Goal: Check status: Check status

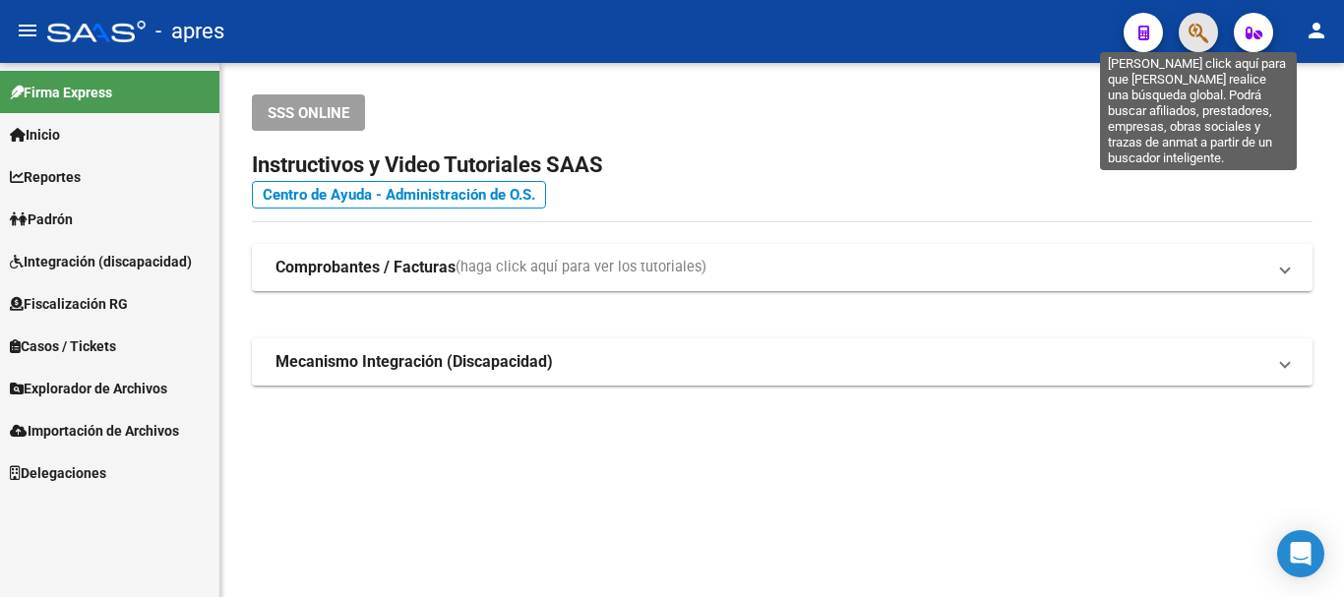
click at [1190, 36] on icon "button" at bounding box center [1198, 33] width 20 height 23
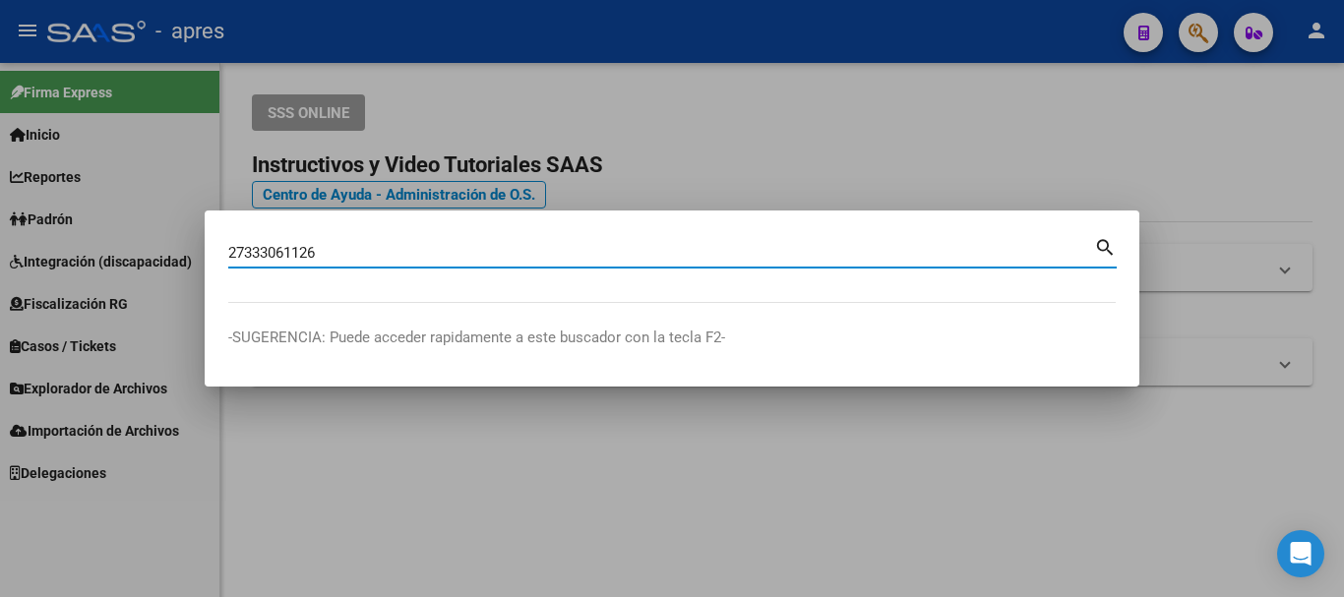
type input "27333061126"
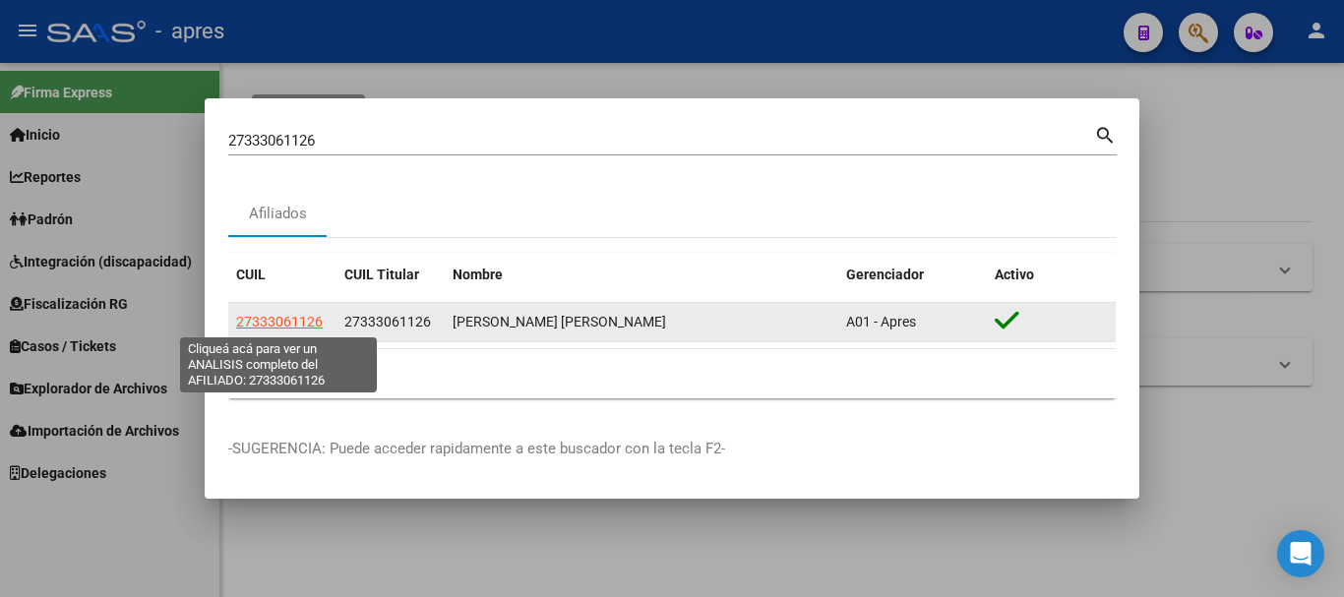
click at [310, 316] on span "27333061126" at bounding box center [279, 322] width 87 height 16
type textarea "27333061126"
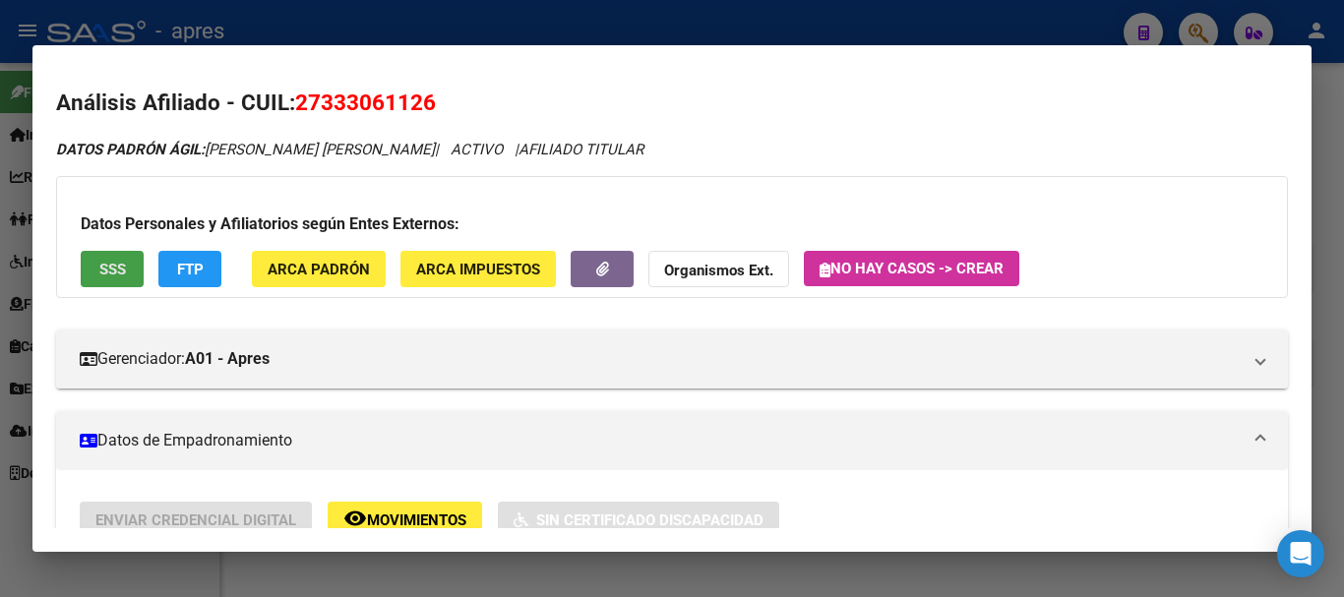
click at [129, 268] on button "SSS" at bounding box center [112, 269] width 63 height 36
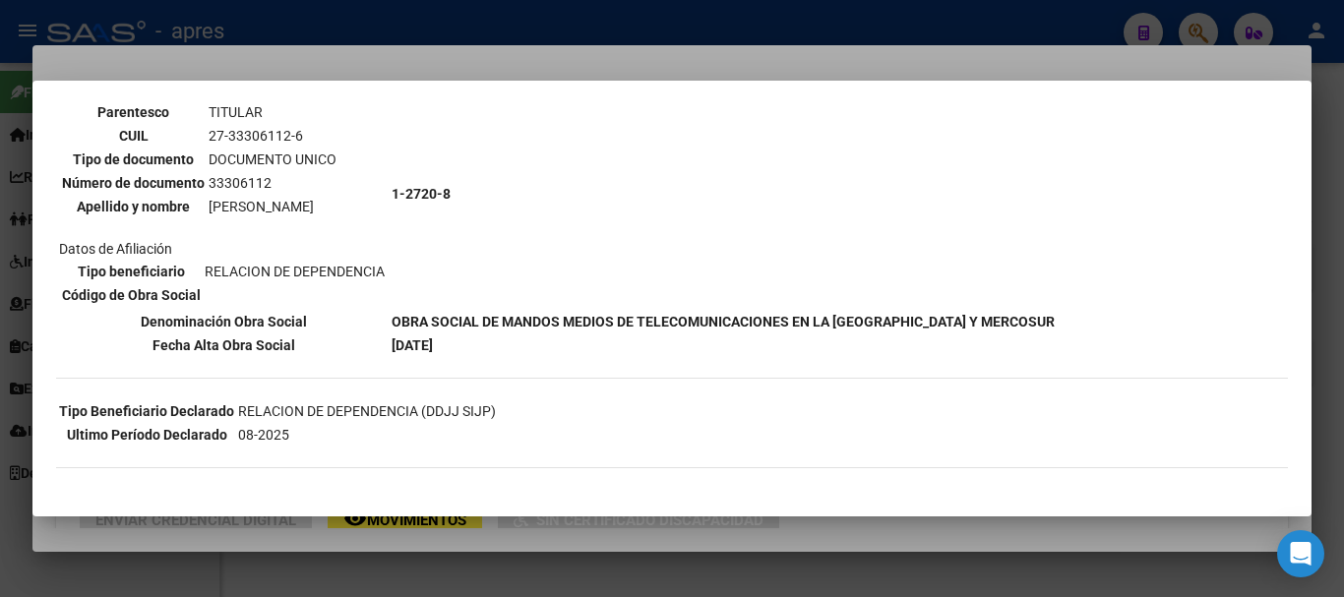
scroll to position [197, 0]
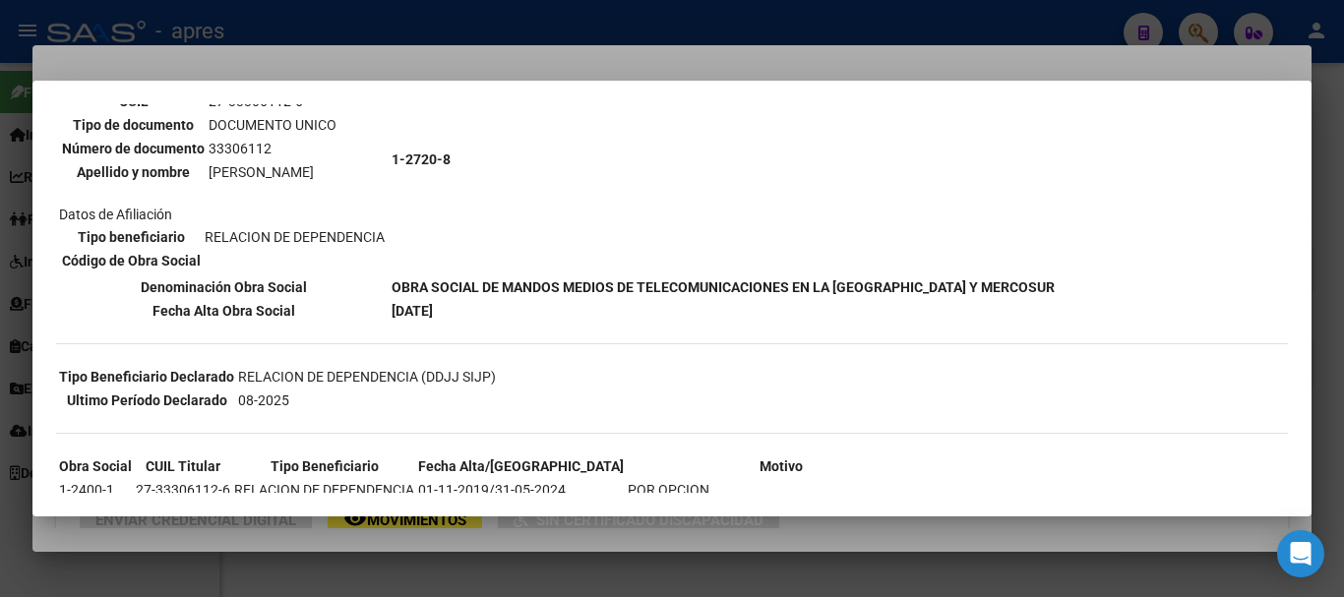
drag, startPoint x: 389, startPoint y: 324, endPoint x: 490, endPoint y: 315, distance: 101.7
click at [490, 315] on div "--INACTIVO en Obra Social-- --Se encuentra activo en el RNOS 127208-- DATOS DE …" at bounding box center [671, 352] width 1231 height 855
click at [490, 315] on td "[DATE]" at bounding box center [722, 311] width 665 height 22
drag, startPoint x: 466, startPoint y: 317, endPoint x: 391, endPoint y: 319, distance: 74.8
click at [391, 319] on td "[DATE]" at bounding box center [722, 311] width 665 height 22
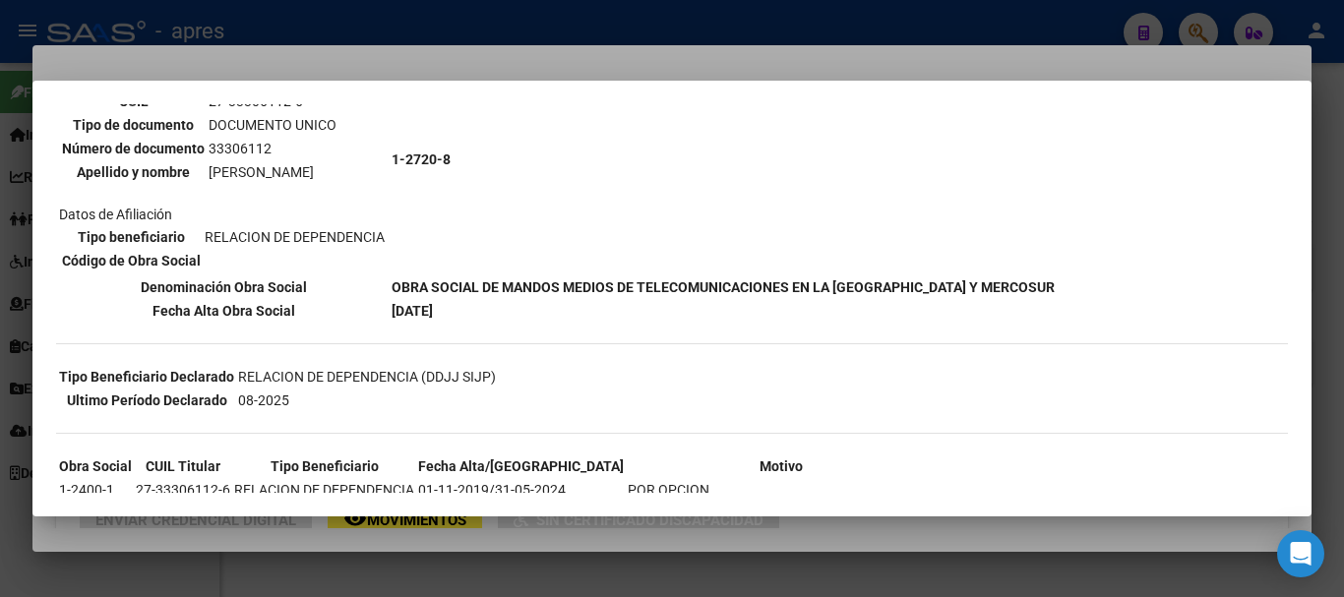
click at [391, 319] on b "[DATE]" at bounding box center [411, 311] width 41 height 16
drag, startPoint x: 427, startPoint y: 305, endPoint x: 450, endPoint y: 305, distance: 23.6
click at [433, 305] on b "[DATE]" at bounding box center [411, 311] width 41 height 16
drag, startPoint x: 497, startPoint y: 309, endPoint x: 453, endPoint y: 298, distance: 44.6
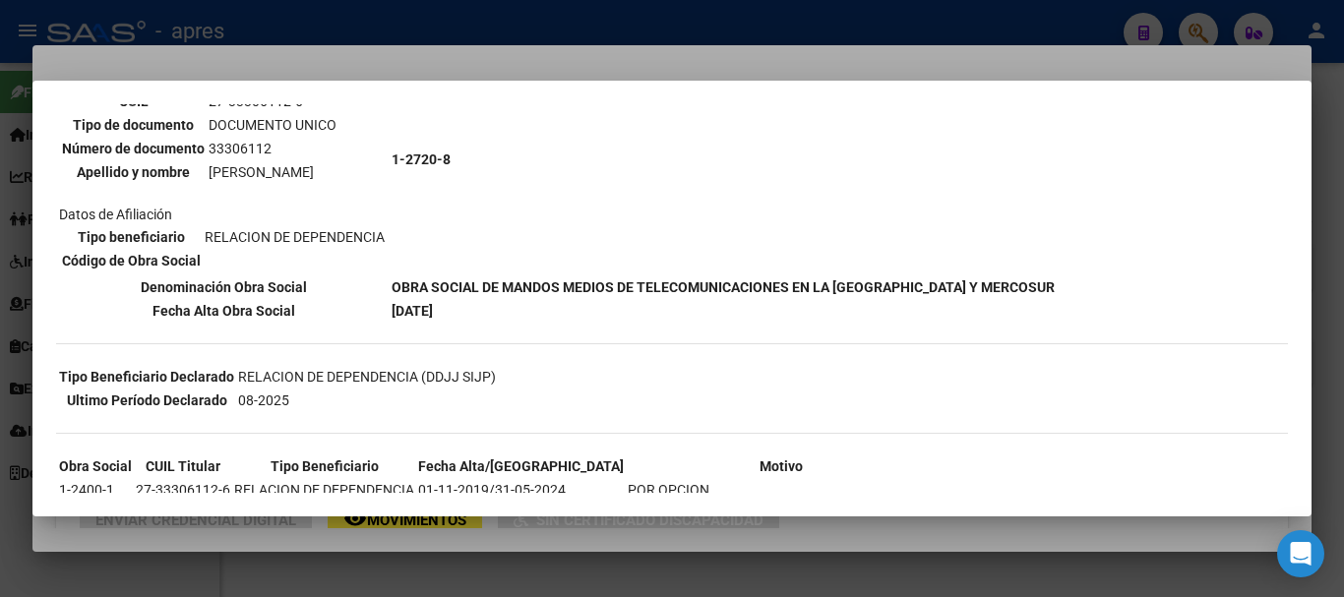
click at [453, 298] on tbody "DATOS DE AFILIACION VIGENTE Datos personales Parentesco TITULAR CUIL 27-3330611…" at bounding box center [556, 171] width 997 height 301
click at [453, 298] on td "OBRA SOCIAL DE MANDOS MEDIOS DE TELECOMUNICACIONES EN LA [GEOGRAPHIC_DATA] Y ME…" at bounding box center [722, 287] width 665 height 22
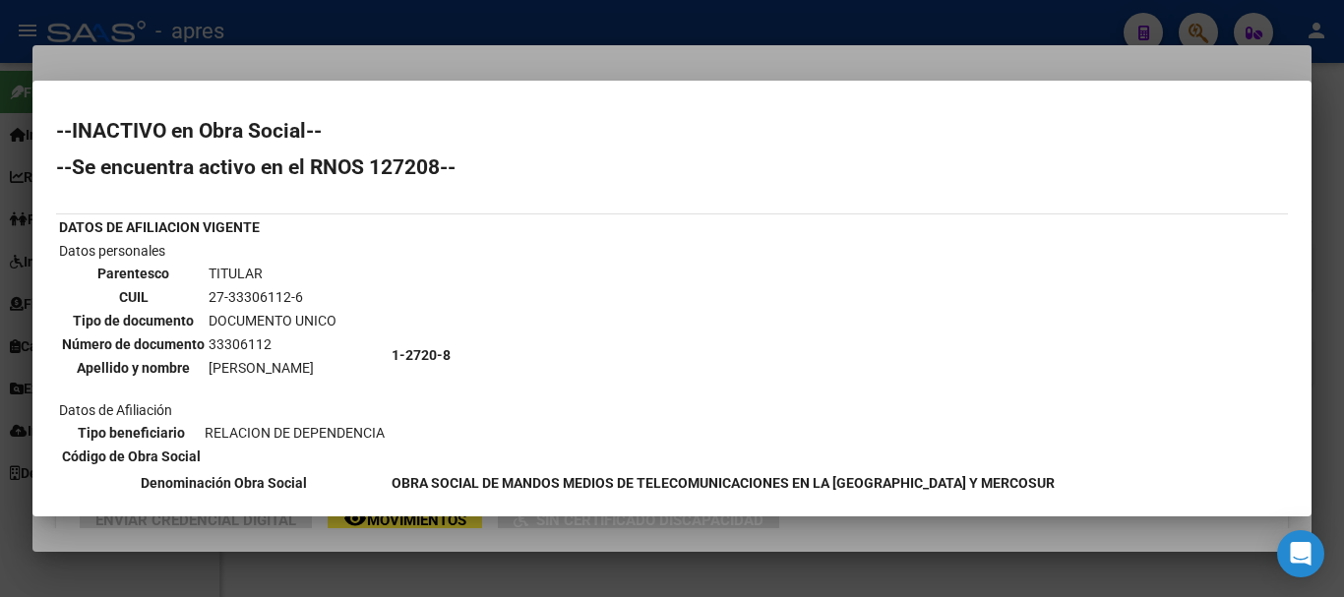
scroll to position [0, 0]
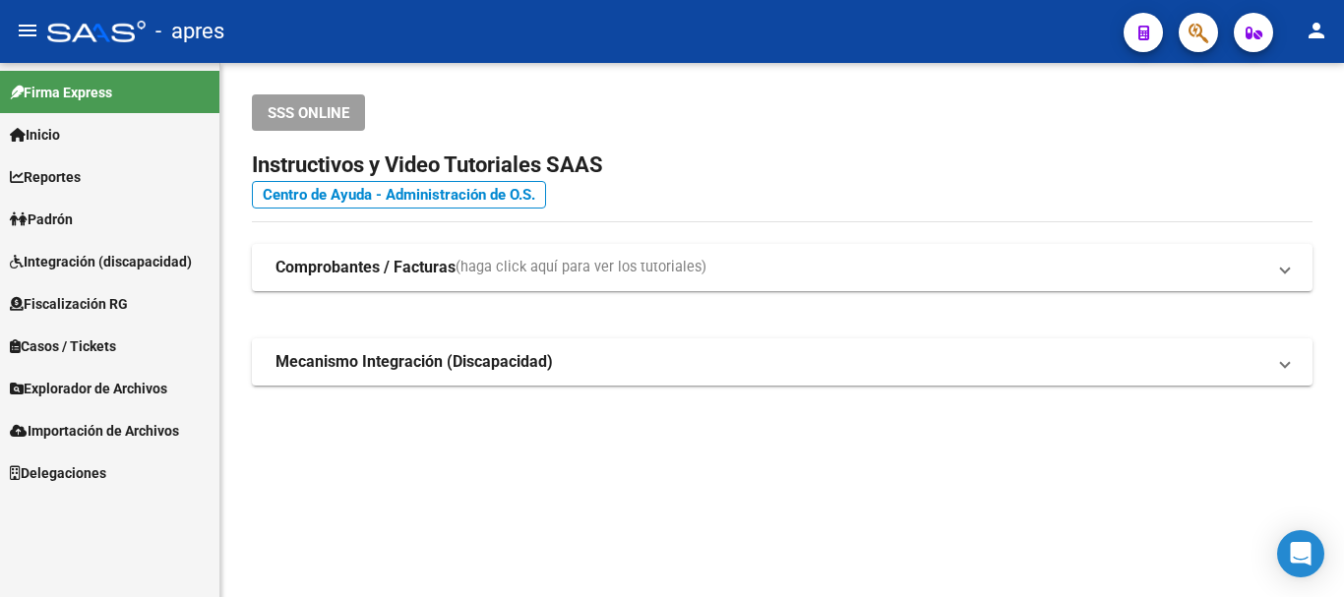
click at [309, 133] on app-root-component "SSS ONLINE Instructivos y Video Tutoriales SAAS Centro de Ayuda - Administració…" at bounding box center [782, 239] width 1060 height 291
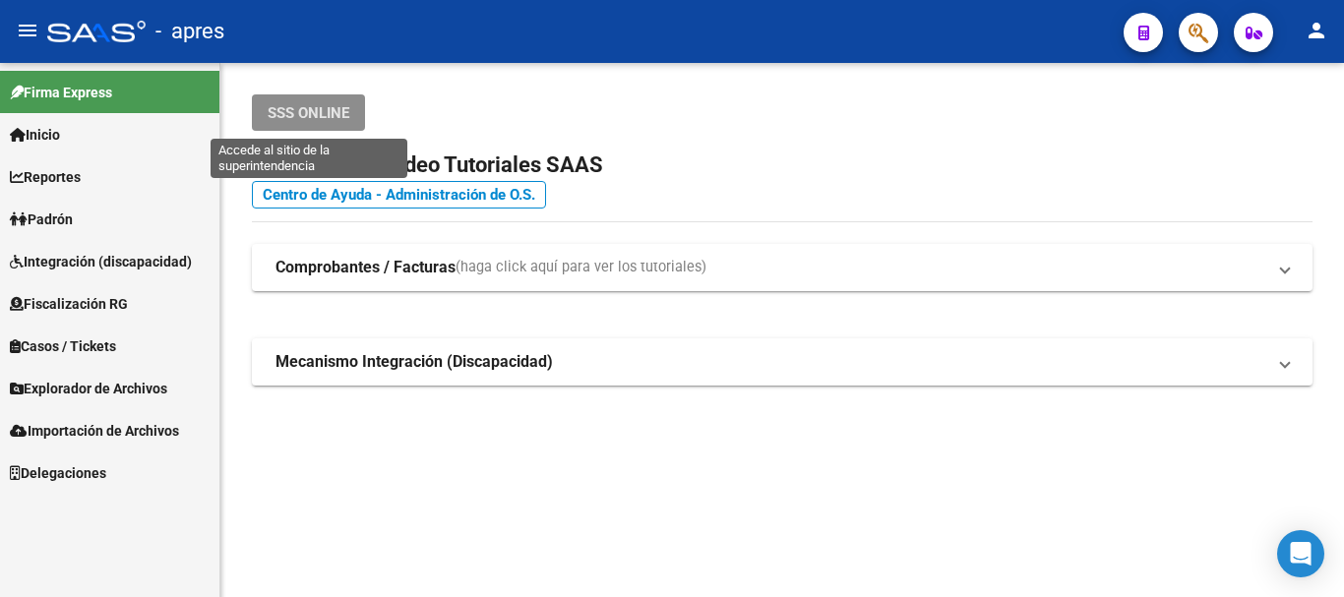
click at [314, 118] on span "SSS ONLINE" at bounding box center [309, 113] width 82 height 18
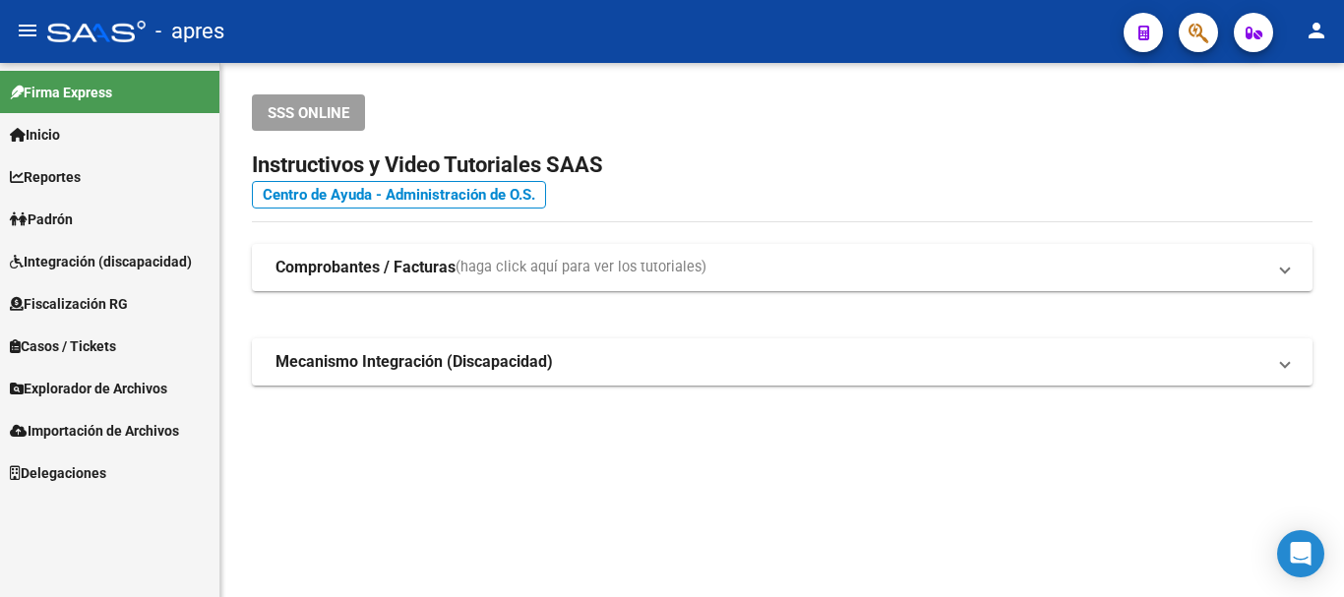
click at [1213, 30] on mat-toolbar "menu - apres person" at bounding box center [672, 31] width 1344 height 63
click at [1213, 30] on button "button" at bounding box center [1197, 32] width 39 height 39
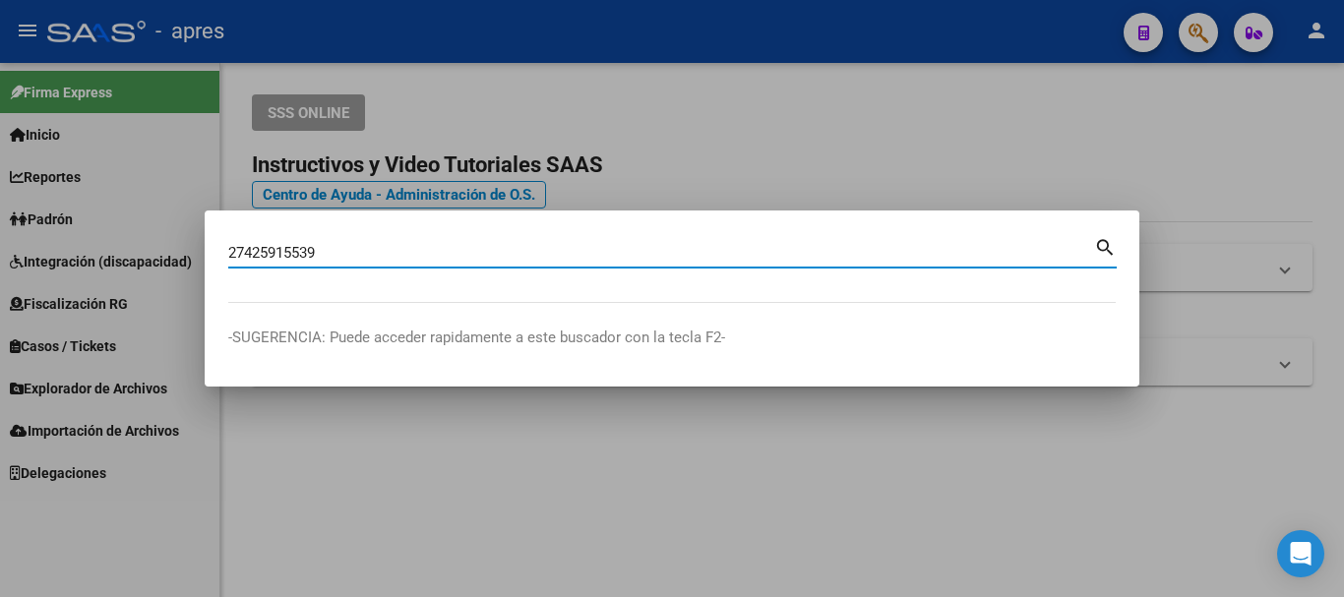
type input "27425915539"
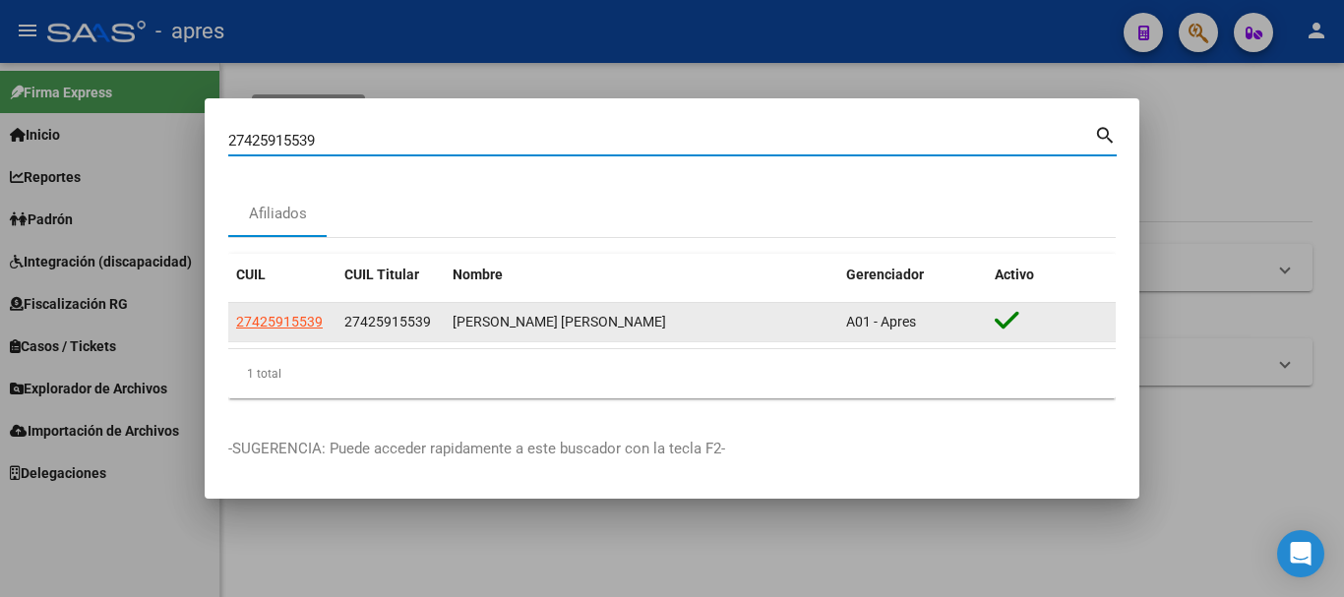
click at [267, 312] on app-link-go-to "27425915539" at bounding box center [279, 322] width 87 height 23
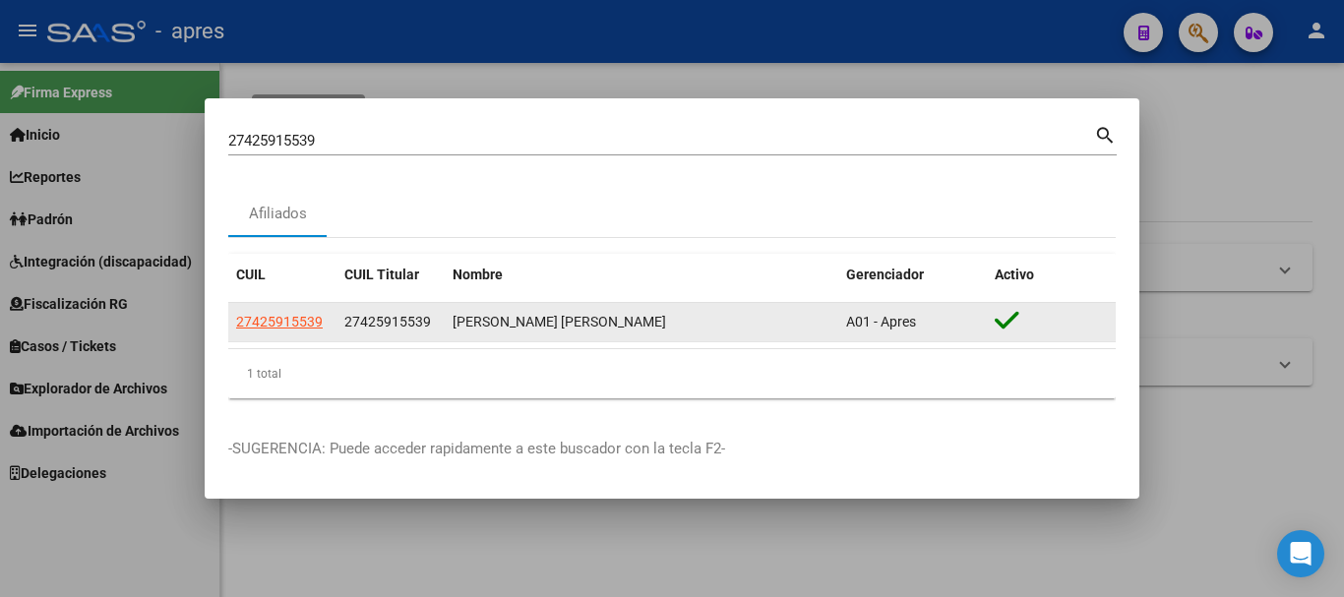
click at [269, 314] on span "27425915539" at bounding box center [279, 322] width 87 height 16
copy span "27425915539"
type textarea "27425915539"
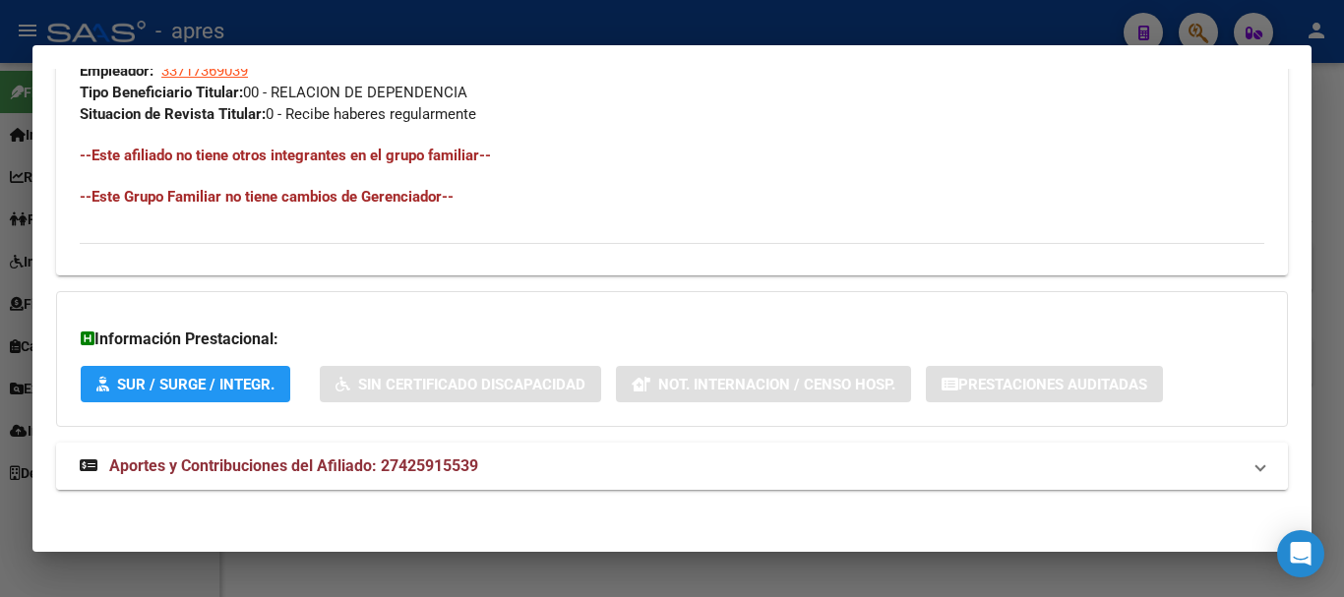
scroll to position [1034, 0]
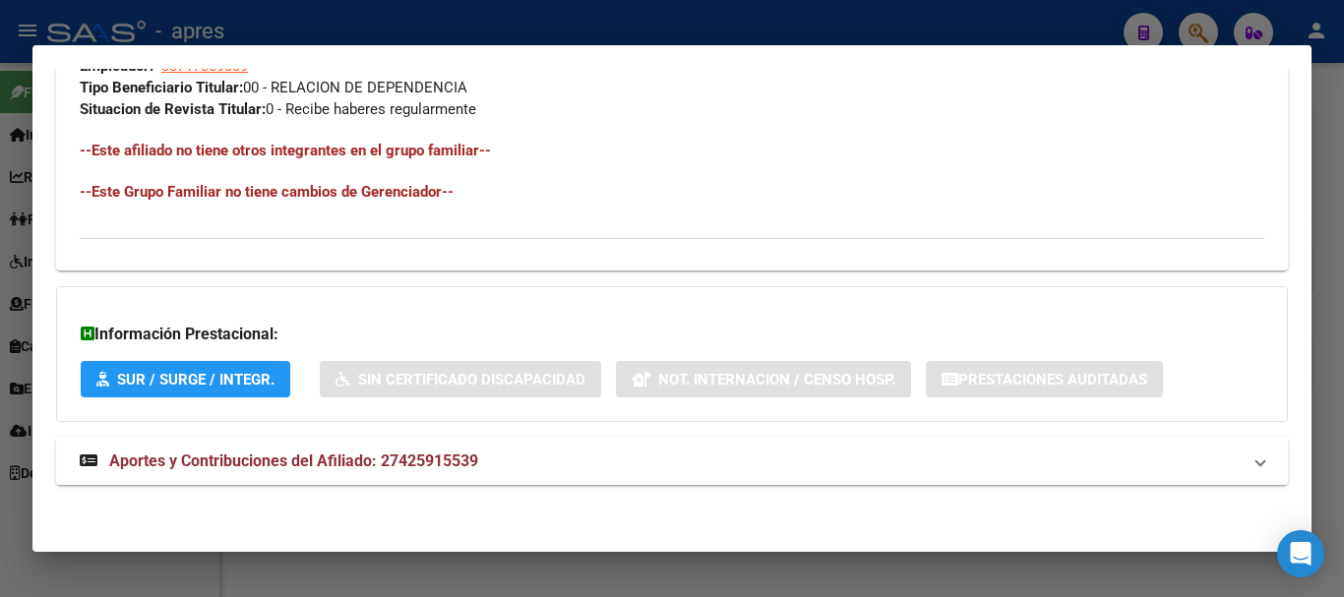
click at [432, 461] on span "Aportes y Contribuciones del Afiliado: 27425915539" at bounding box center [293, 460] width 369 height 19
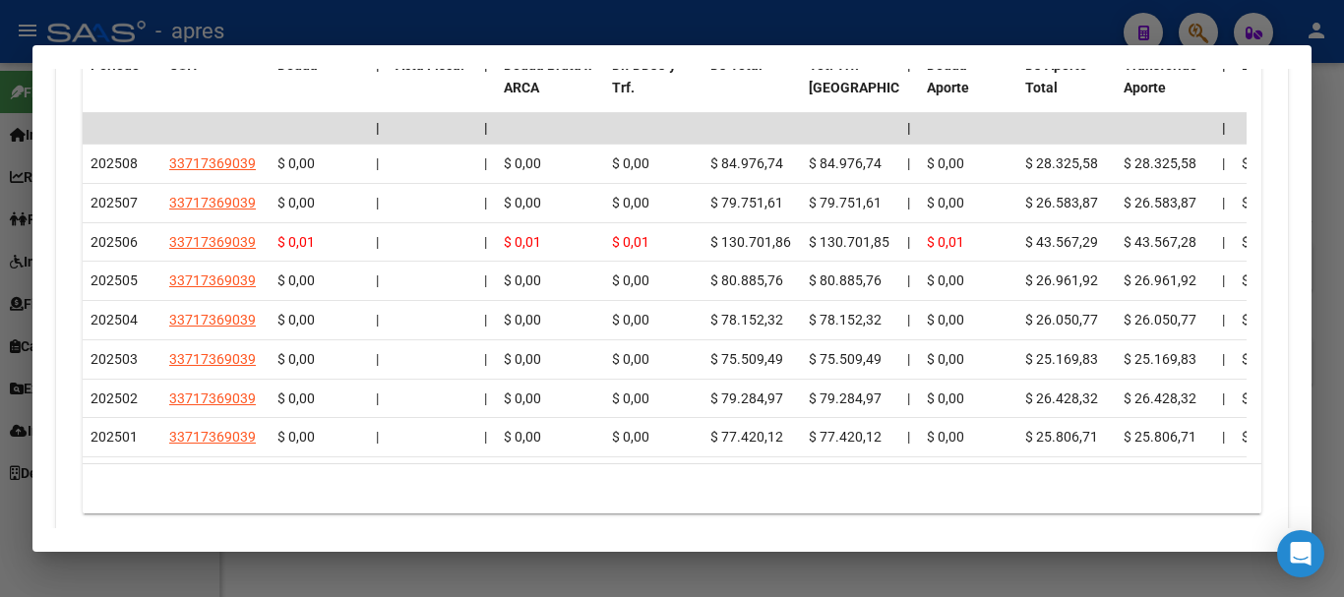
scroll to position [1854, 0]
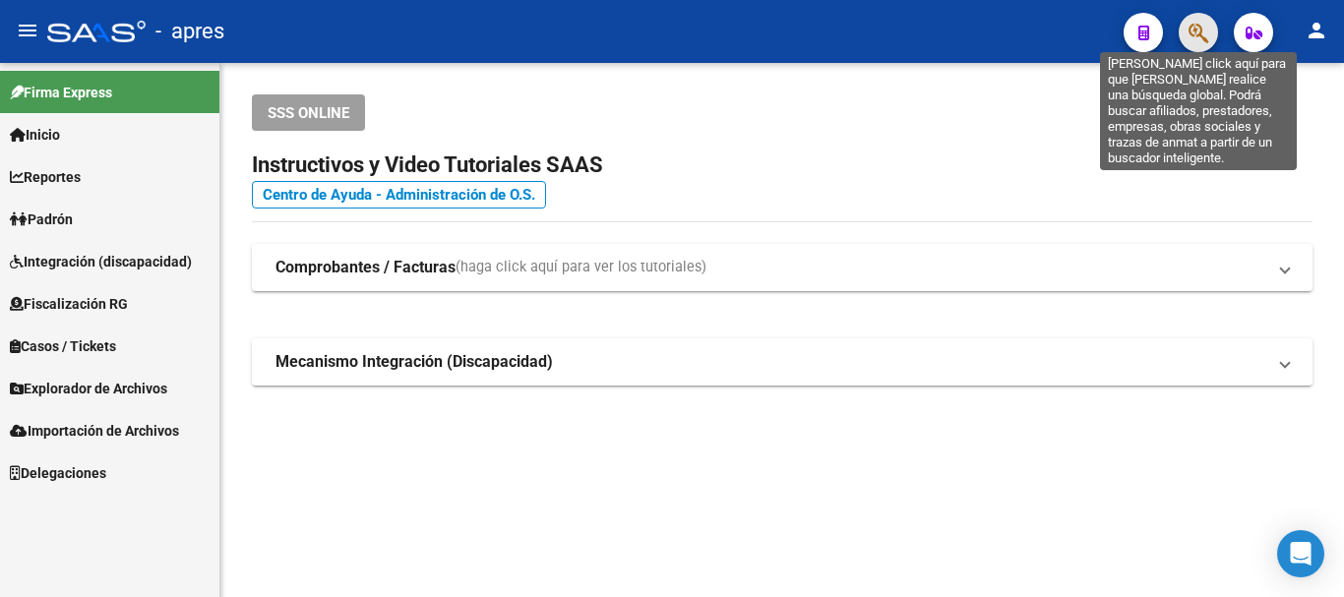
click at [1191, 34] on icon "button" at bounding box center [1198, 33] width 20 height 23
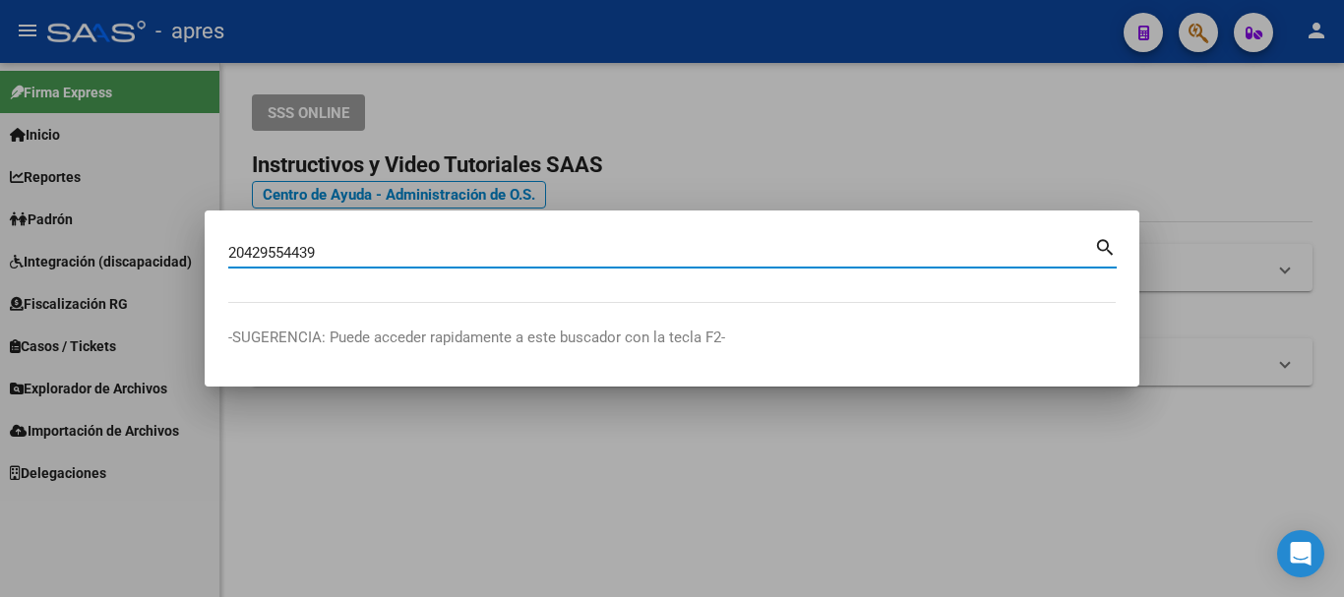
type input "20429554439"
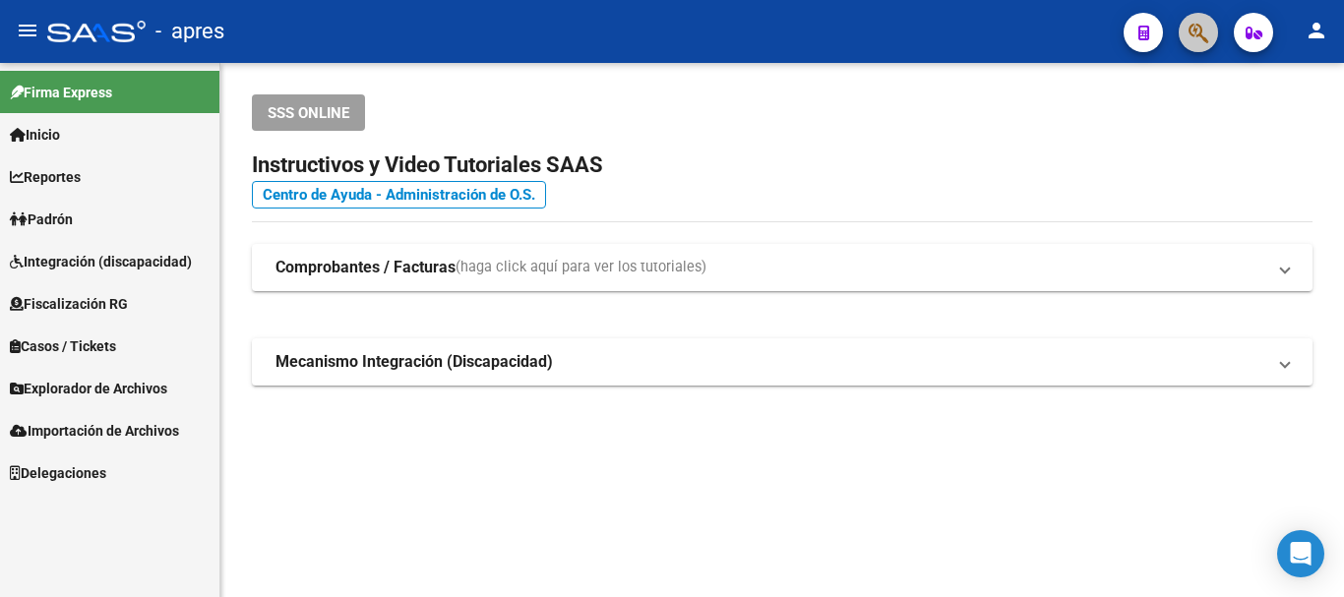
click at [1187, 41] on button "button" at bounding box center [1197, 32] width 39 height 39
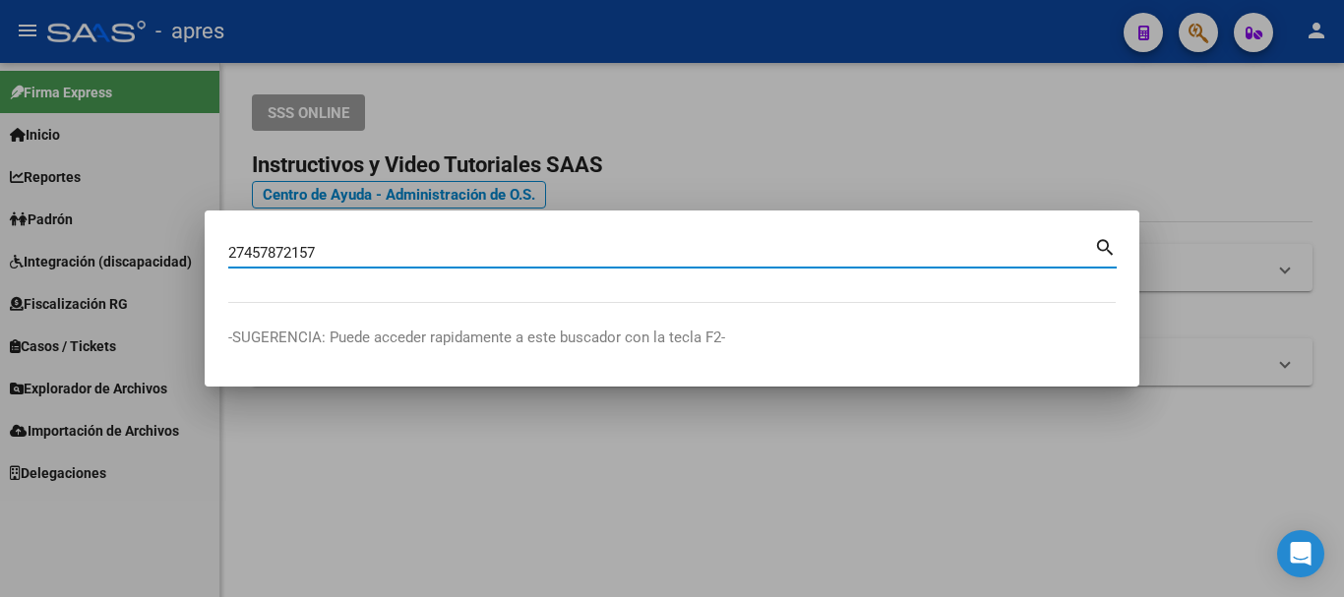
type input "27457872157"
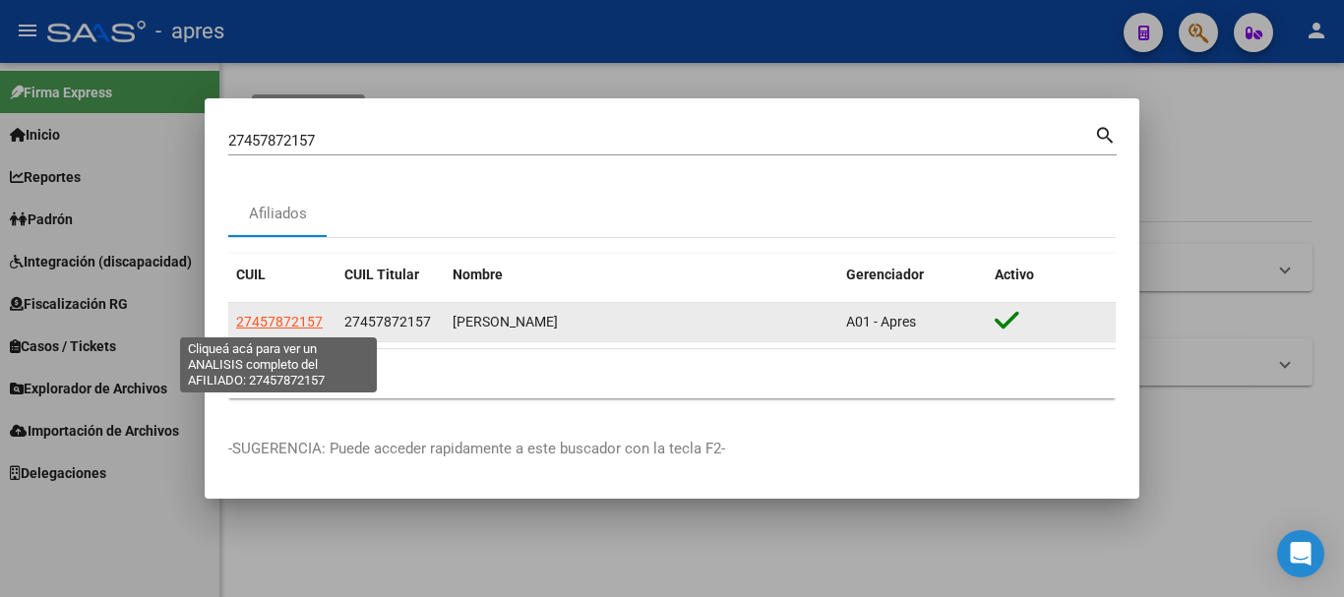
click at [313, 320] on span "27457872157" at bounding box center [279, 322] width 87 height 16
type textarea "27457872157"
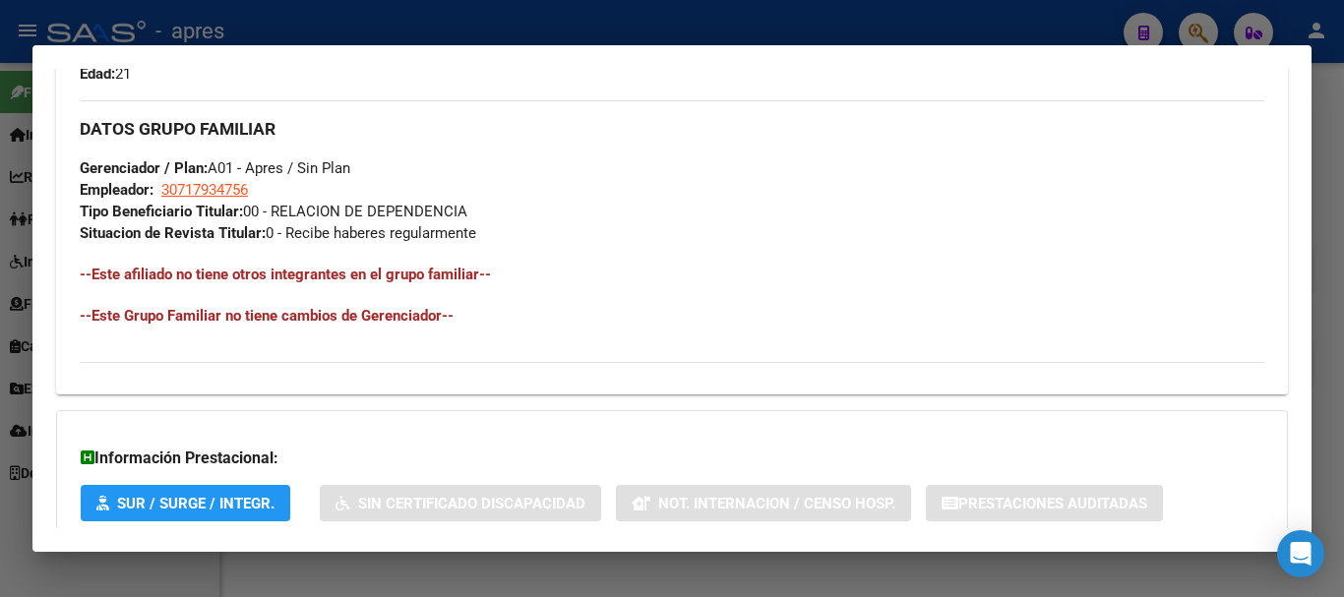
scroll to position [1034, 0]
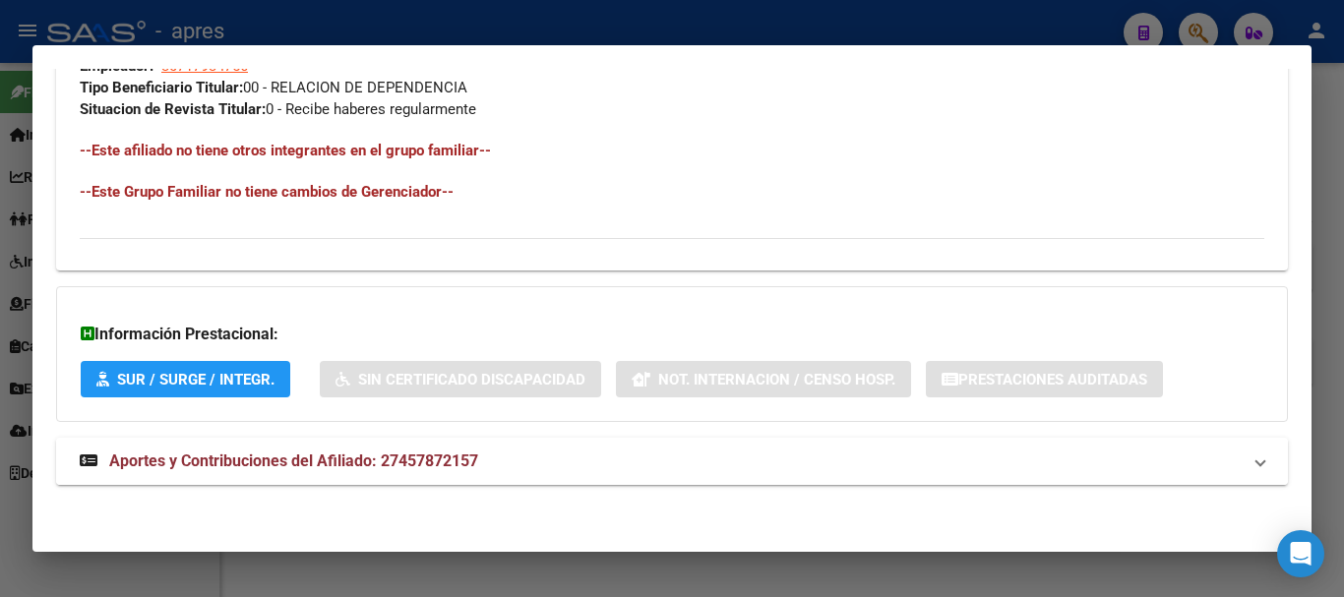
click at [753, 465] on mat-panel-title "Aportes y Contribuciones del Afiliado: 27457872157" at bounding box center [660, 462] width 1161 height 24
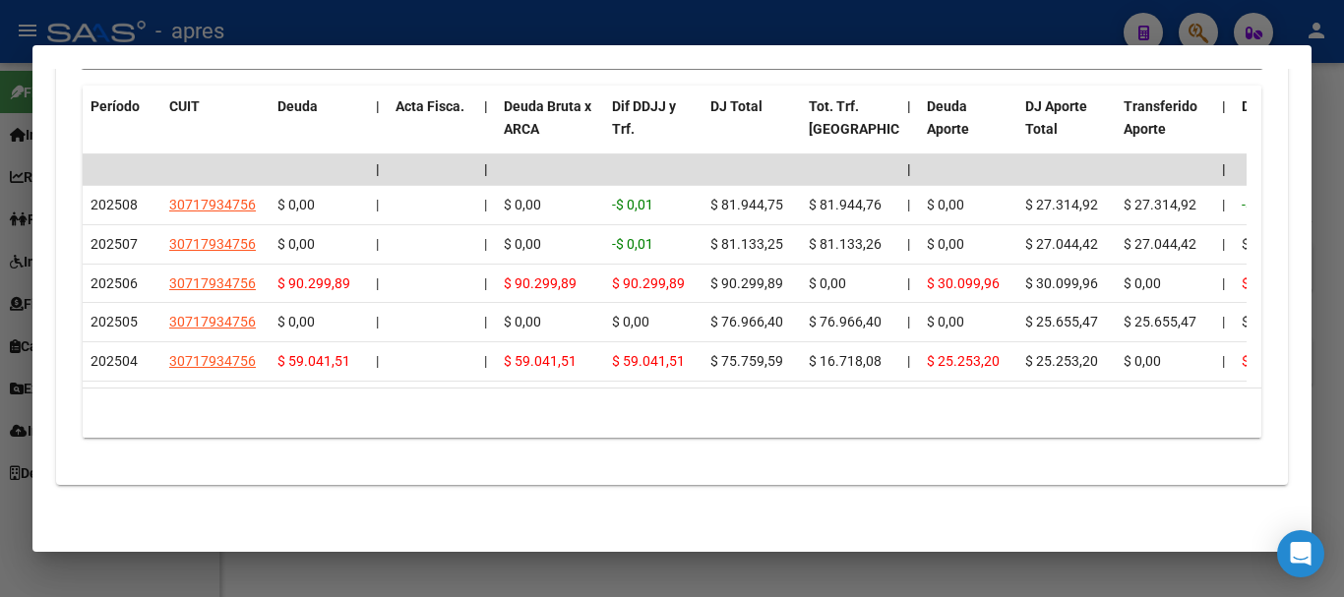
scroll to position [1806, 0]
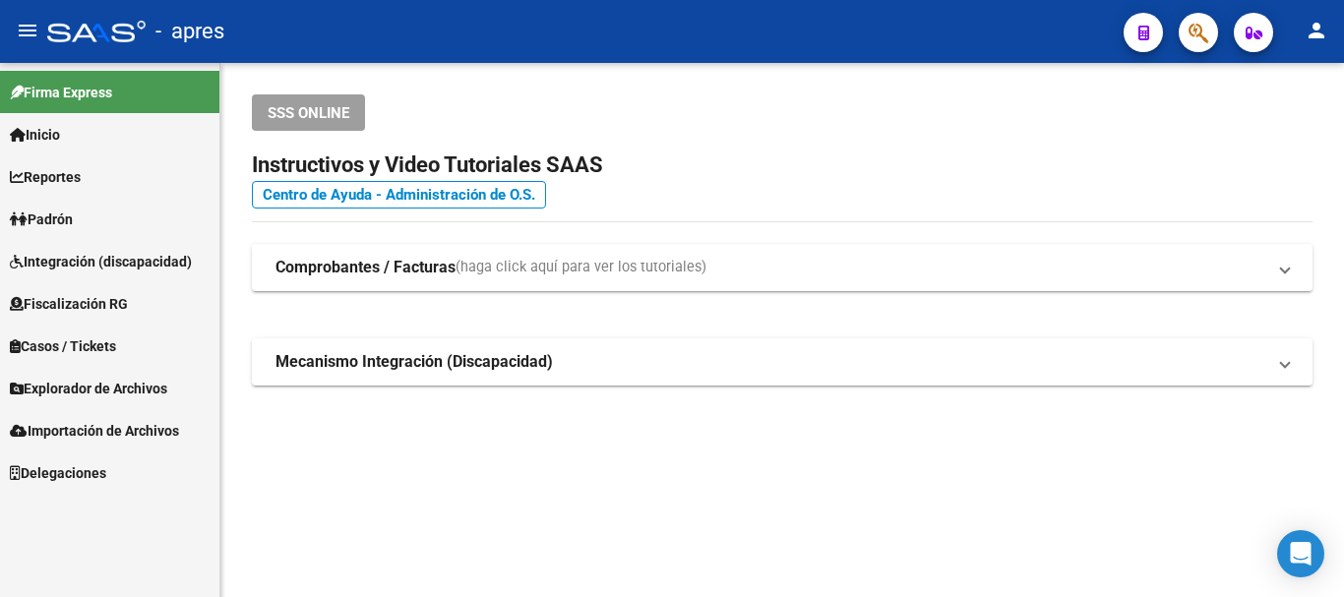
click at [1207, 27] on icon "button" at bounding box center [1198, 33] width 20 height 23
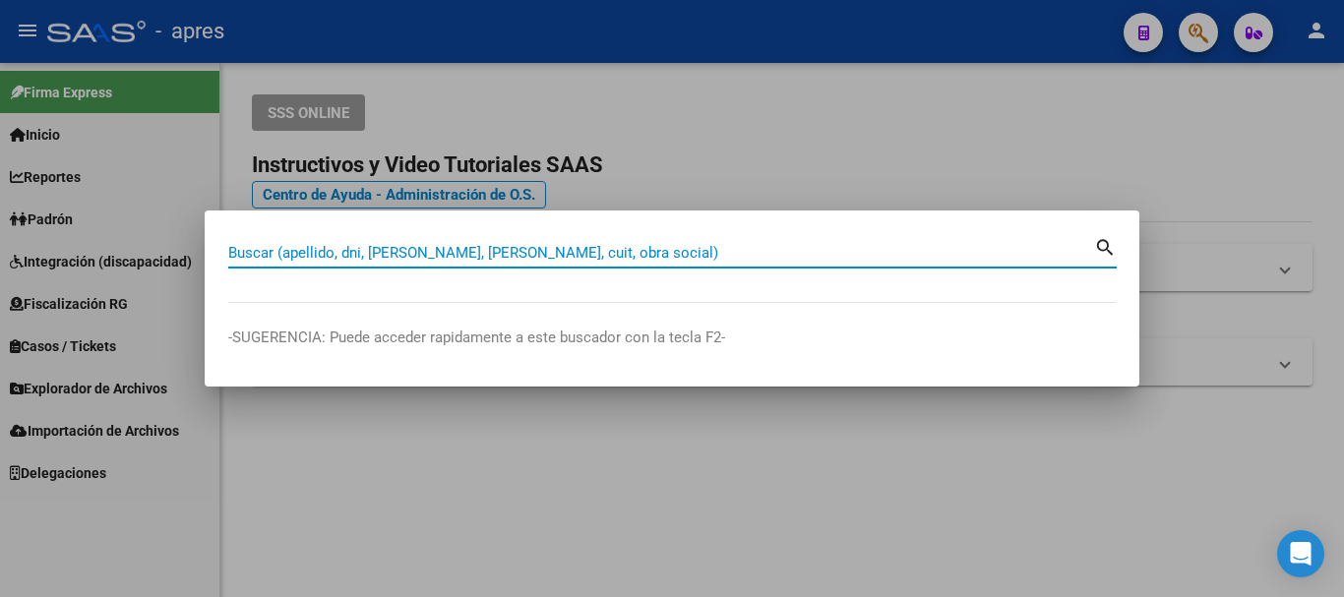
paste input "20415776285"
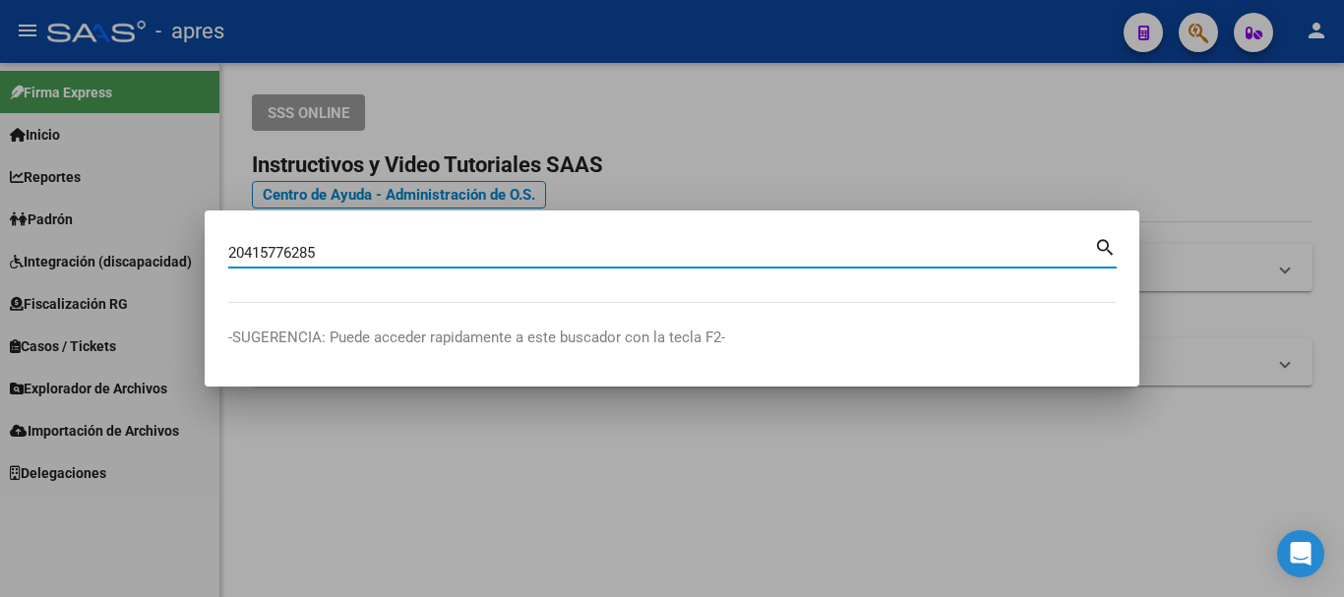
type input "20415776285"
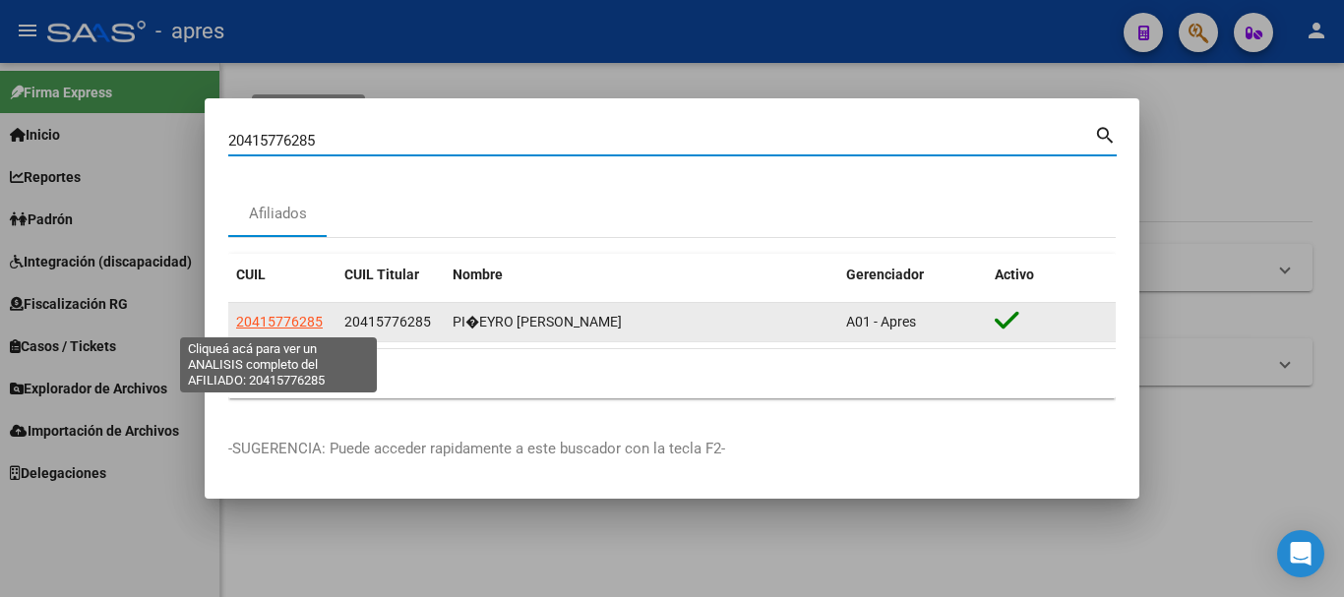
click at [313, 322] on span "20415776285" at bounding box center [279, 322] width 87 height 16
type textarea "20415776285"
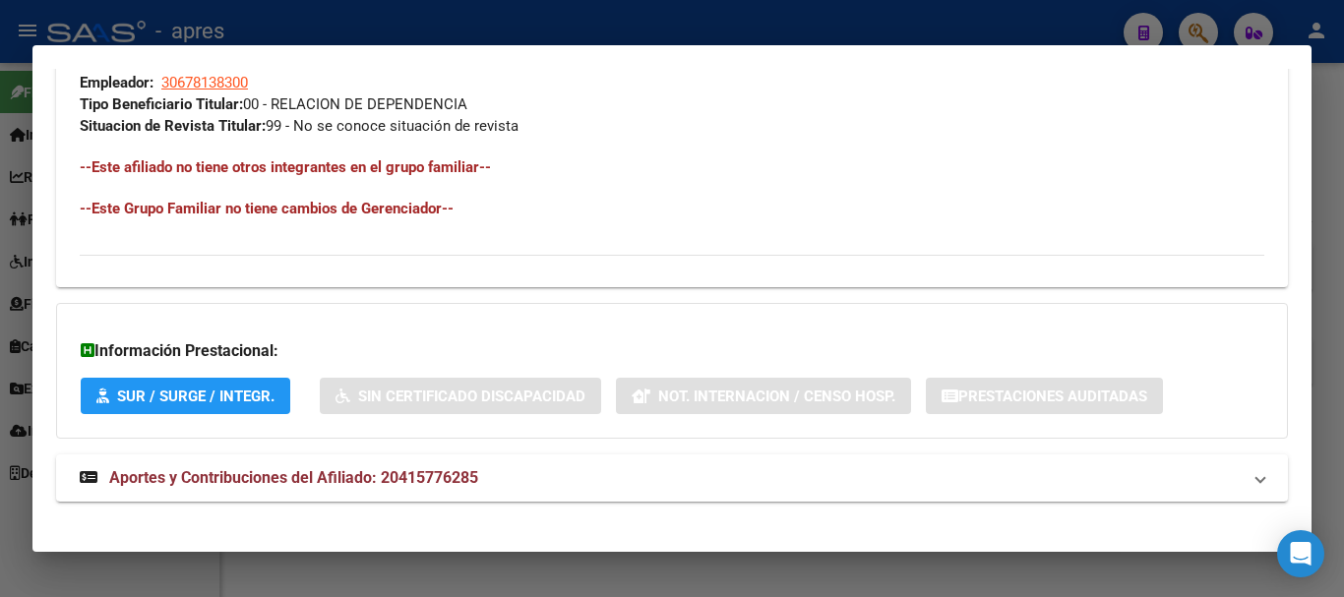
scroll to position [1034, 0]
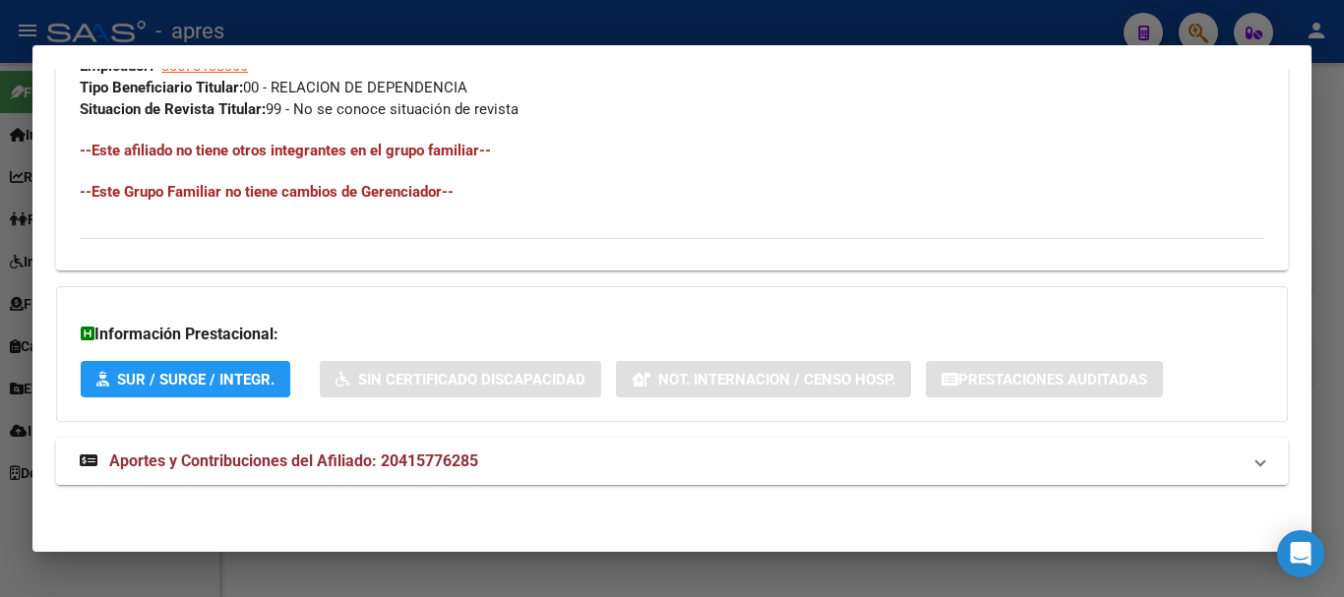
click at [488, 472] on mat-panel-title "Aportes y Contribuciones del Afiliado: 20415776285" at bounding box center [660, 462] width 1161 height 24
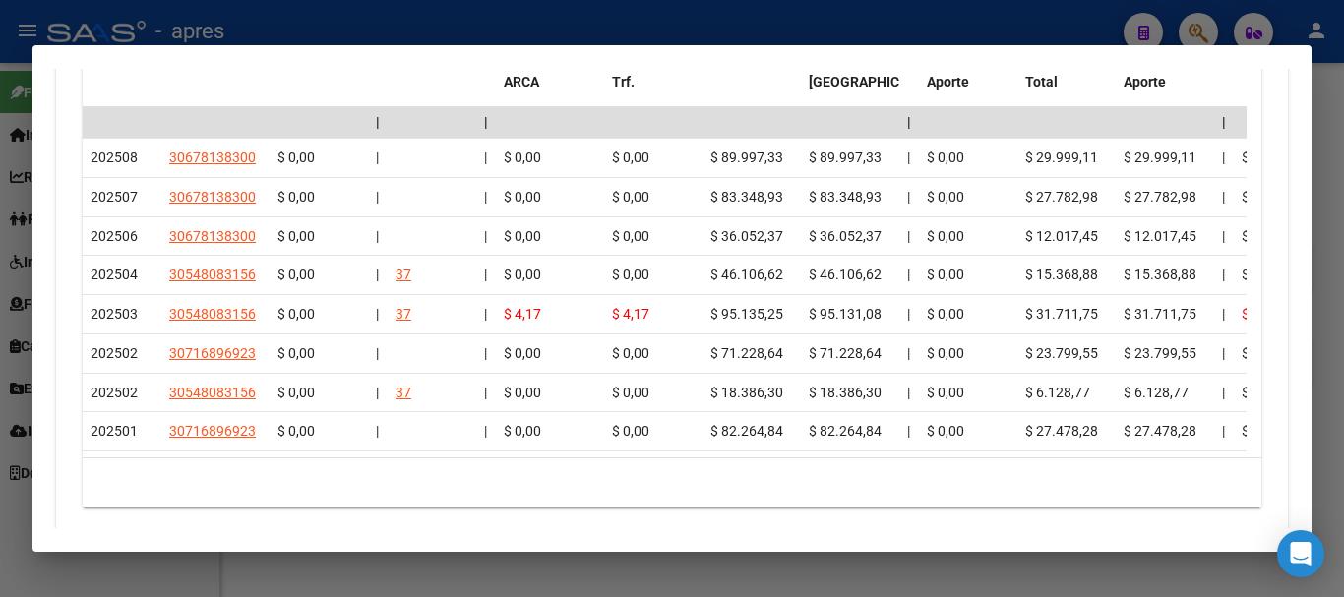
scroll to position [1838, 0]
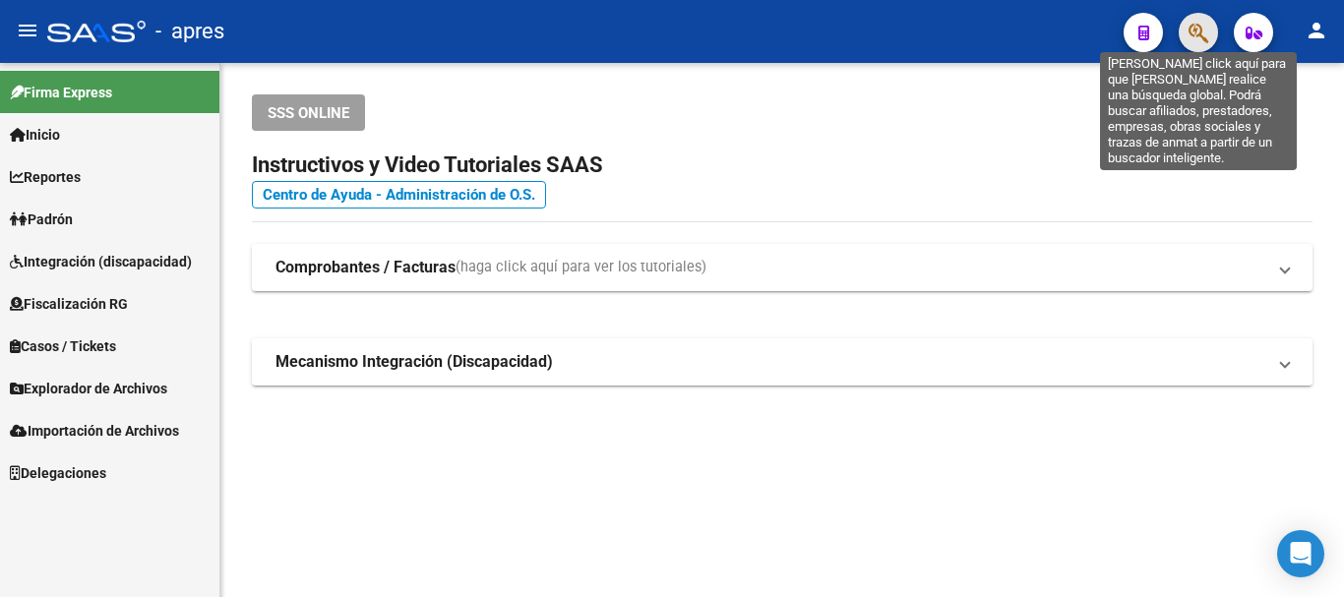
click at [1202, 33] on icon "button" at bounding box center [1198, 33] width 20 height 23
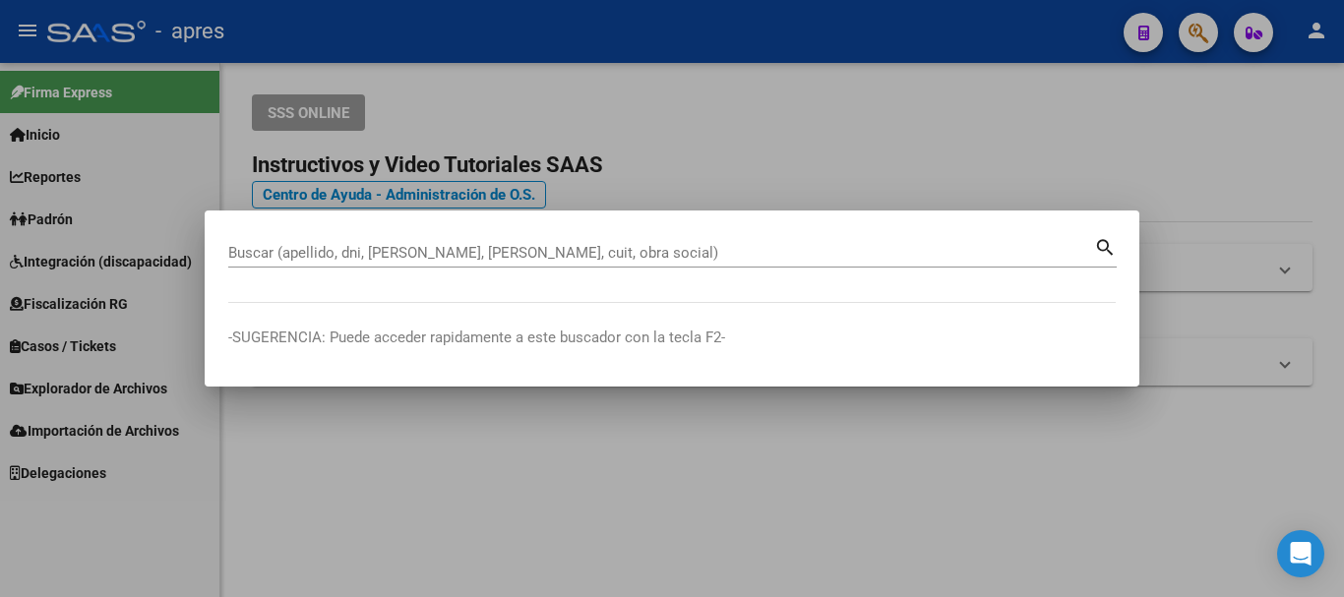
paste input "27443385962"
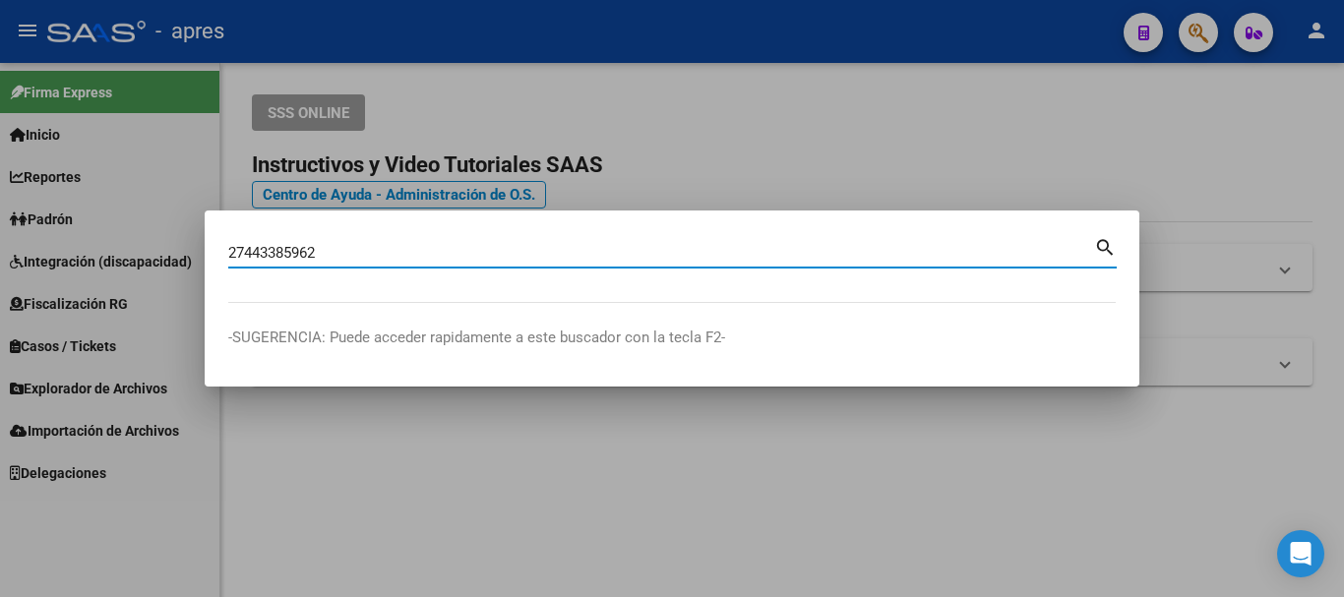
type input "27443385962"
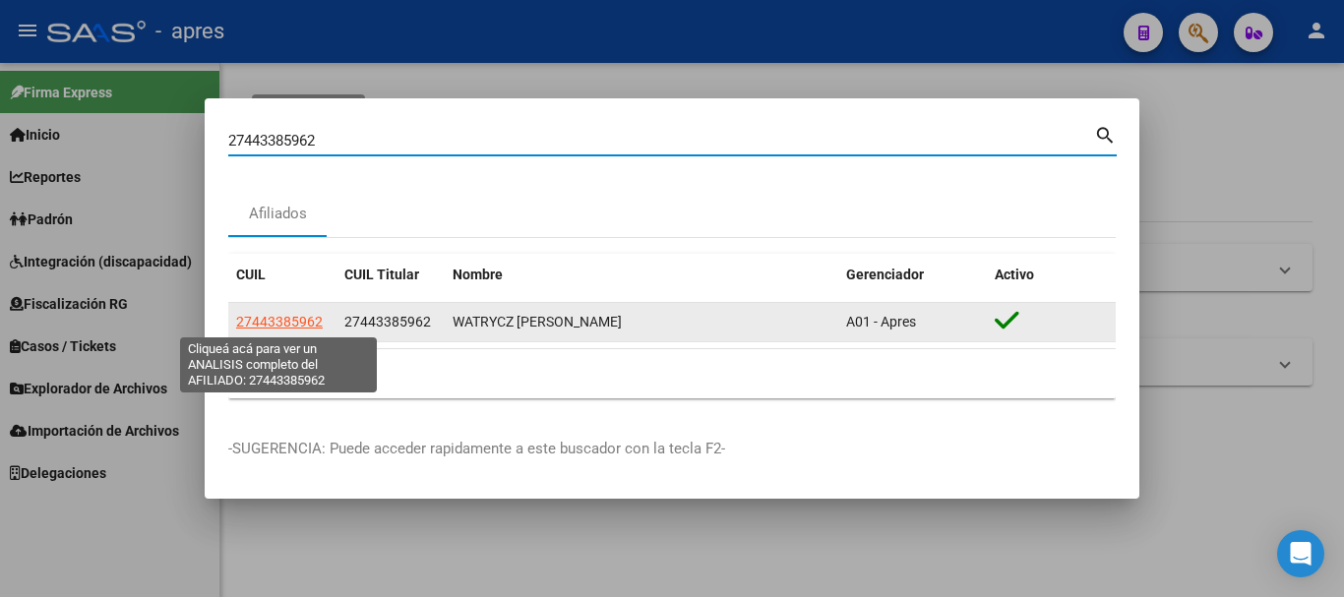
click at [273, 320] on span "27443385962" at bounding box center [279, 322] width 87 height 16
type textarea "27443385962"
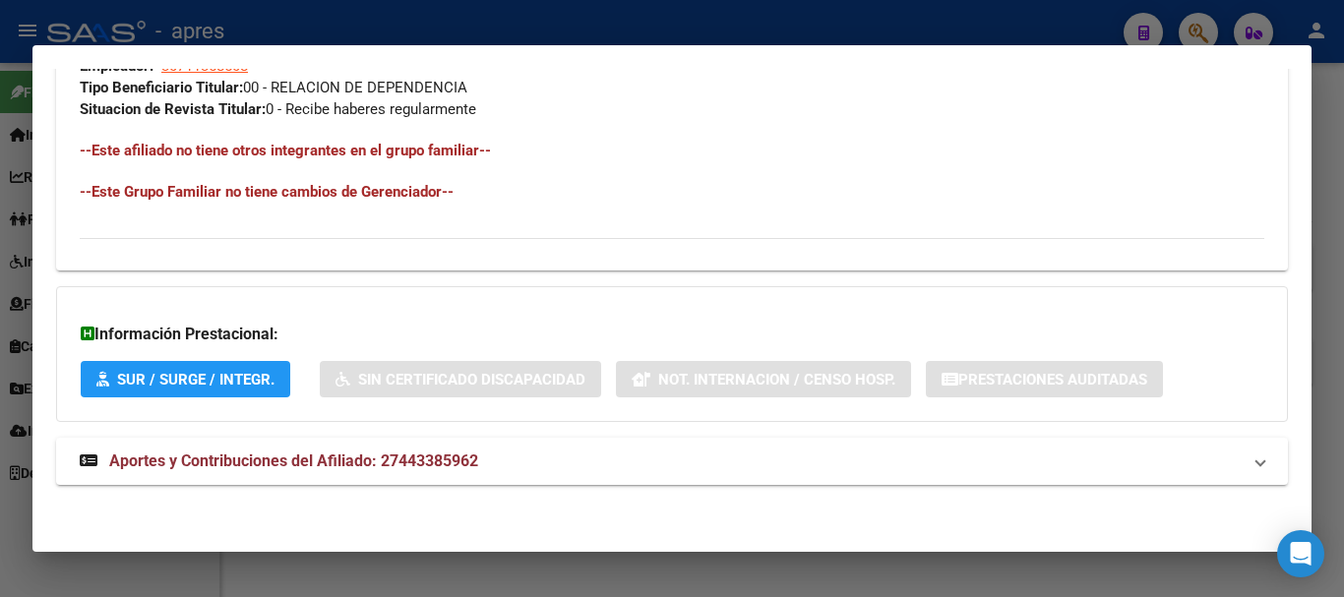
click at [594, 462] on mat-panel-title "Aportes y Contribuciones del Afiliado: 27443385962" at bounding box center [660, 462] width 1161 height 24
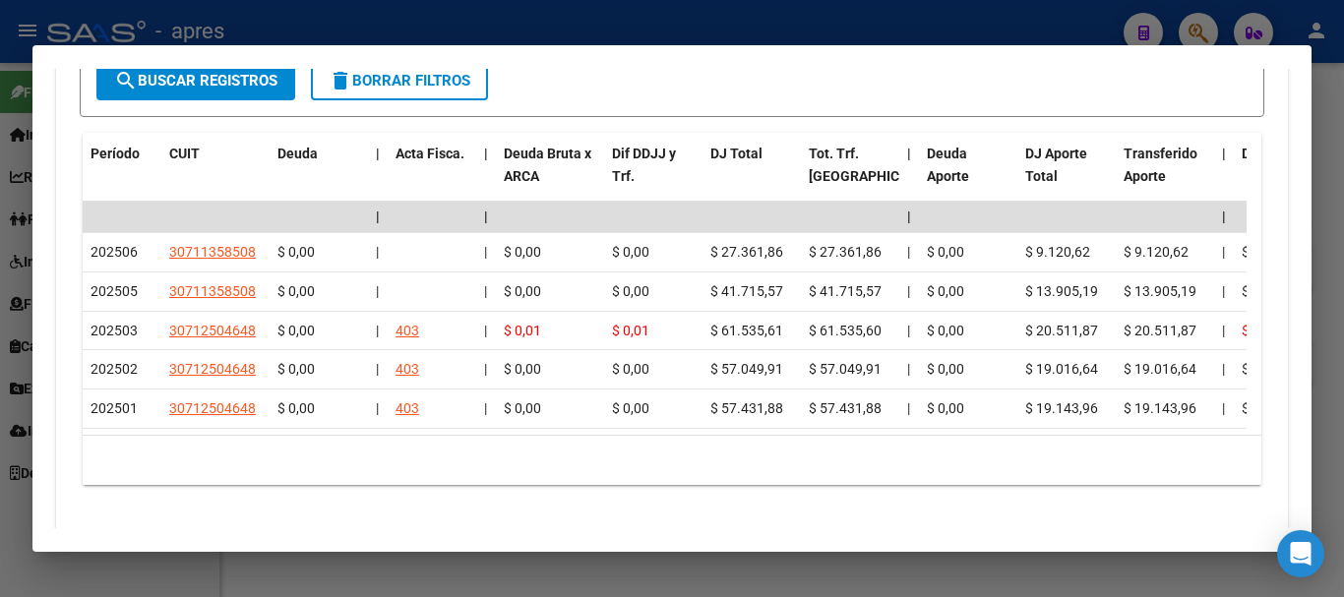
scroll to position [1806, 0]
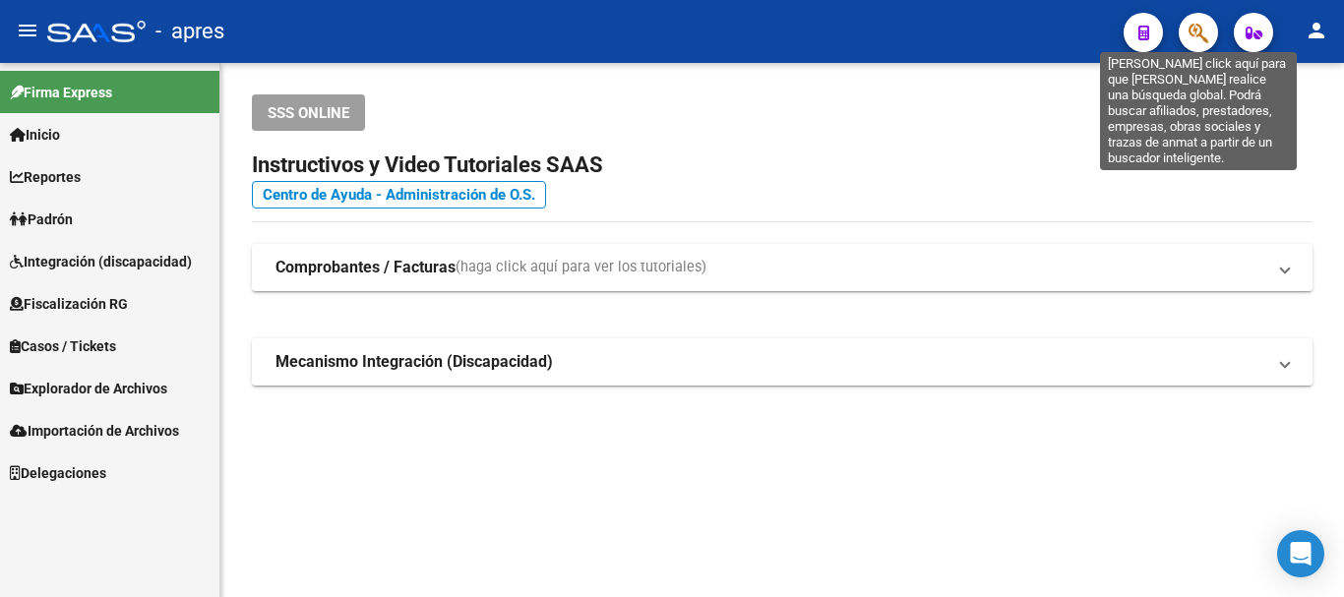
click at [1188, 34] on icon "button" at bounding box center [1198, 33] width 20 height 23
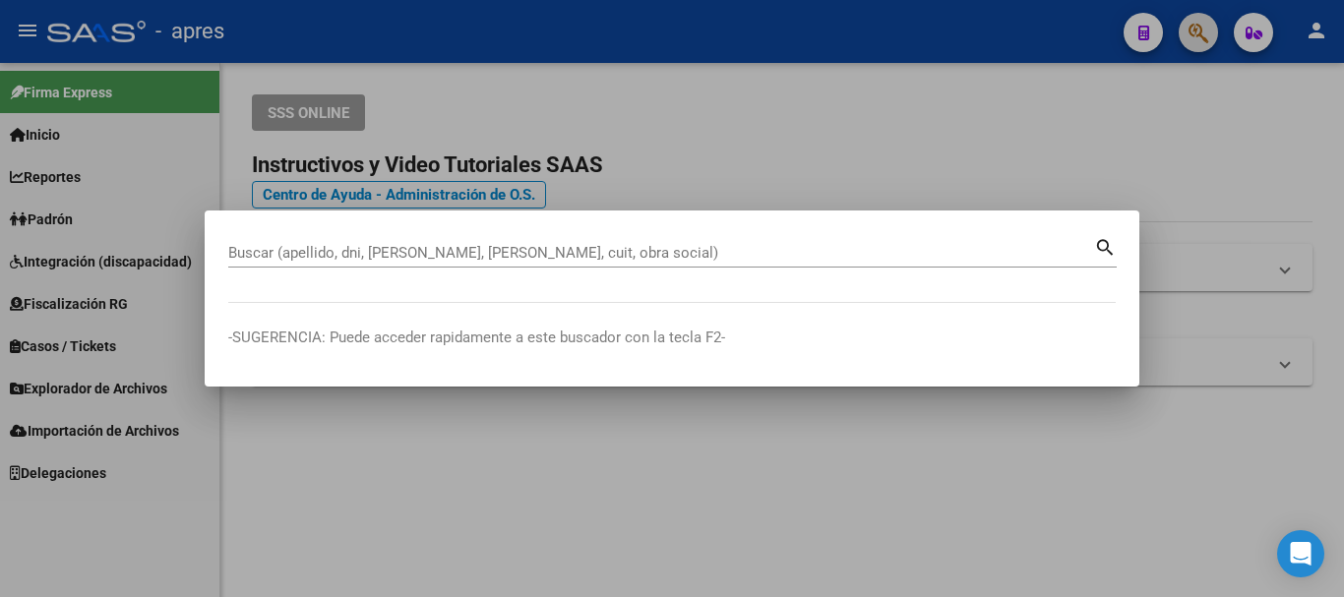
paste input "20394921123"
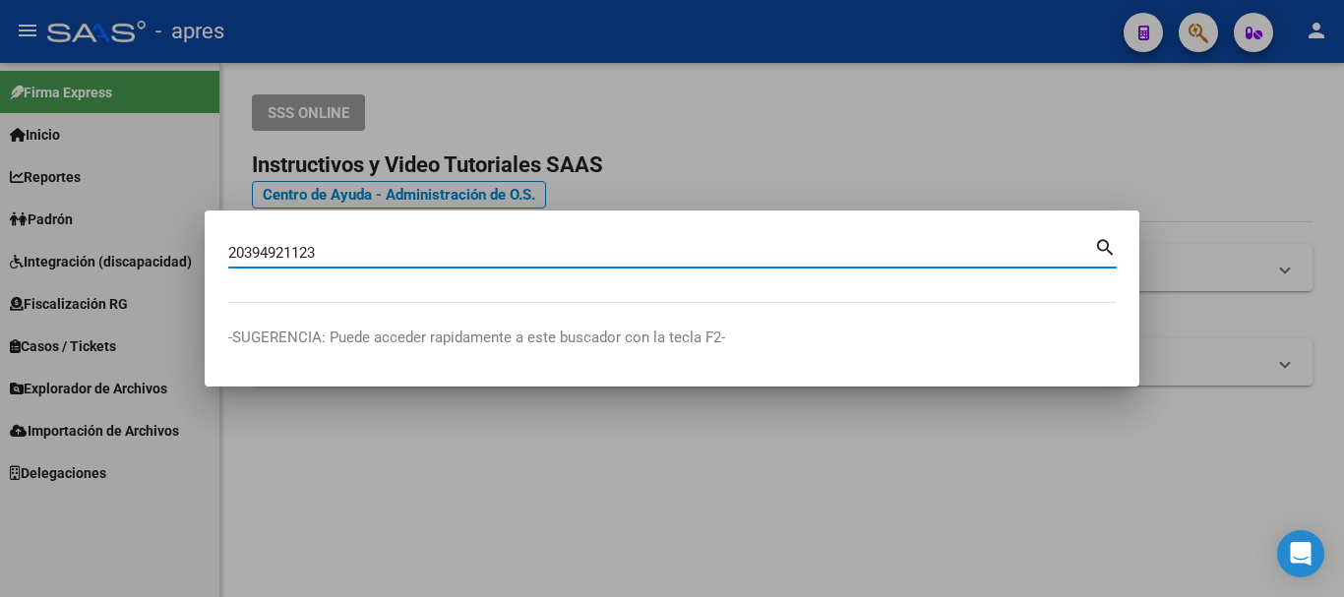
type input "20394921123"
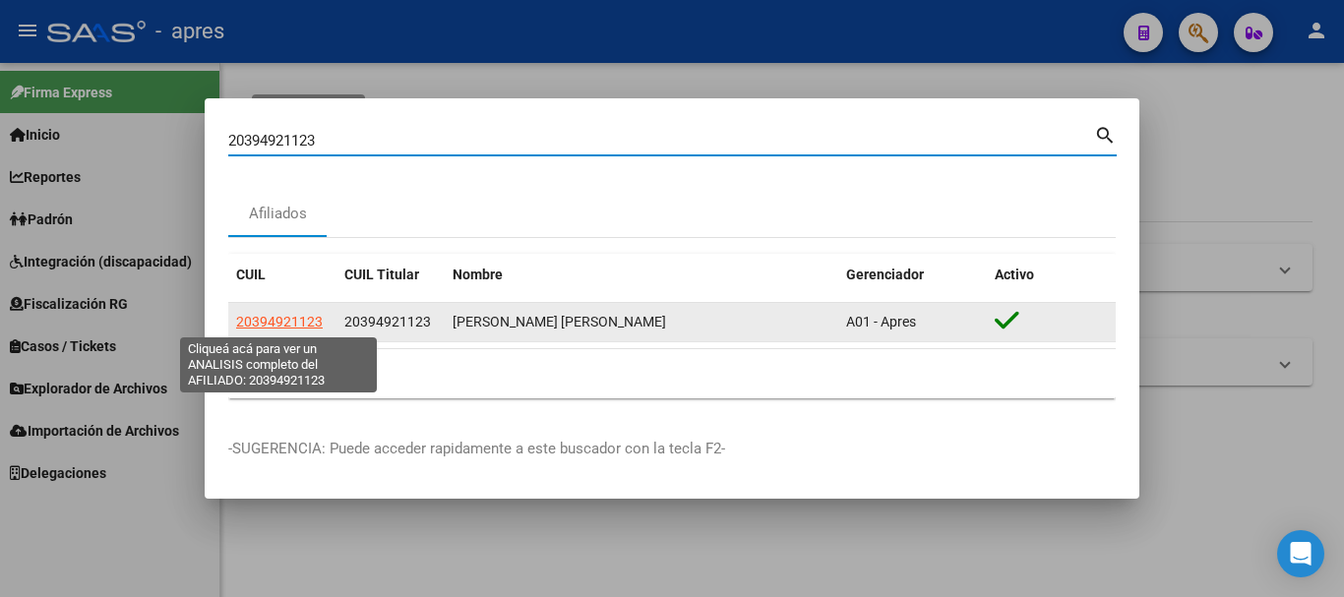
click at [269, 321] on span "20394921123" at bounding box center [279, 322] width 87 height 16
type textarea "20394921123"
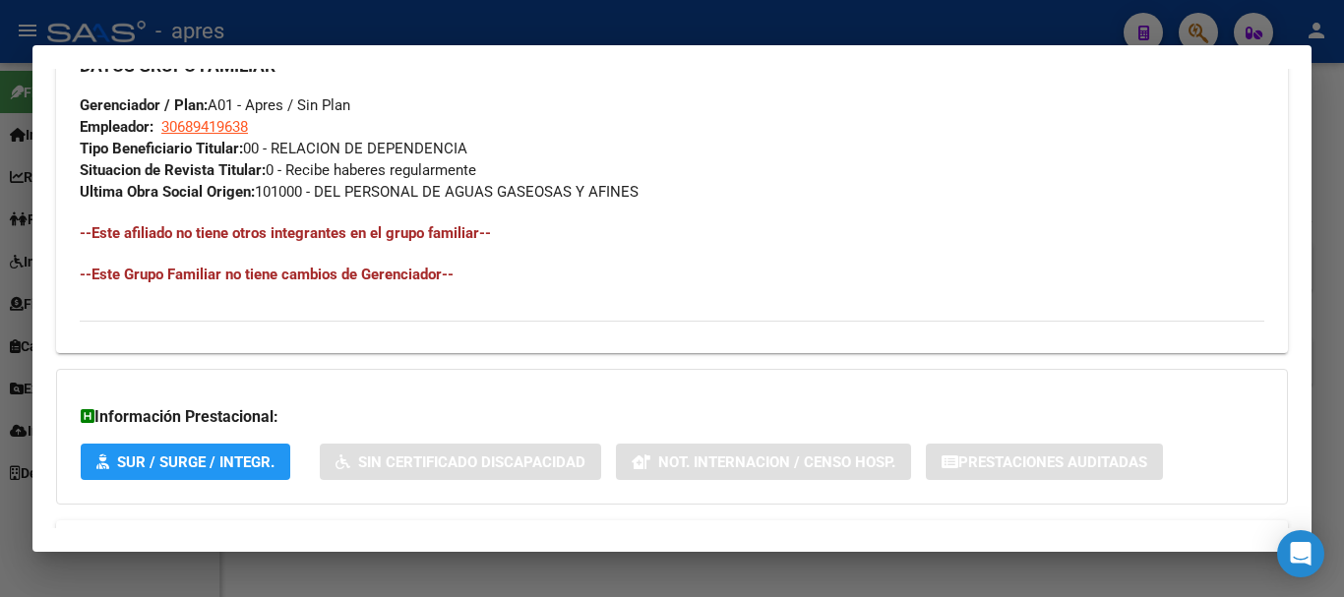
scroll to position [1055, 0]
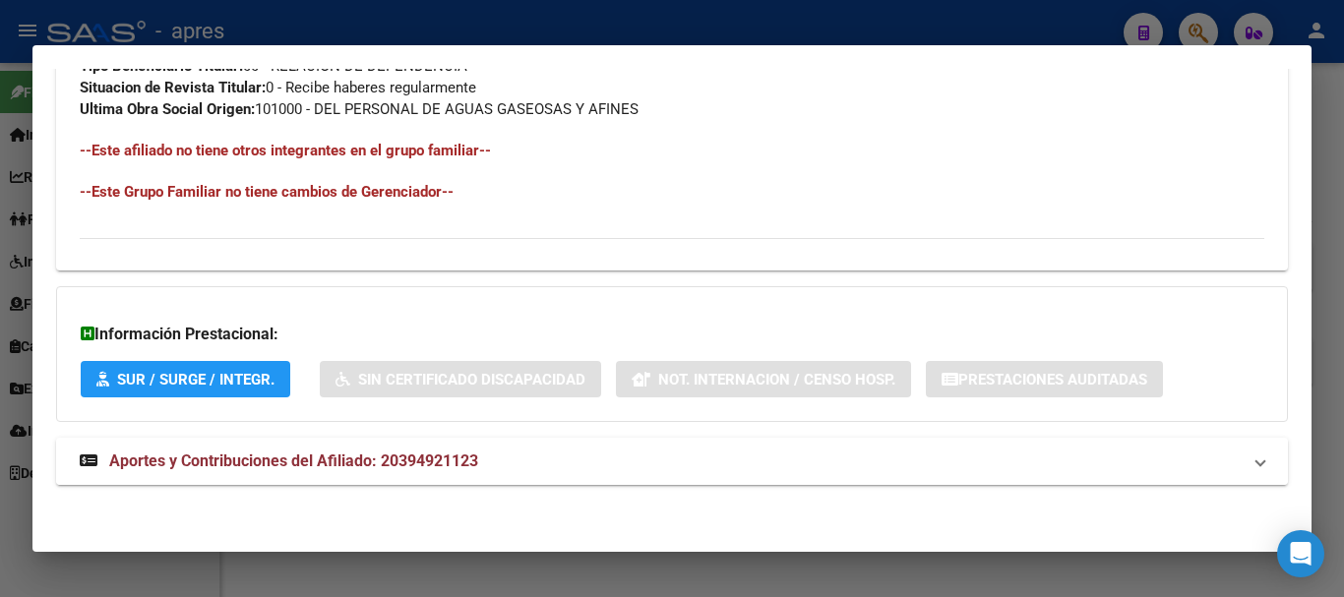
click at [1013, 450] on mat-panel-title "Aportes y Contribuciones del Afiliado: 20394921123" at bounding box center [660, 462] width 1161 height 24
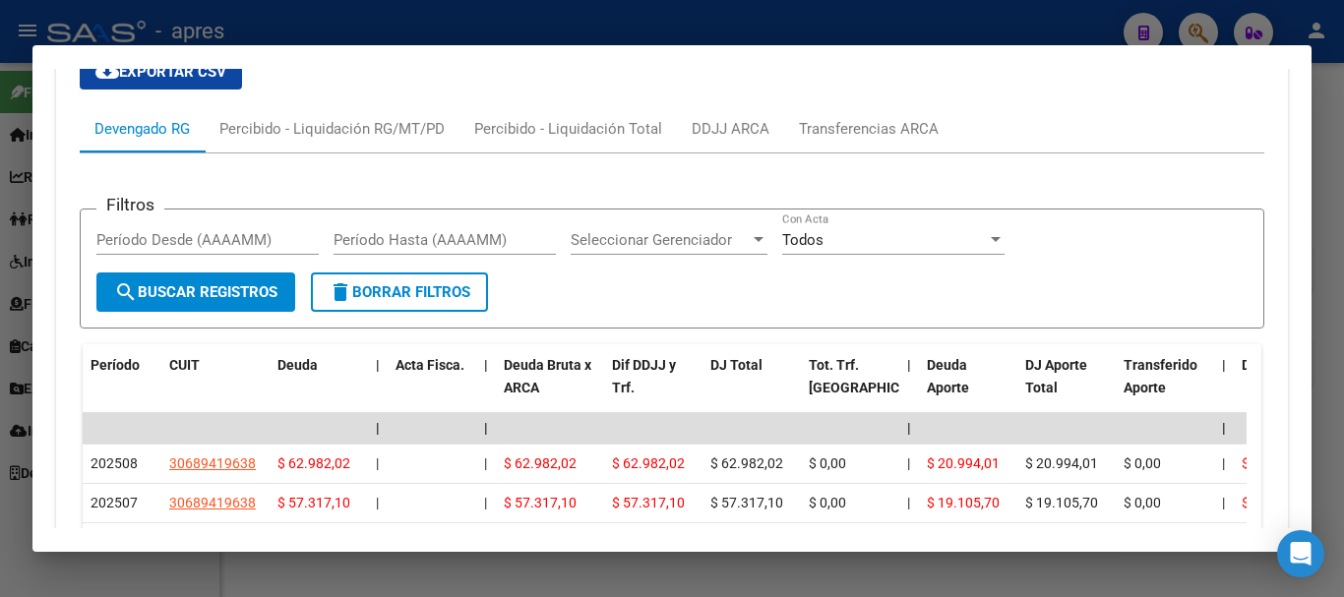
scroll to position [1844, 0]
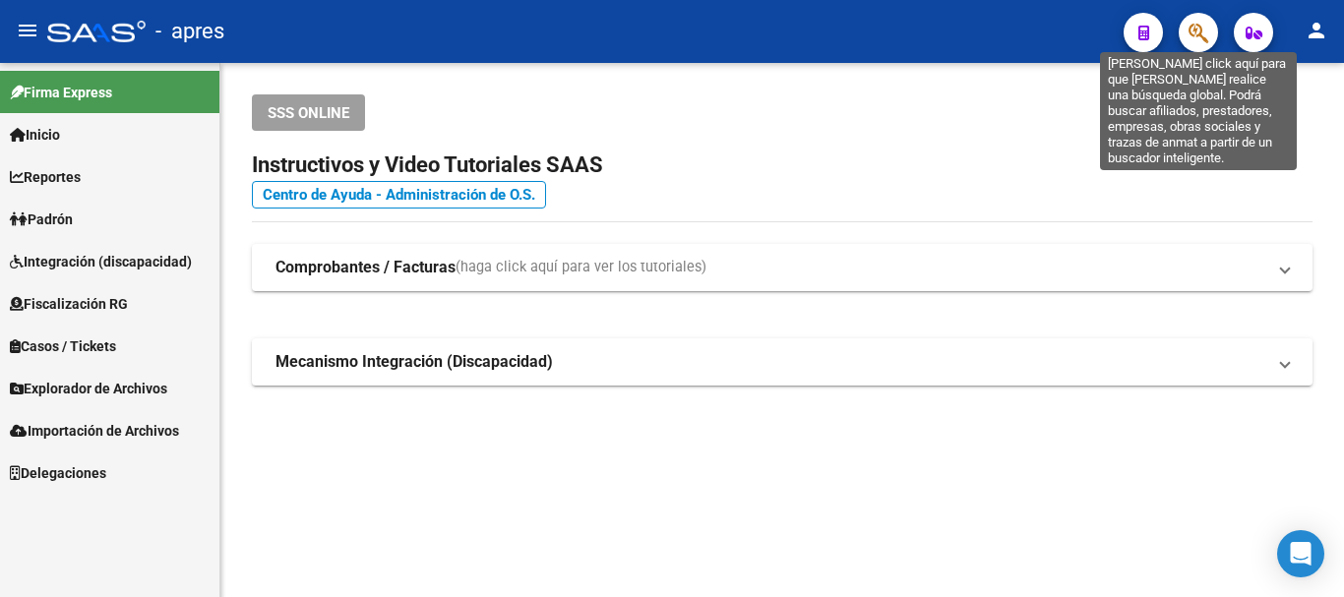
click at [1188, 34] on icon "button" at bounding box center [1198, 33] width 20 height 23
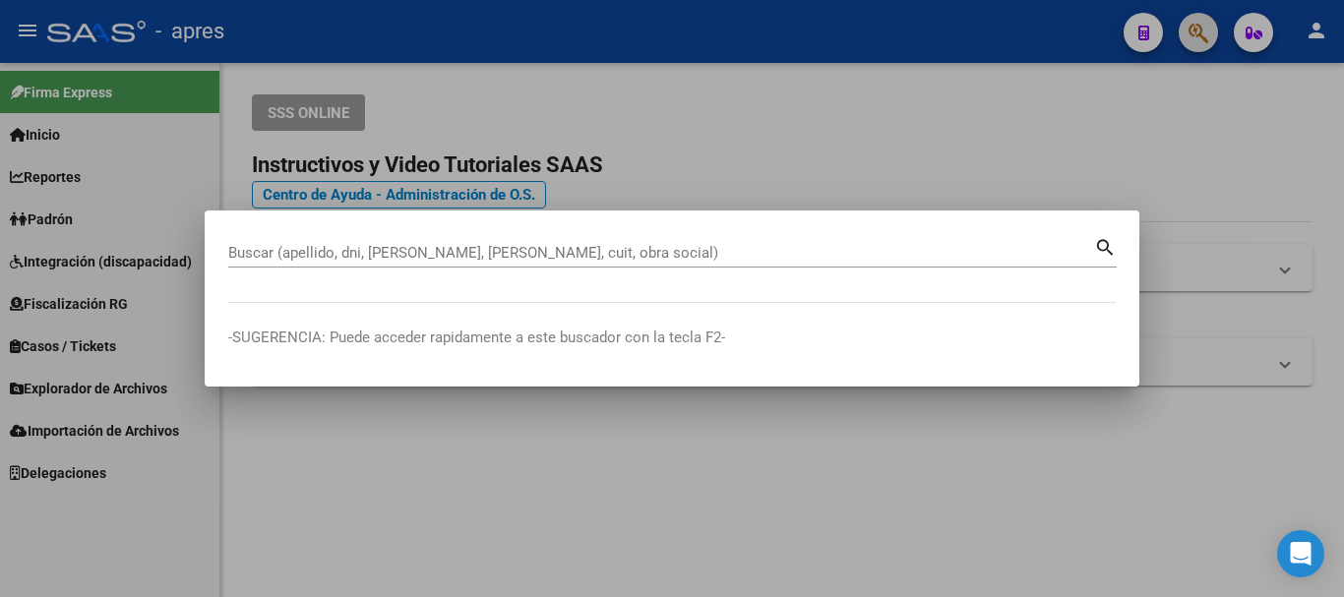
paste input "20392748416"
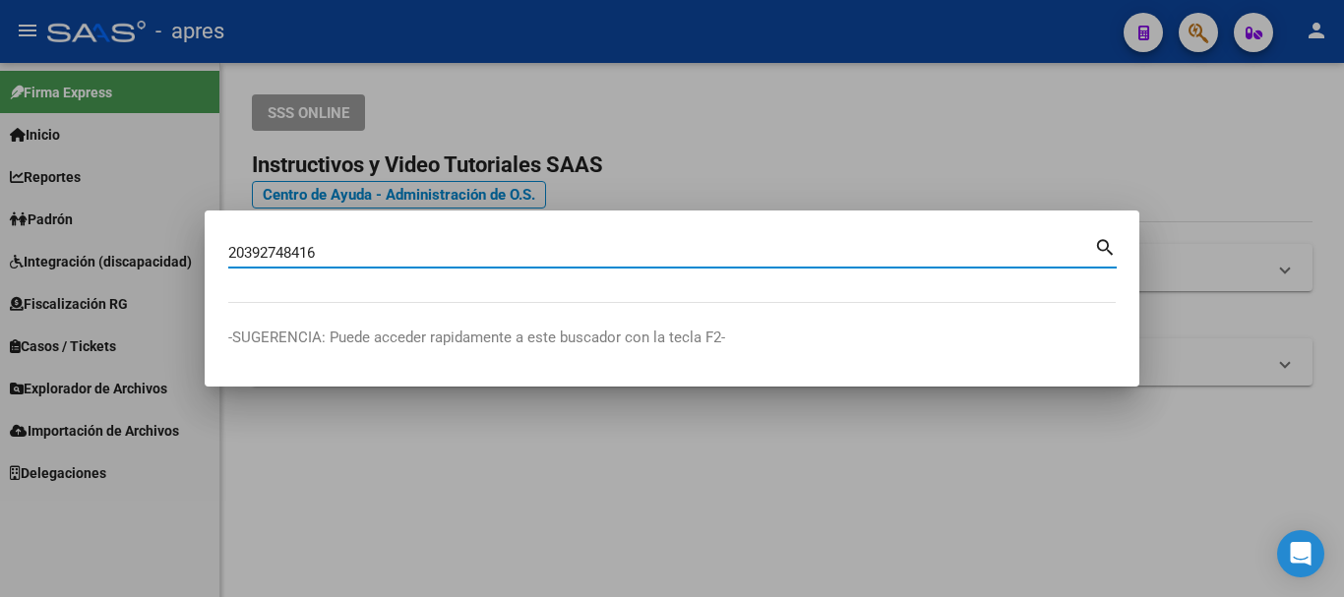
type input "20392748416"
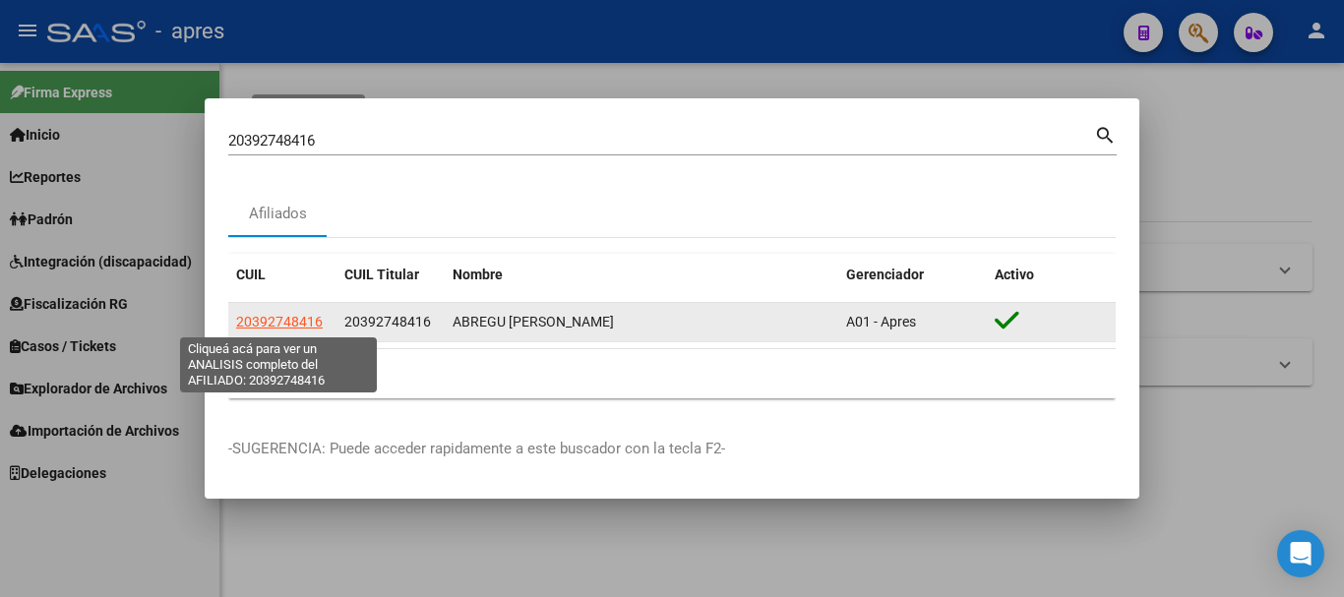
click at [303, 318] on span "20392748416" at bounding box center [279, 322] width 87 height 16
type textarea "20392748416"
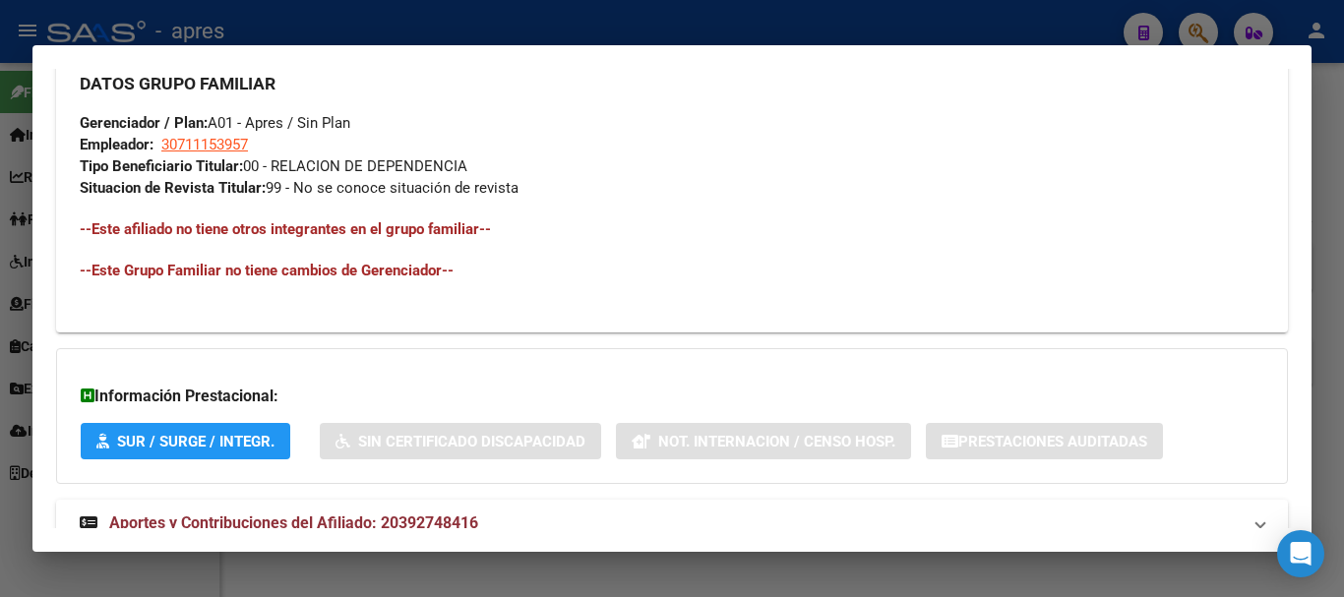
scroll to position [1017, 0]
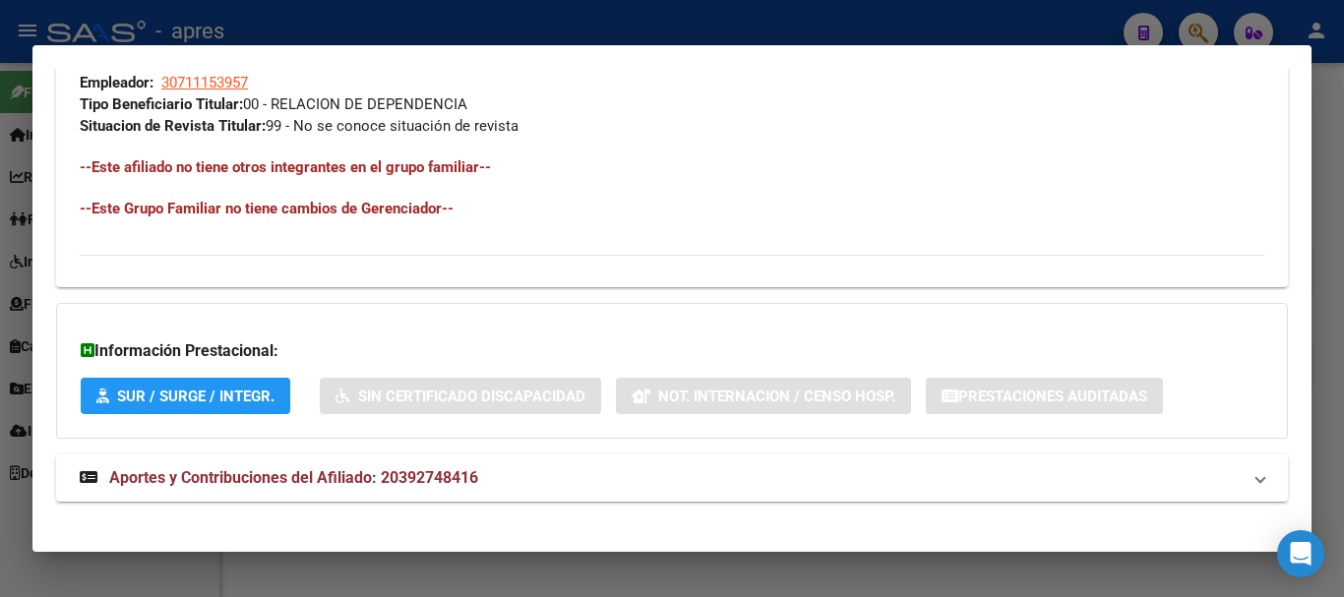
click at [473, 488] on strong "Aportes y Contribuciones del Afiliado: 20392748416" at bounding box center [279, 478] width 398 height 24
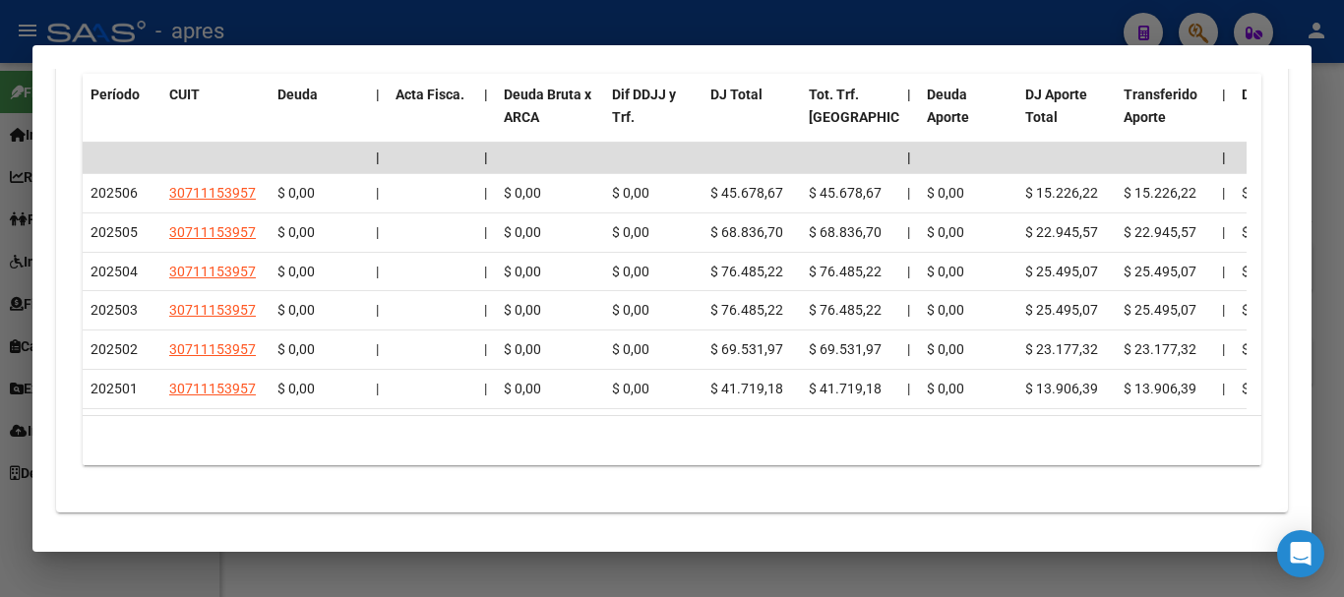
scroll to position [1823, 0]
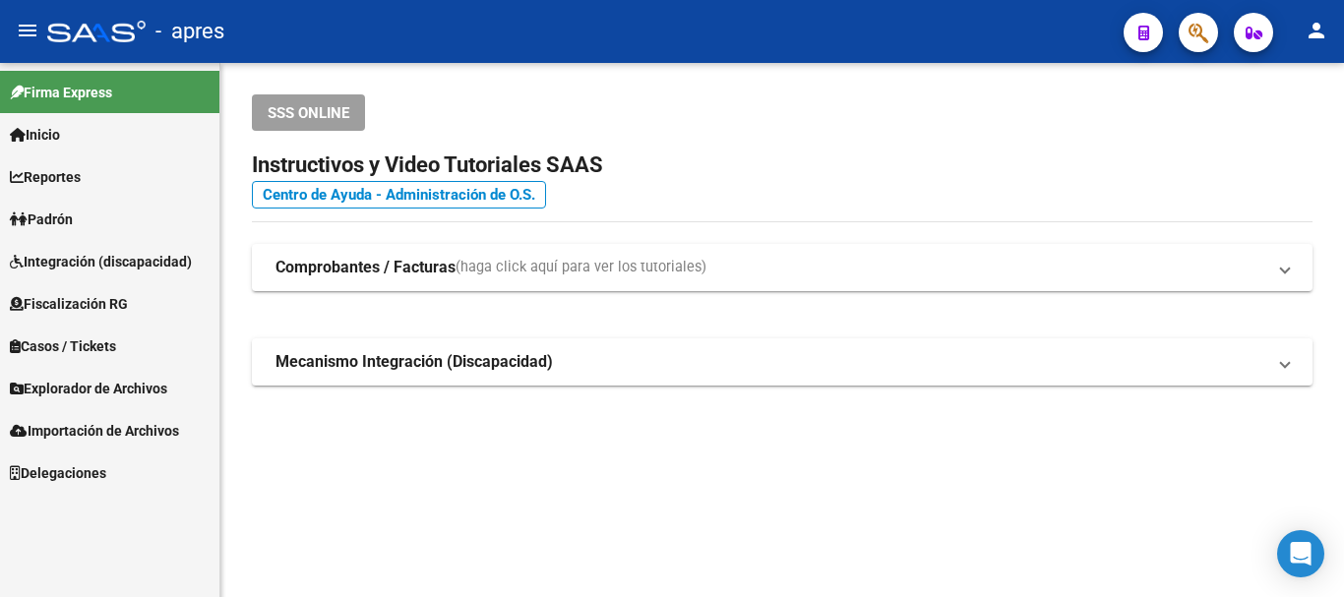
click at [1188, 35] on icon "button" at bounding box center [1198, 33] width 20 height 23
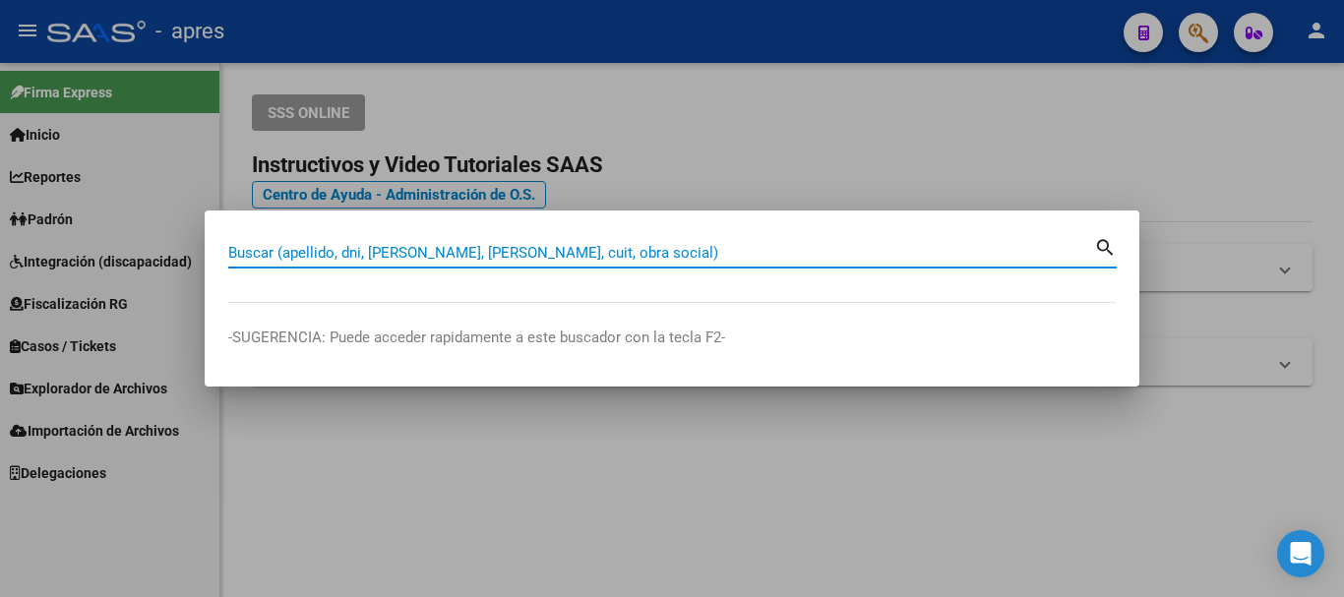
paste input "27430916802"
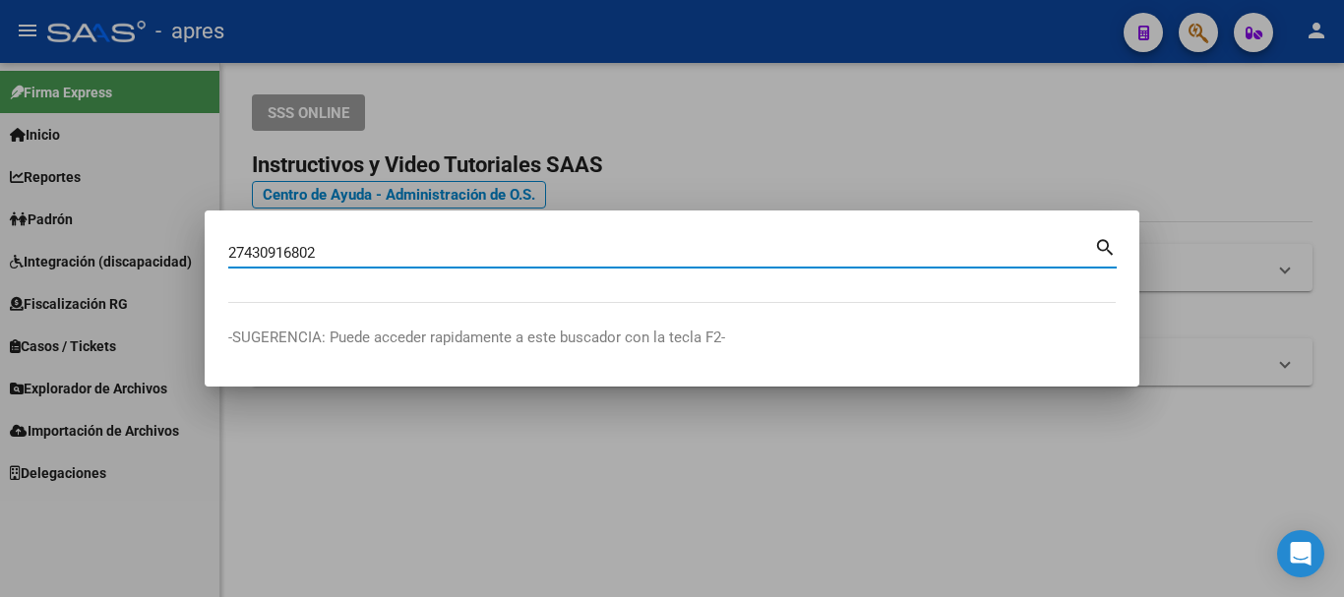
type input "27430916802"
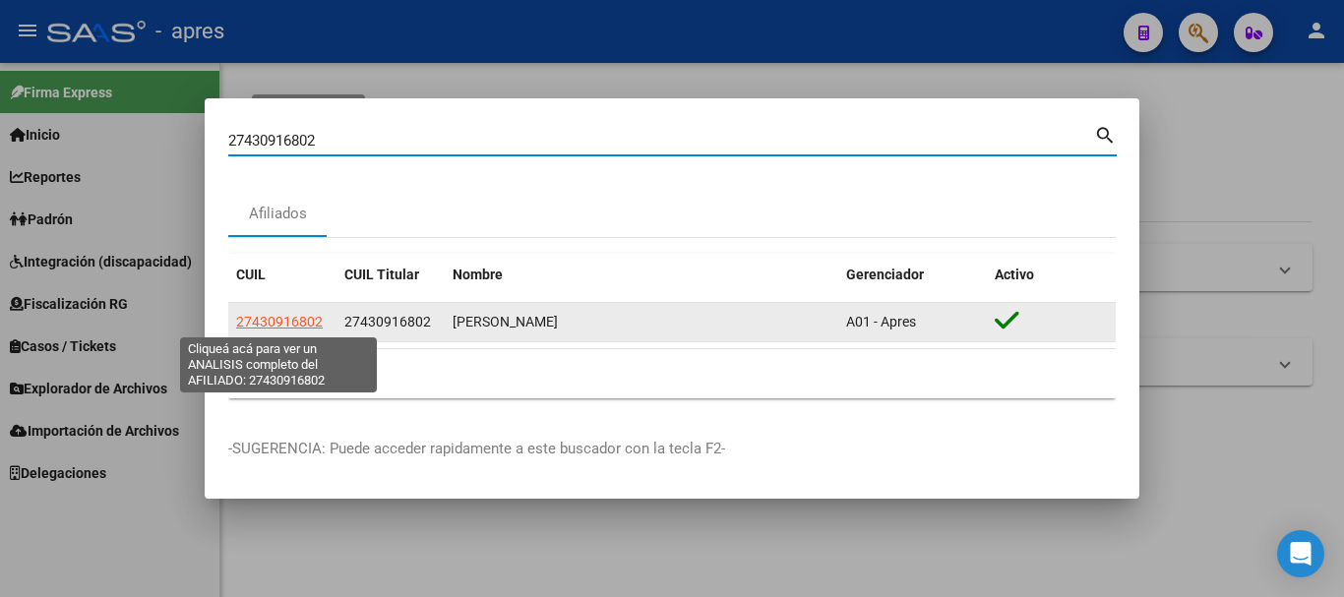
click at [305, 322] on span "27430916802" at bounding box center [279, 322] width 87 height 16
type textarea "27430916802"
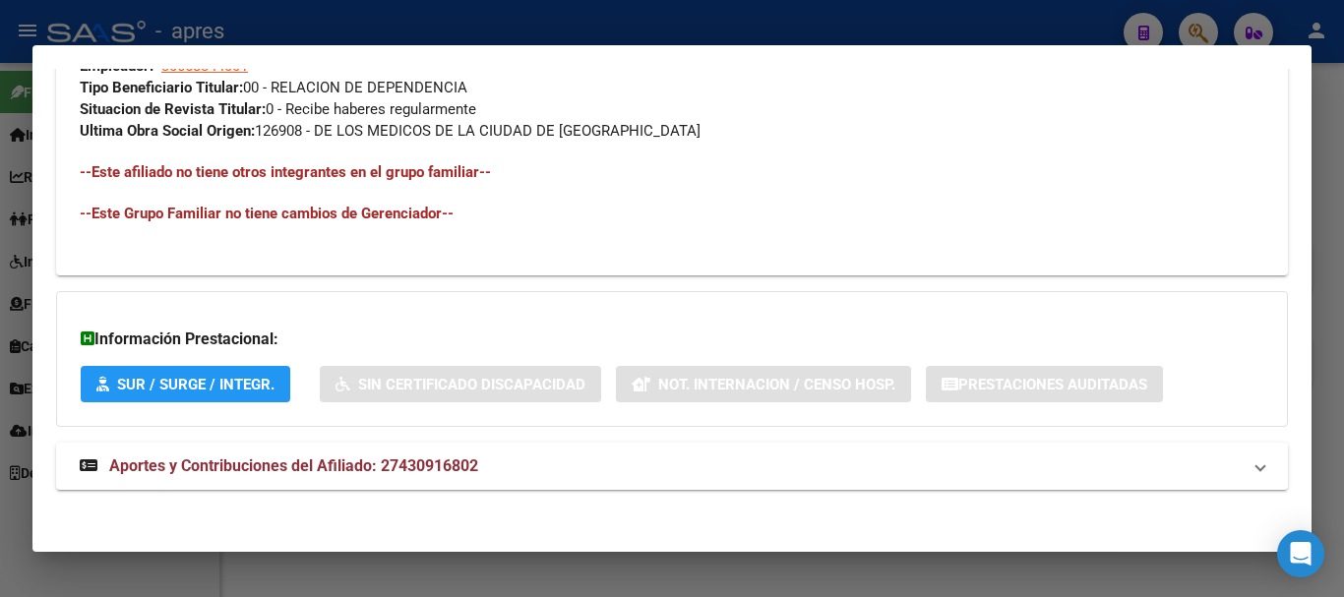
scroll to position [1039, 0]
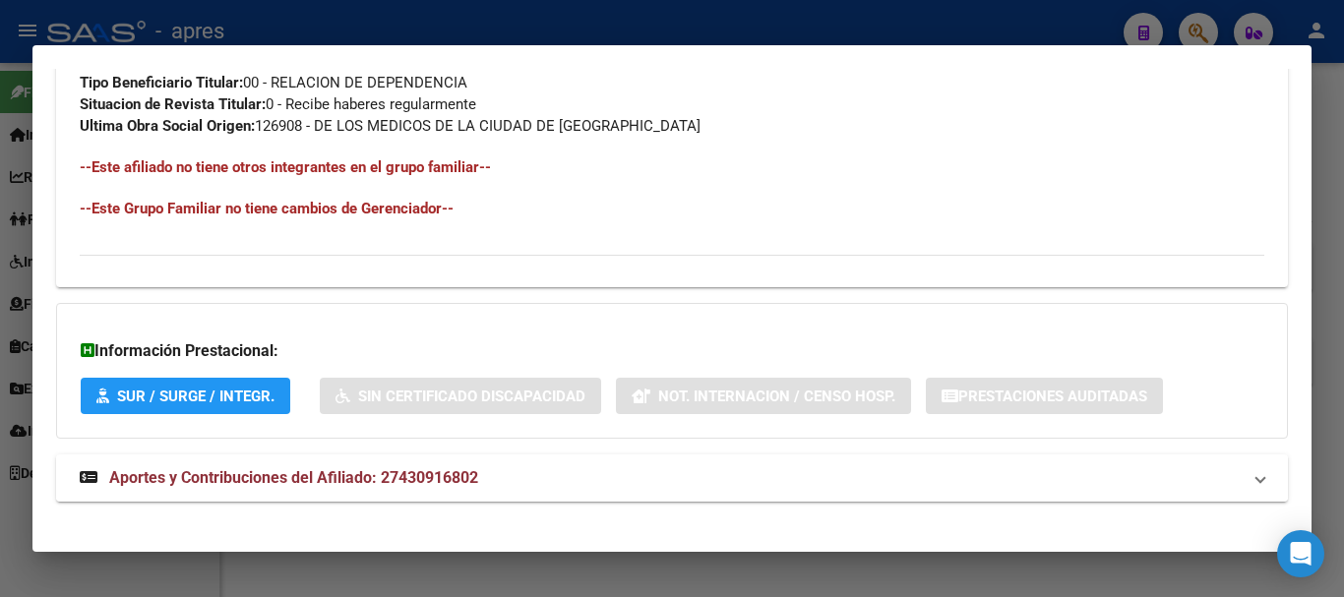
click at [520, 454] on mat-expansion-panel-header "Aportes y Contribuciones del Afiliado: 27430916802" at bounding box center [671, 477] width 1231 height 47
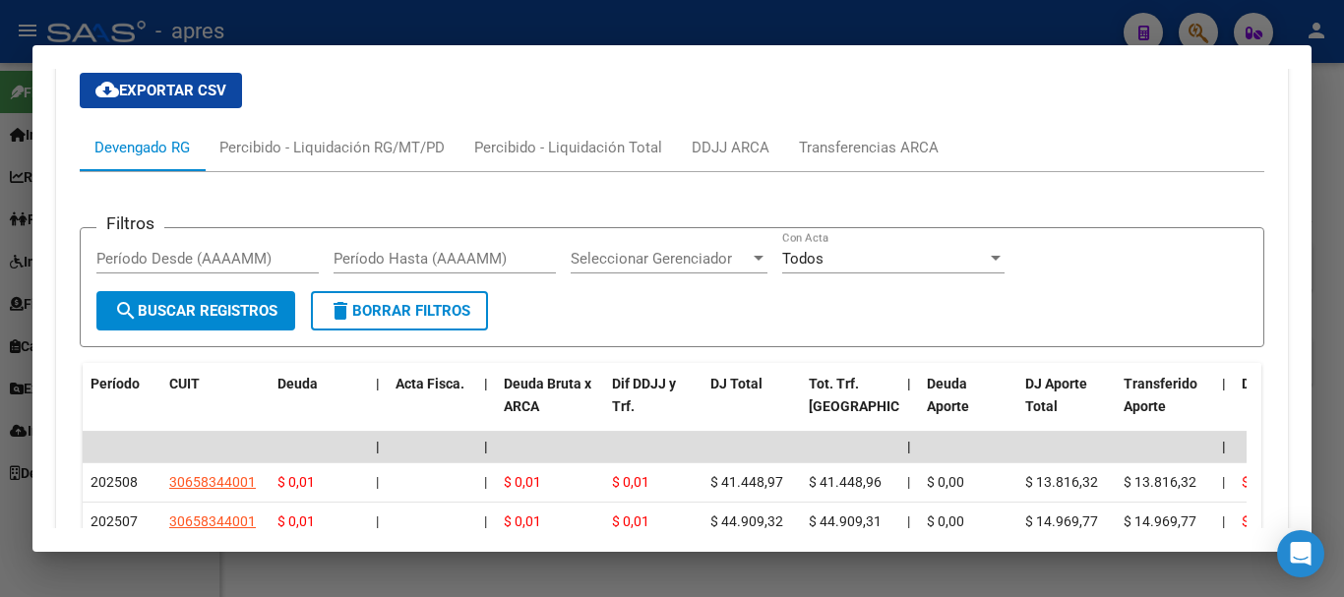
scroll to position [1828, 0]
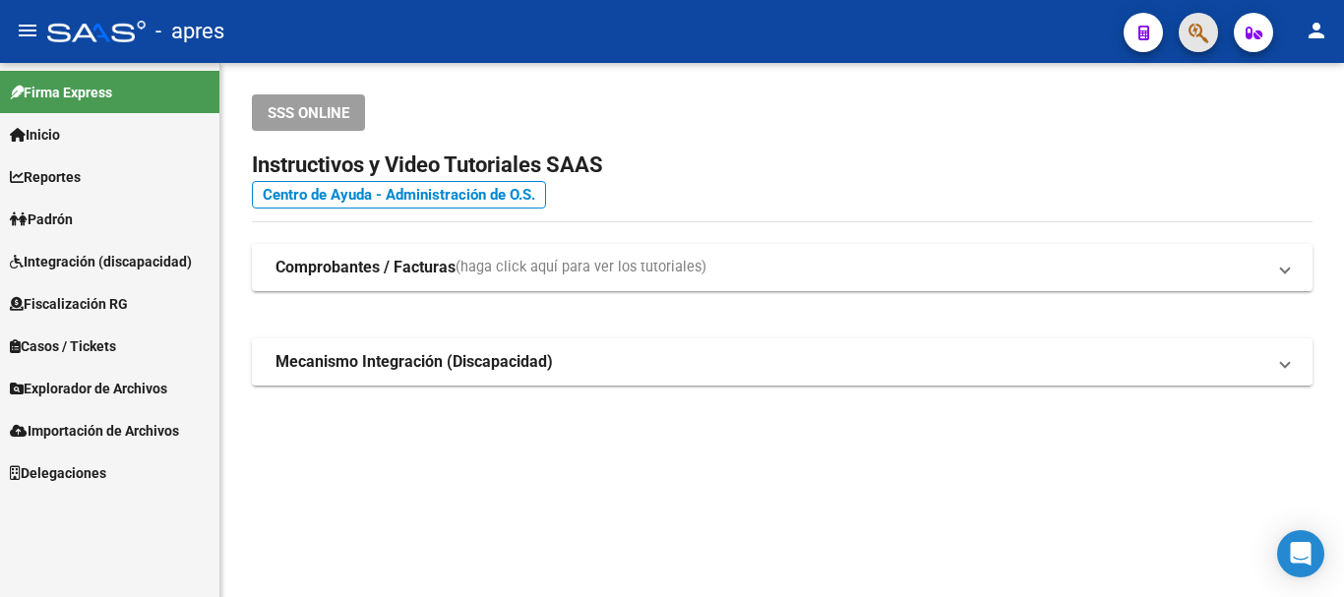
click at [1195, 45] on span "button" at bounding box center [1198, 33] width 20 height 40
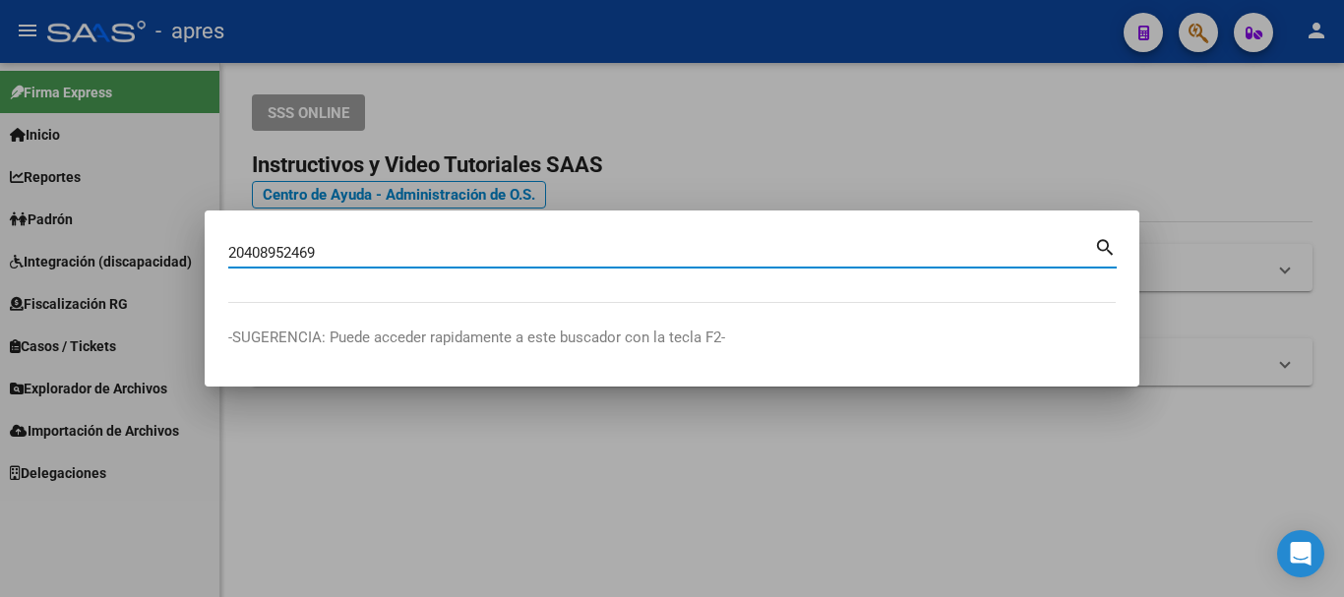
type input "20408952469"
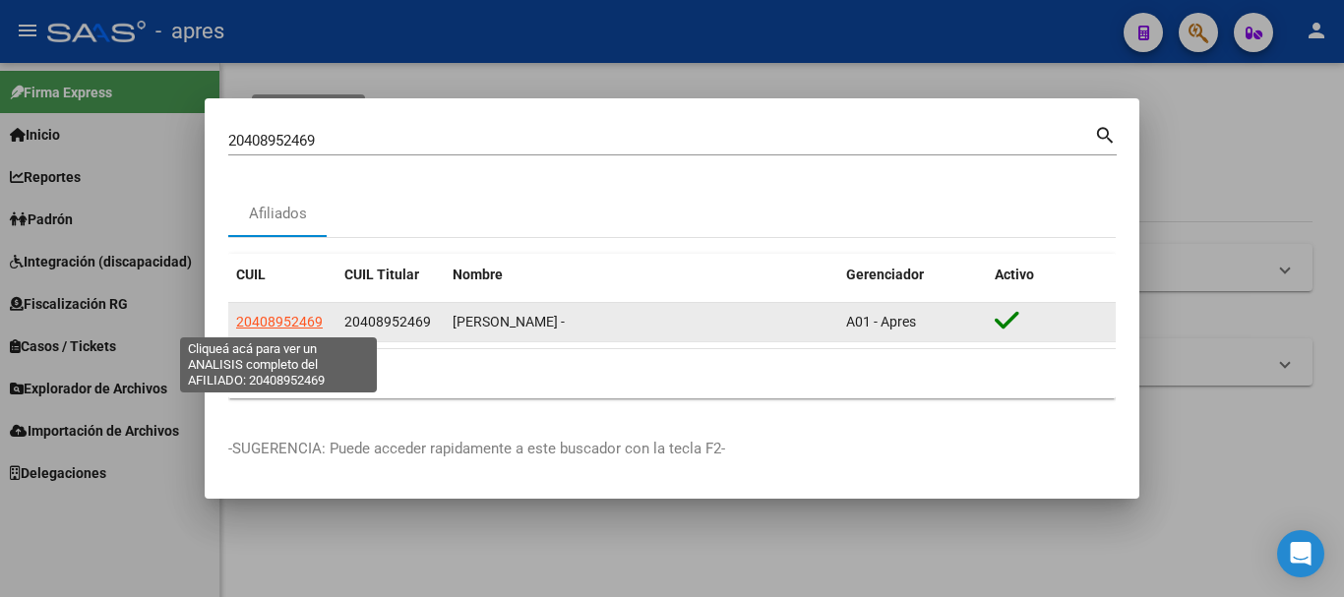
click at [265, 322] on span "20408952469" at bounding box center [279, 322] width 87 height 16
type textarea "20408952469"
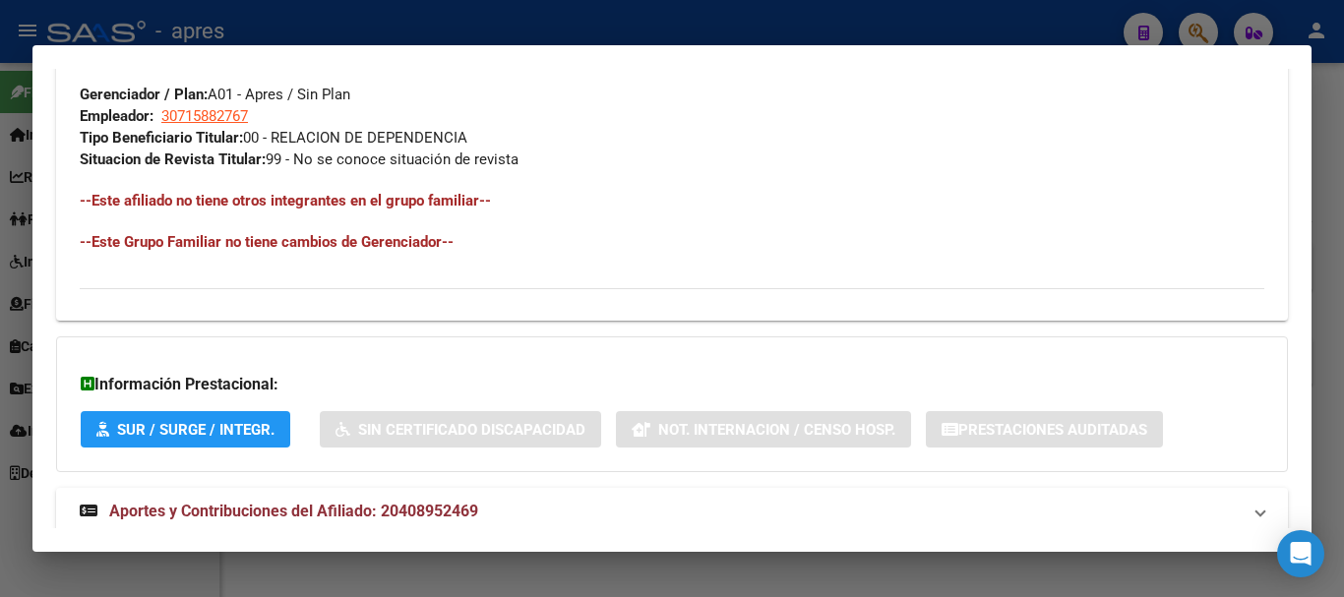
scroll to position [1034, 0]
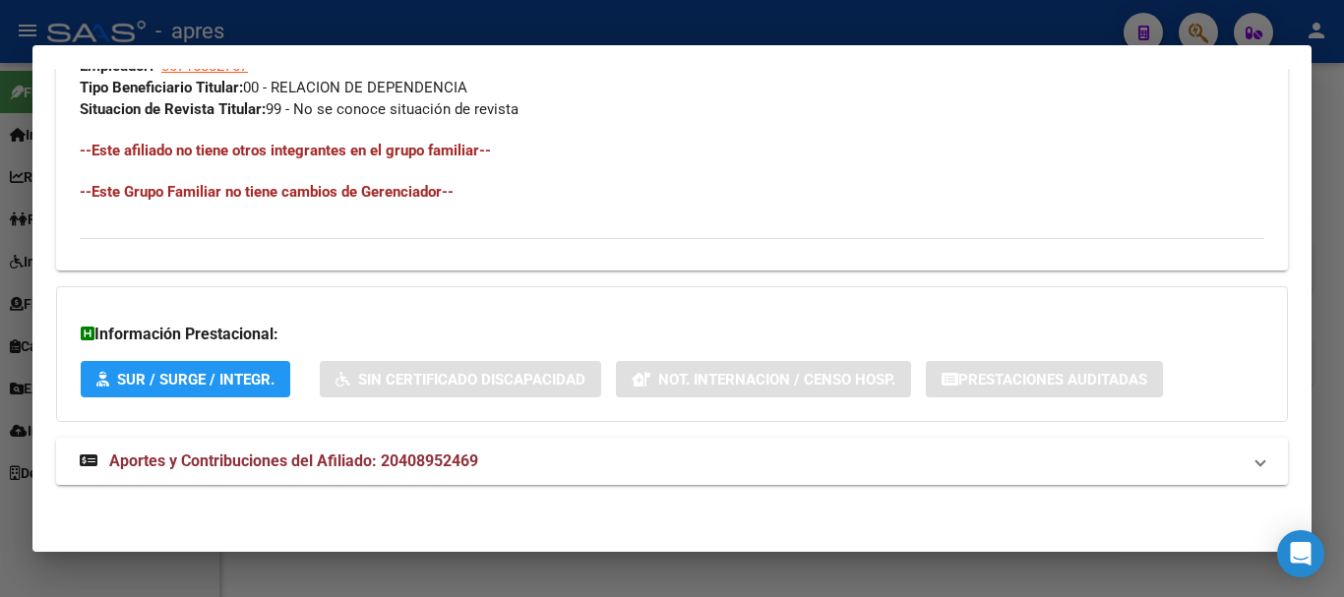
click at [570, 452] on mat-panel-title "Aportes y Contribuciones del Afiliado: 20408952469" at bounding box center [660, 462] width 1161 height 24
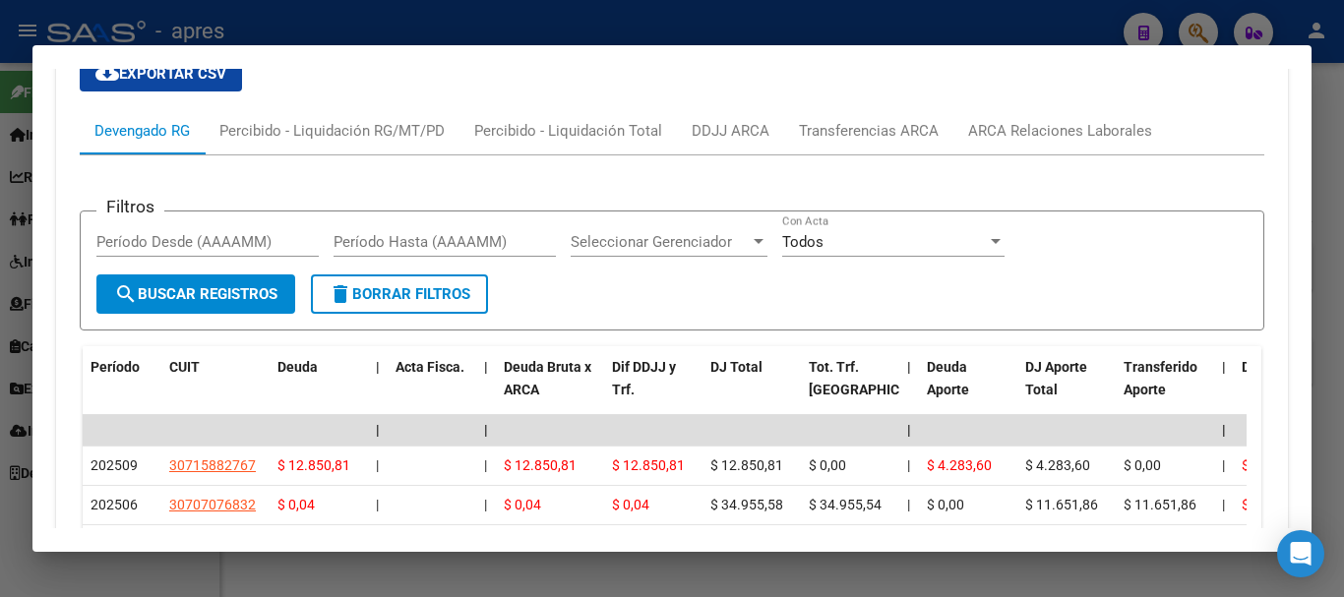
scroll to position [1767, 0]
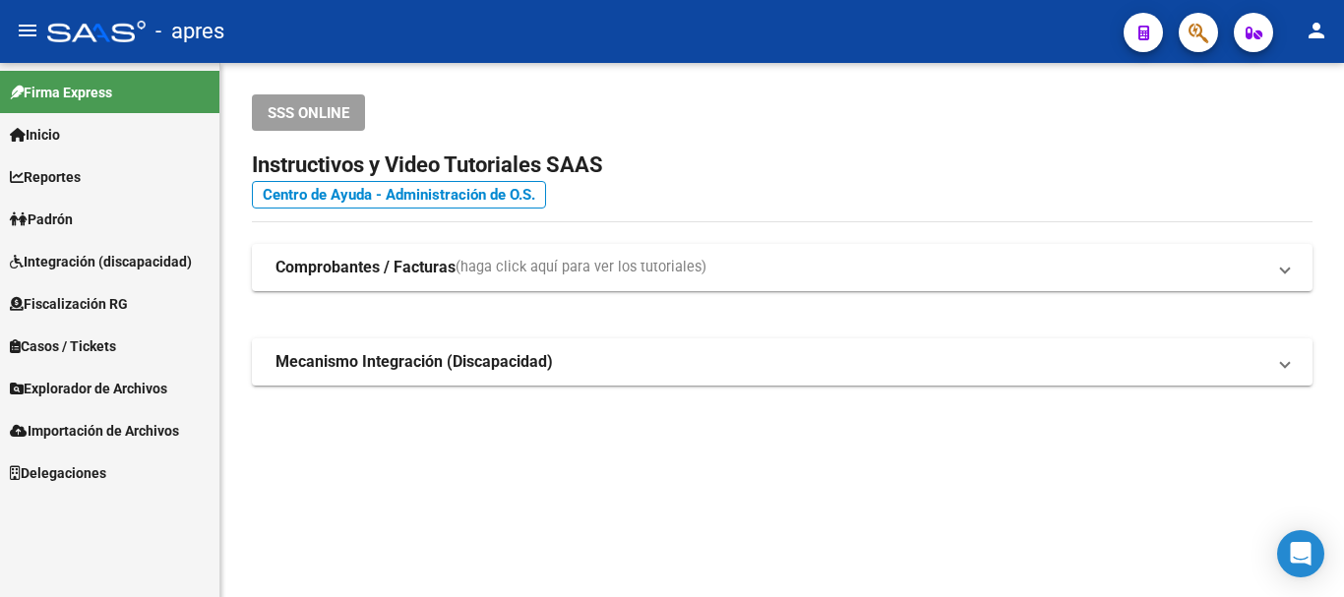
click at [1212, 30] on button "button" at bounding box center [1197, 32] width 39 height 39
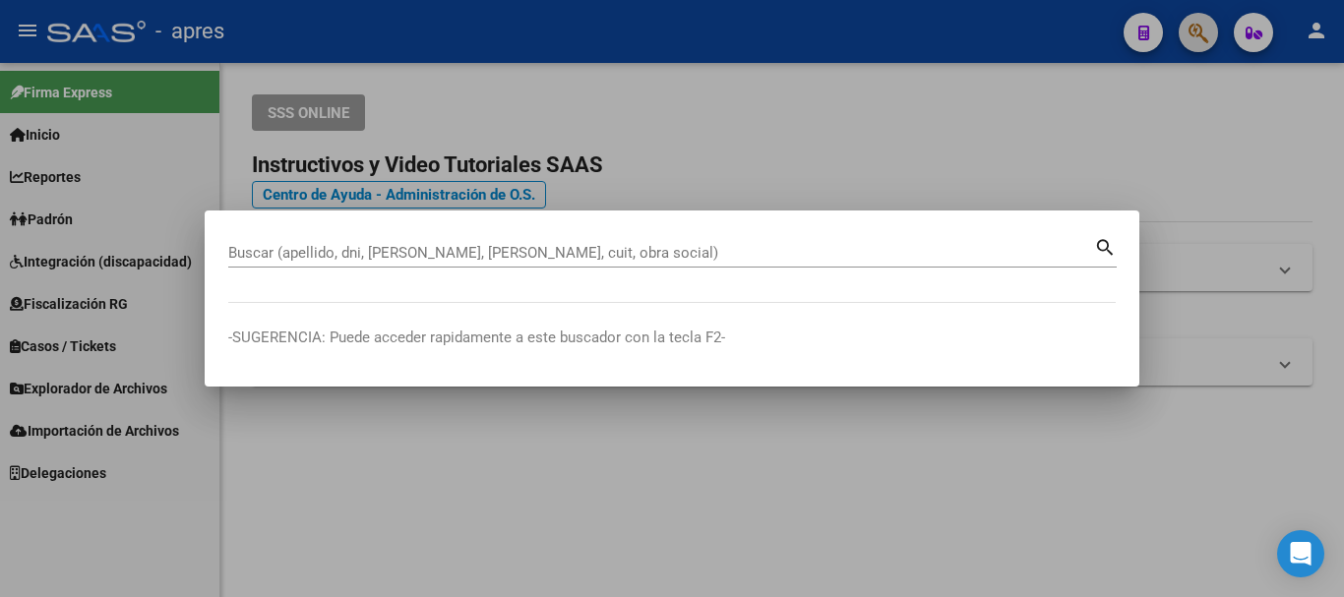
paste input "20408952469"
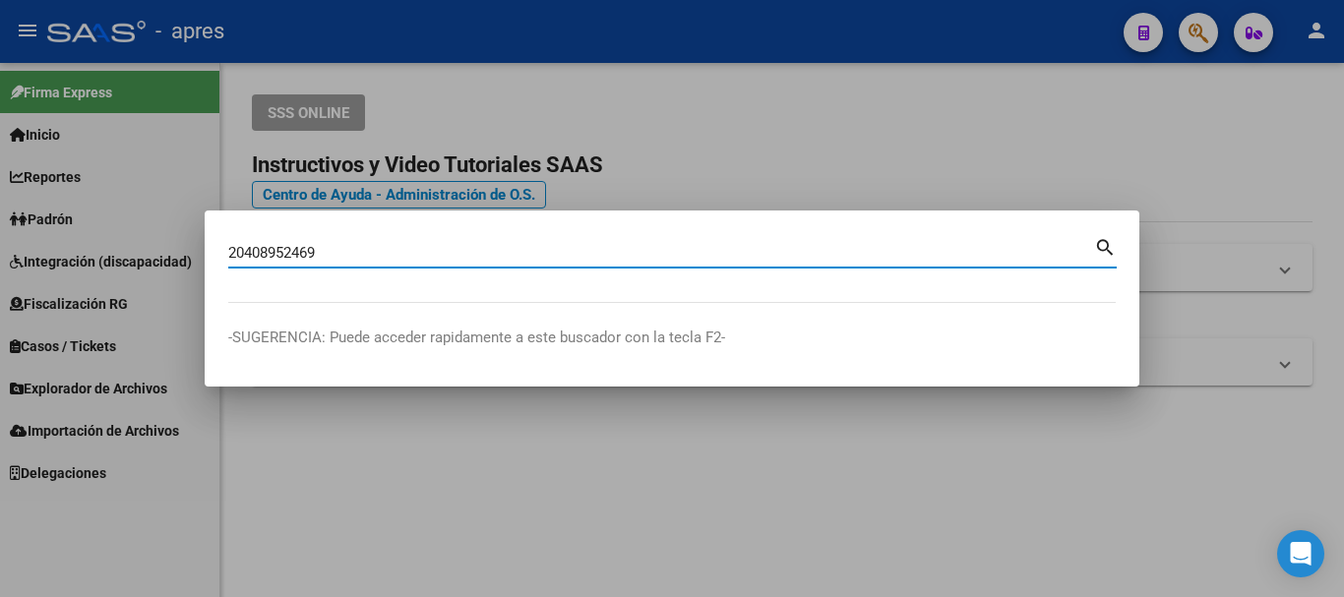
type input "20408952469"
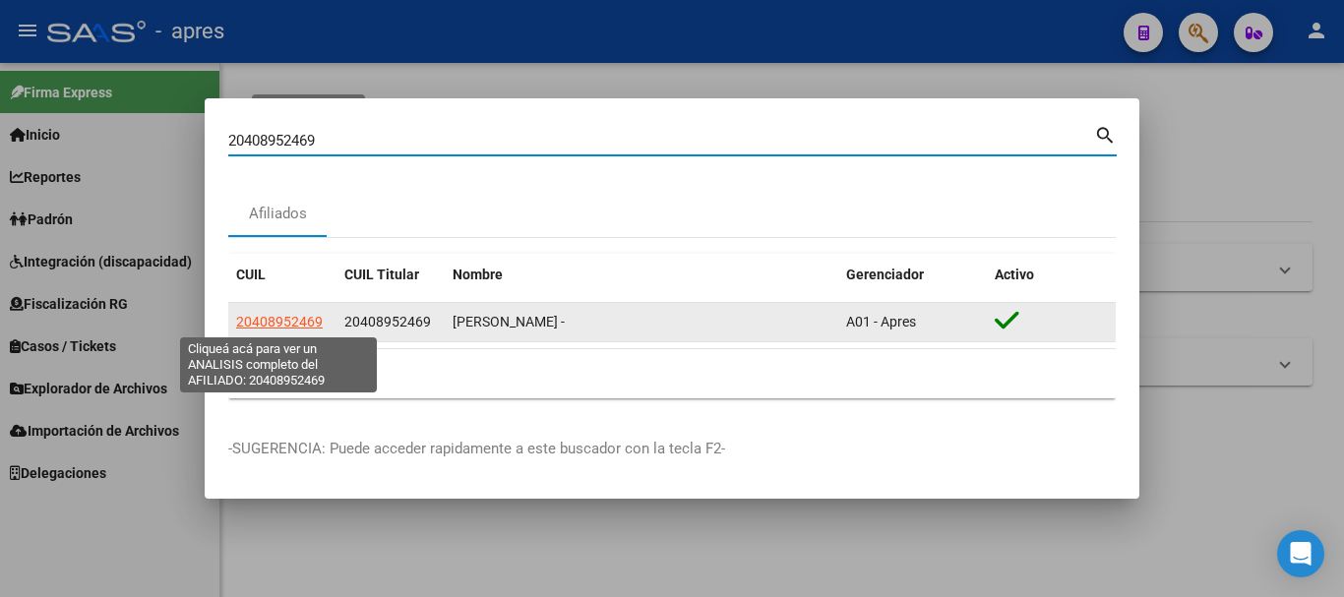
click at [283, 320] on span "20408952469" at bounding box center [279, 322] width 87 height 16
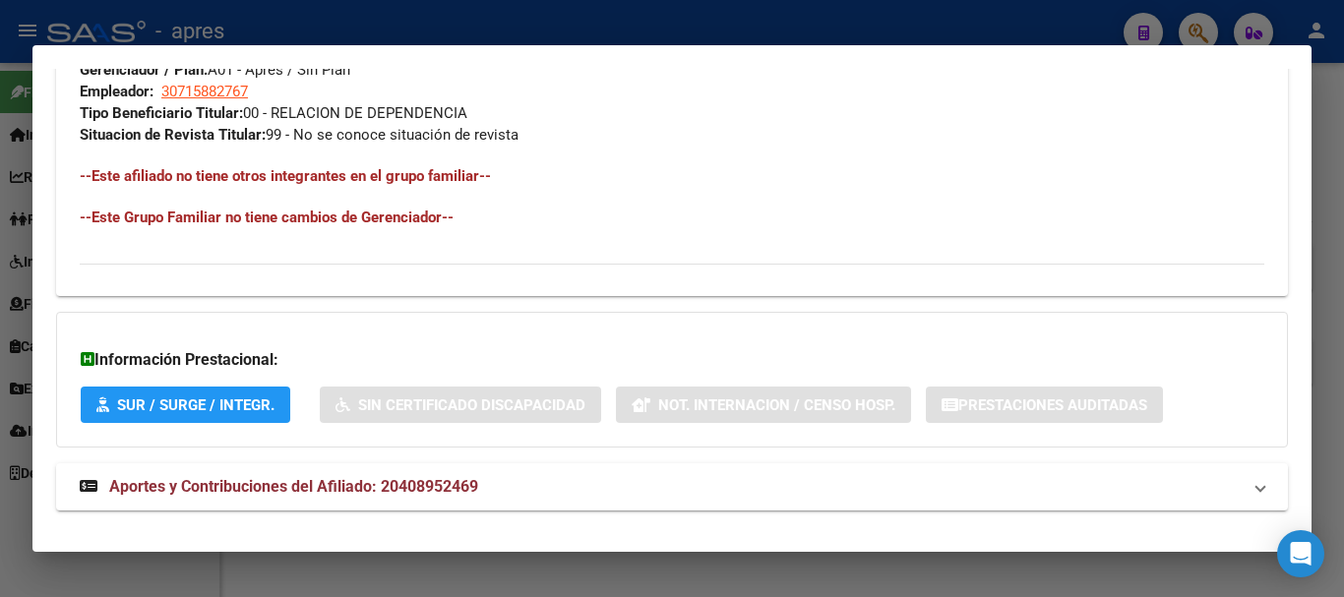
scroll to position [1034, 0]
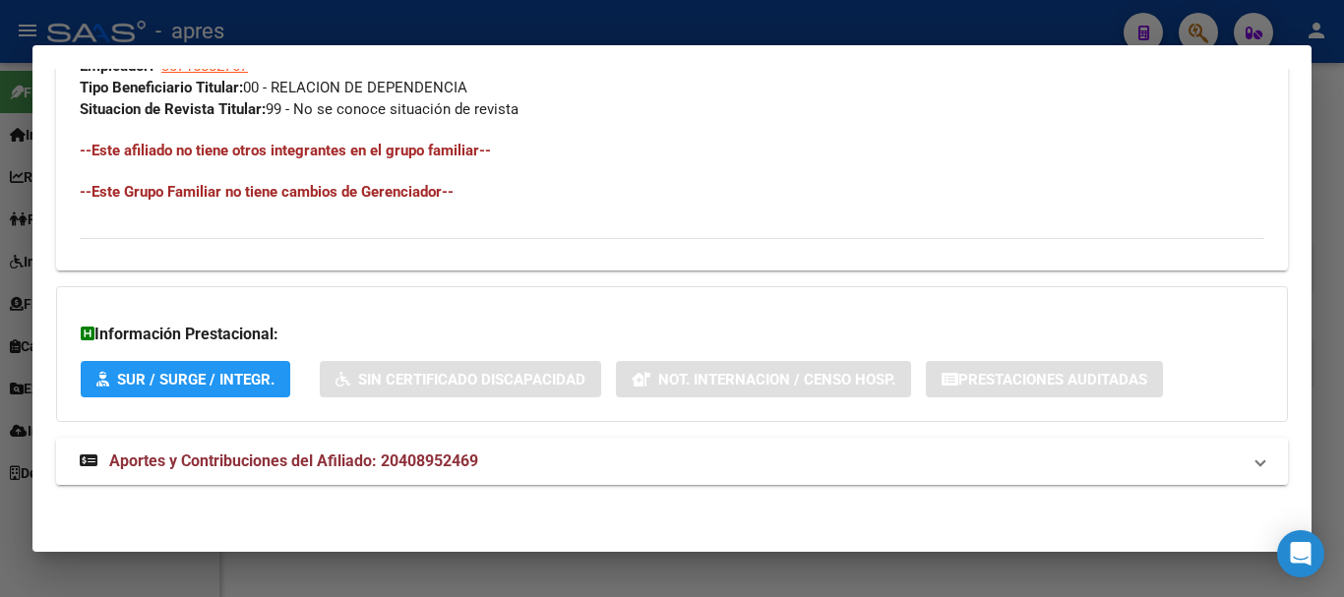
click at [392, 470] on strong "Aportes y Contribuciones del Afiliado: 20408952469" at bounding box center [279, 462] width 398 height 24
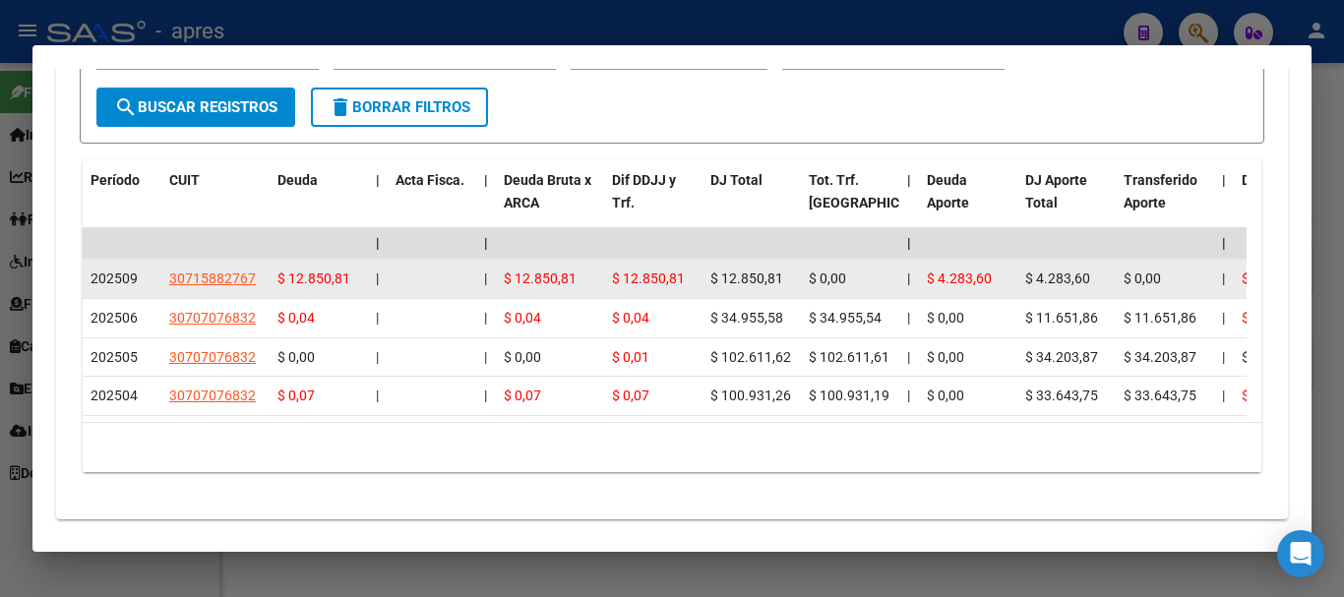
scroll to position [1724, 0]
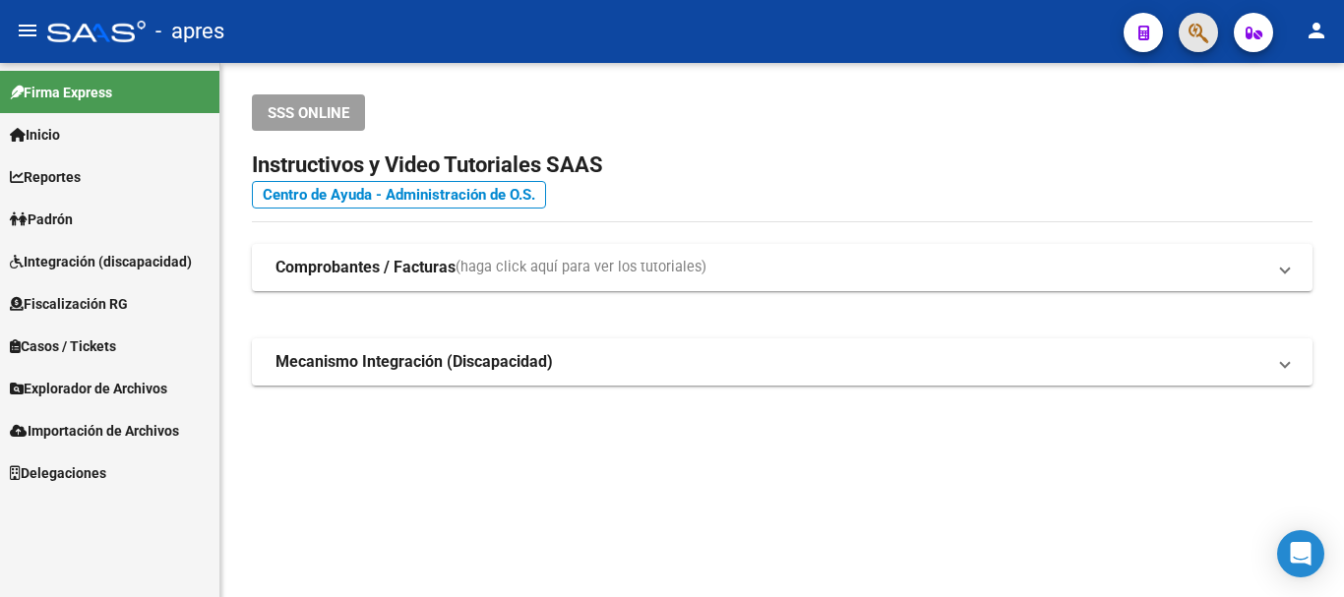
click at [1200, 45] on span "button" at bounding box center [1198, 33] width 20 height 40
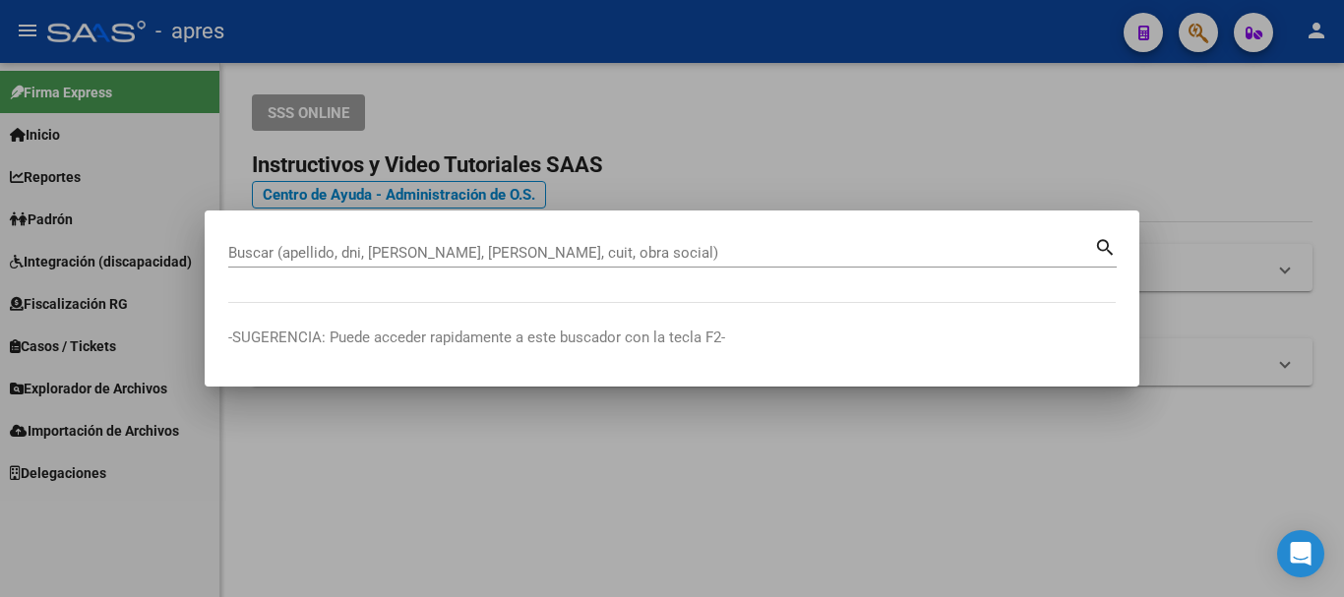
paste input "20384403590"
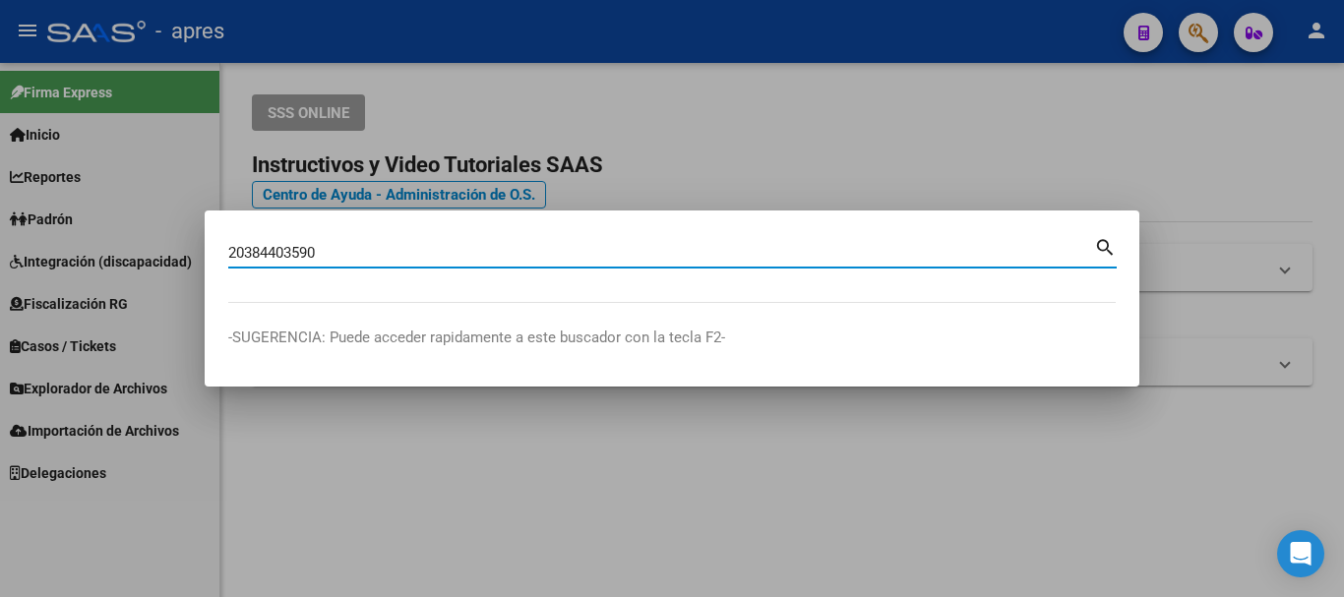
type input "20384403590"
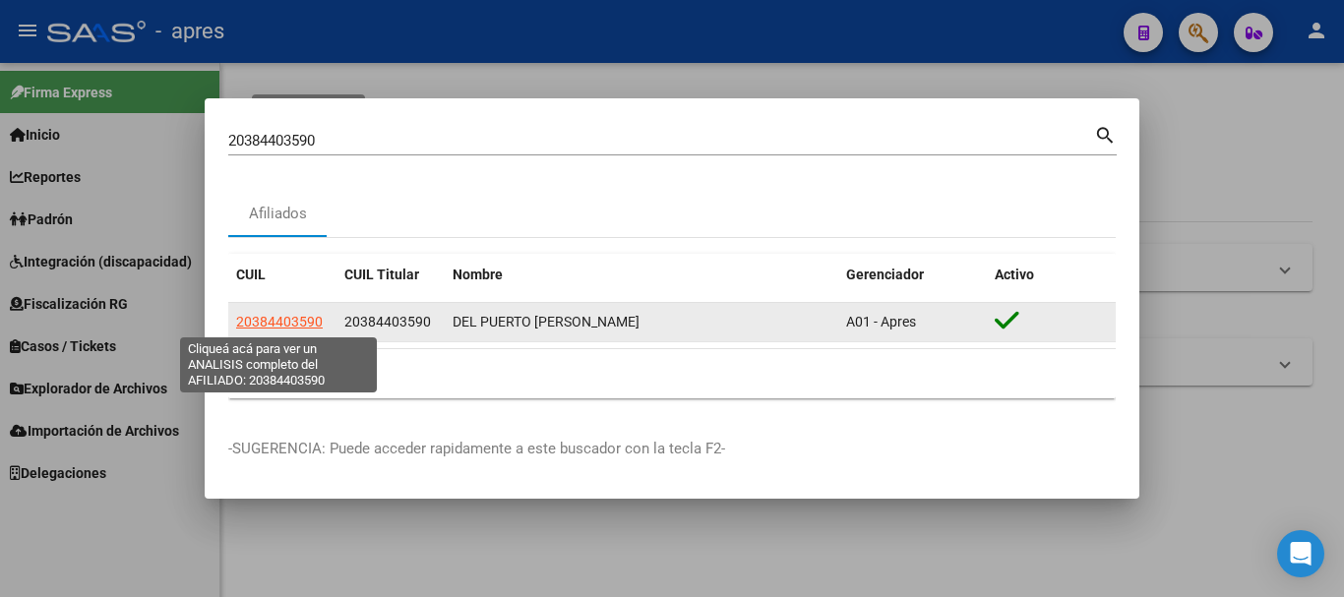
click at [315, 320] on span "20384403590" at bounding box center [279, 322] width 87 height 16
type textarea "20384403590"
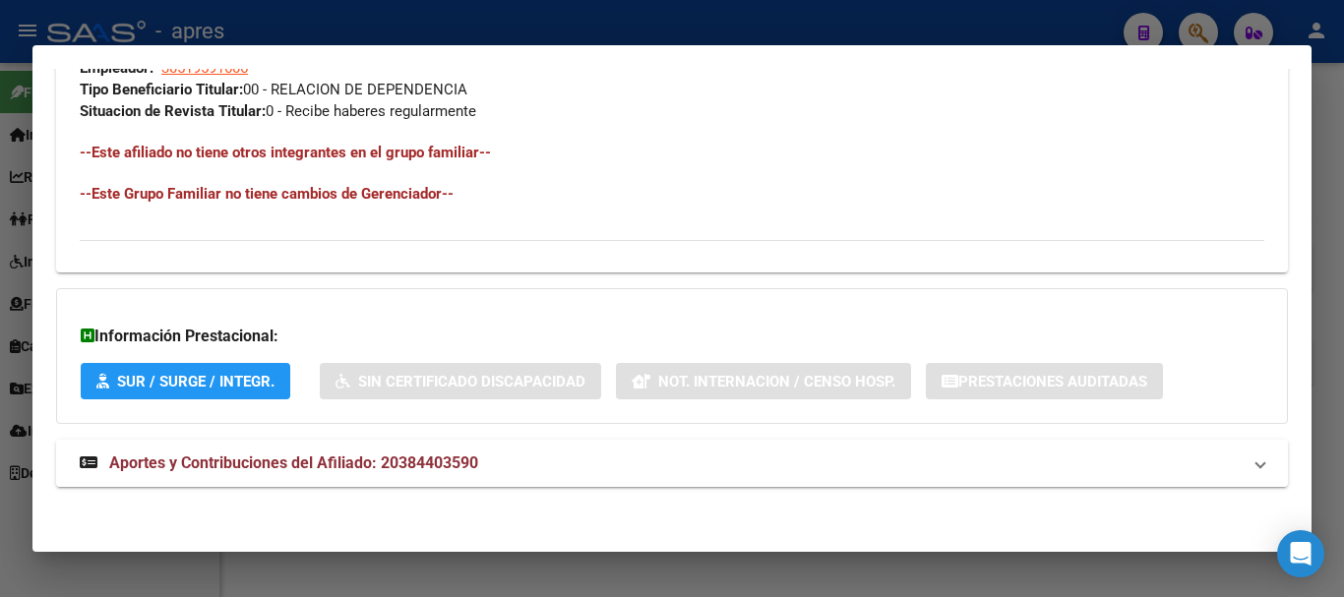
scroll to position [1034, 0]
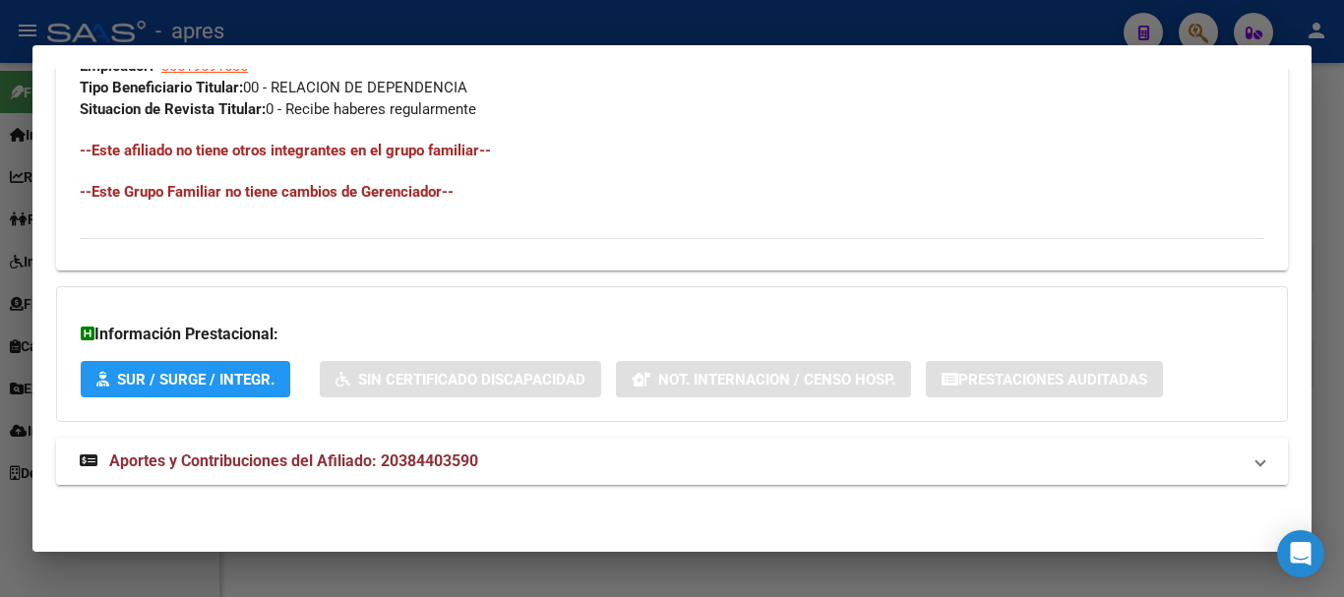
click at [622, 471] on mat-panel-title "Aportes y Contribuciones del Afiliado: 20384403590" at bounding box center [660, 462] width 1161 height 24
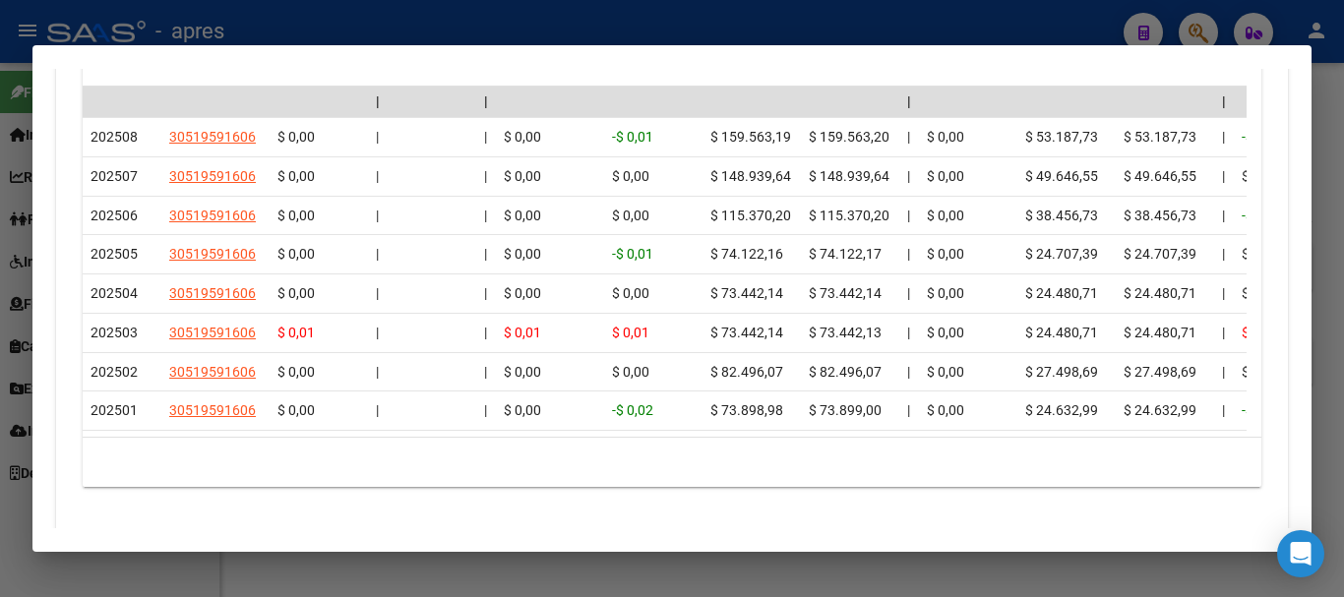
scroll to position [1821, 0]
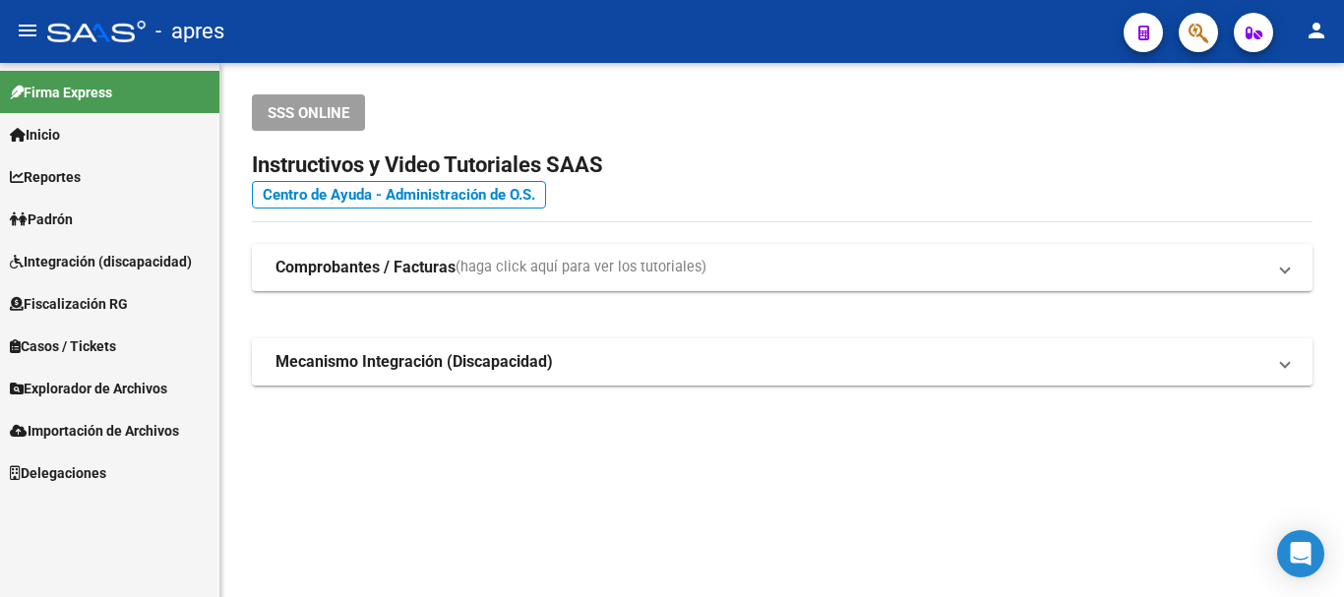
drag, startPoint x: 1174, startPoint y: 44, endPoint x: 1195, endPoint y: 40, distance: 21.0
click at [1185, 43] on div at bounding box center [1190, 32] width 55 height 40
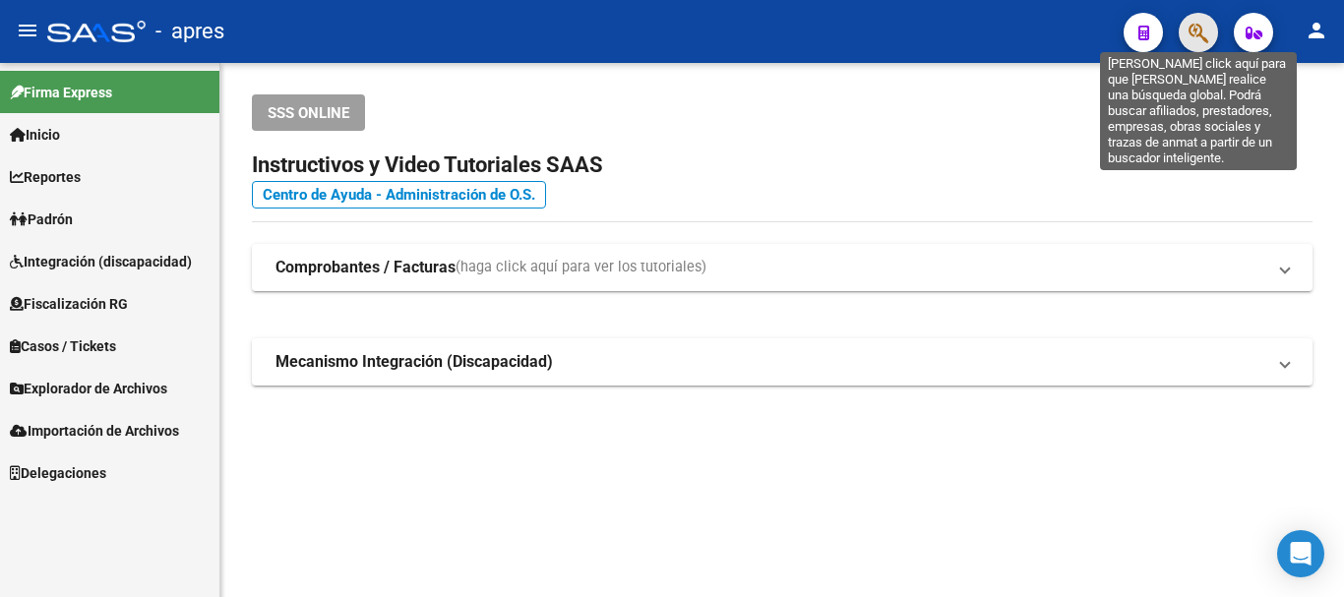
click at [1195, 40] on icon "button" at bounding box center [1198, 33] width 20 height 23
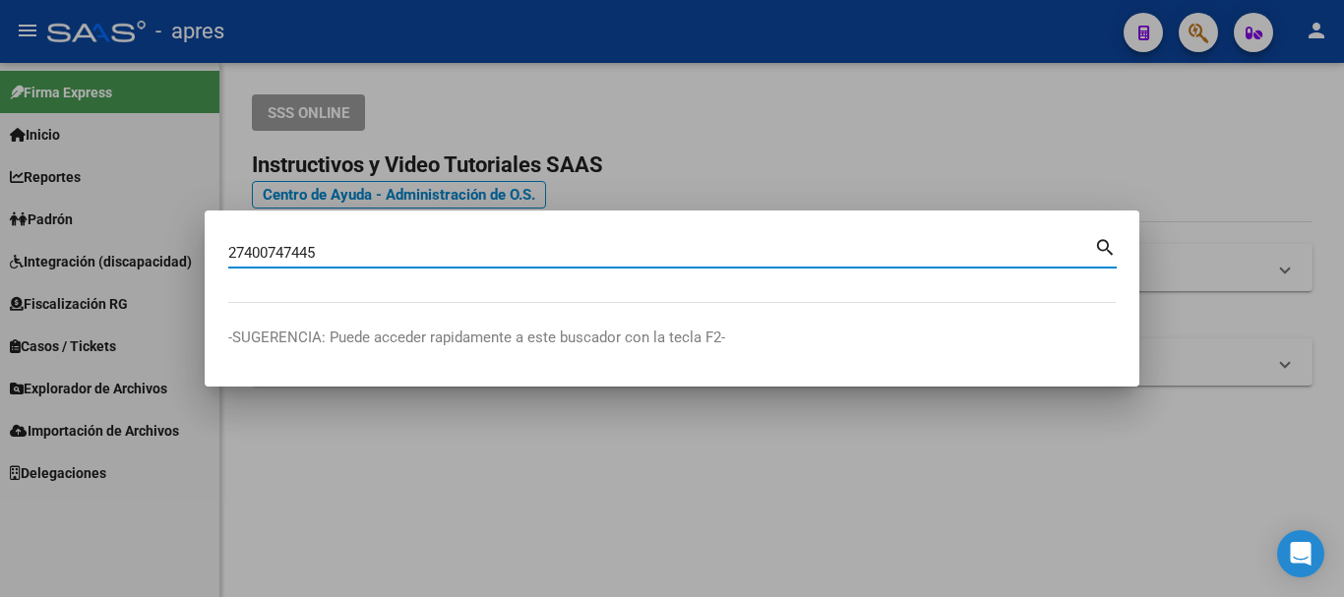
type input "27400747445"
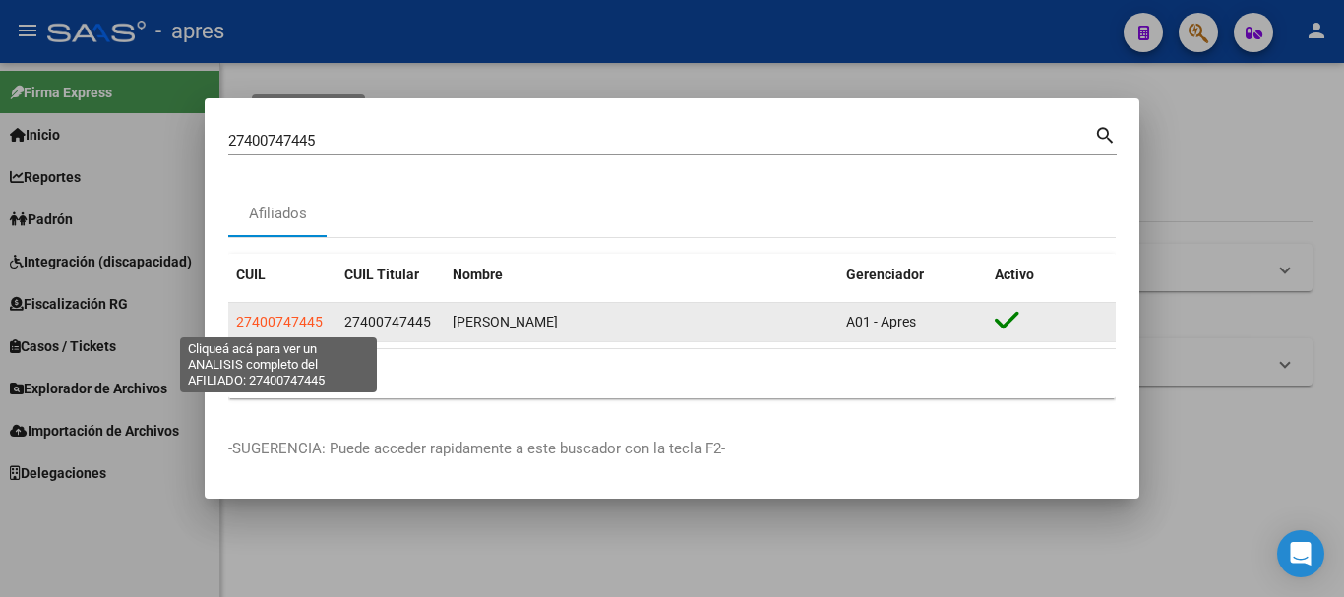
click at [300, 318] on span "27400747445" at bounding box center [279, 322] width 87 height 16
type textarea "27400747445"
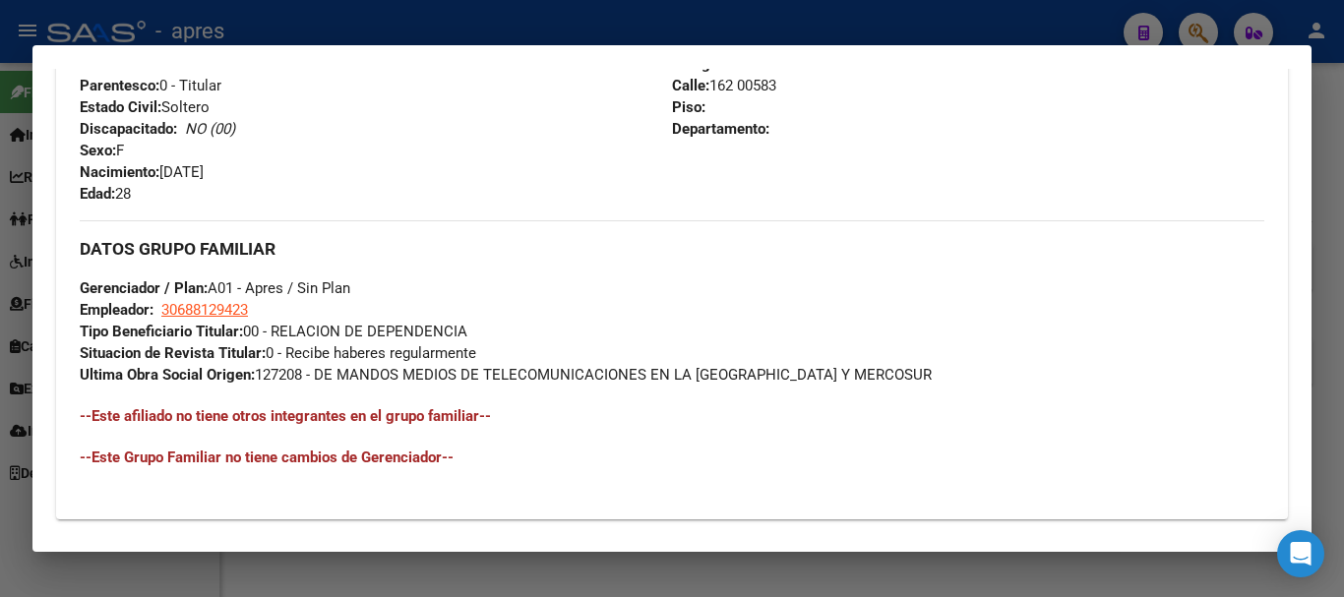
scroll to position [1039, 0]
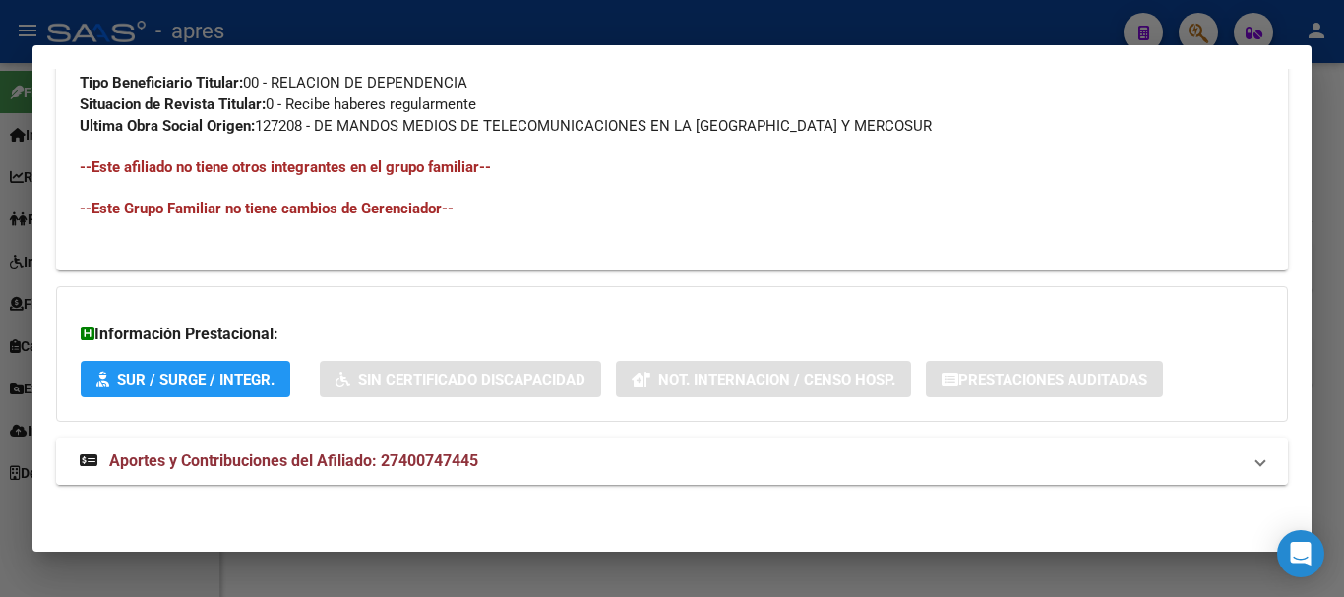
click at [626, 462] on mat-panel-title "Aportes y Contribuciones del Afiliado: 27400747445" at bounding box center [660, 462] width 1161 height 24
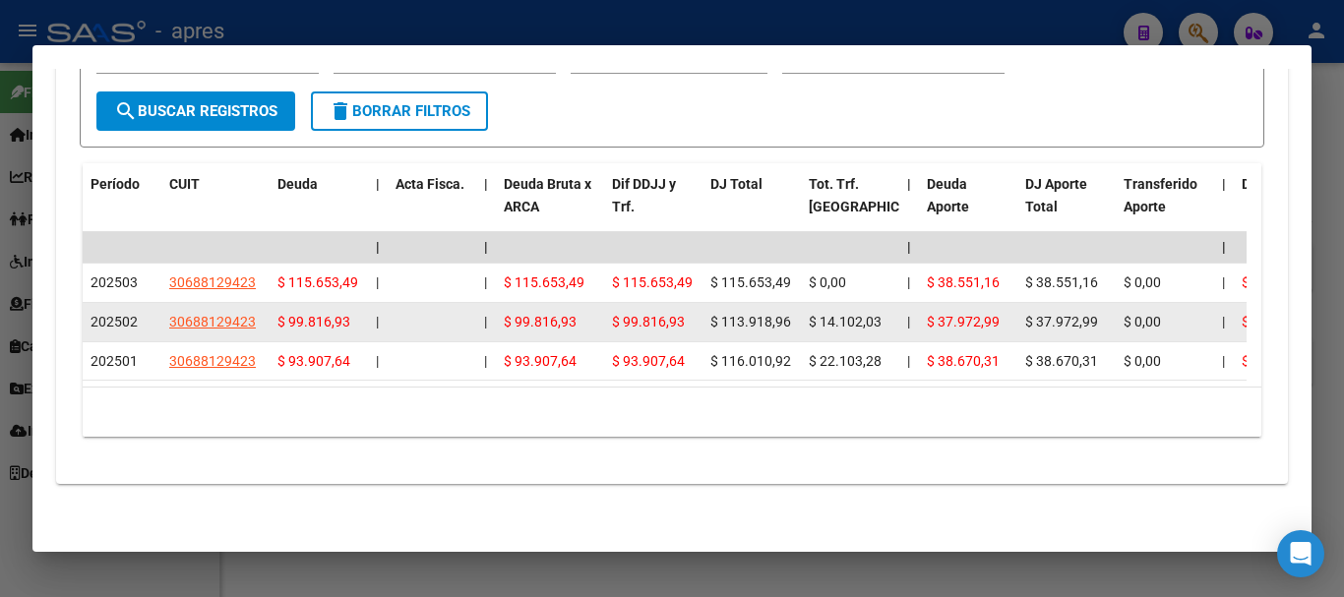
scroll to position [1748, 0]
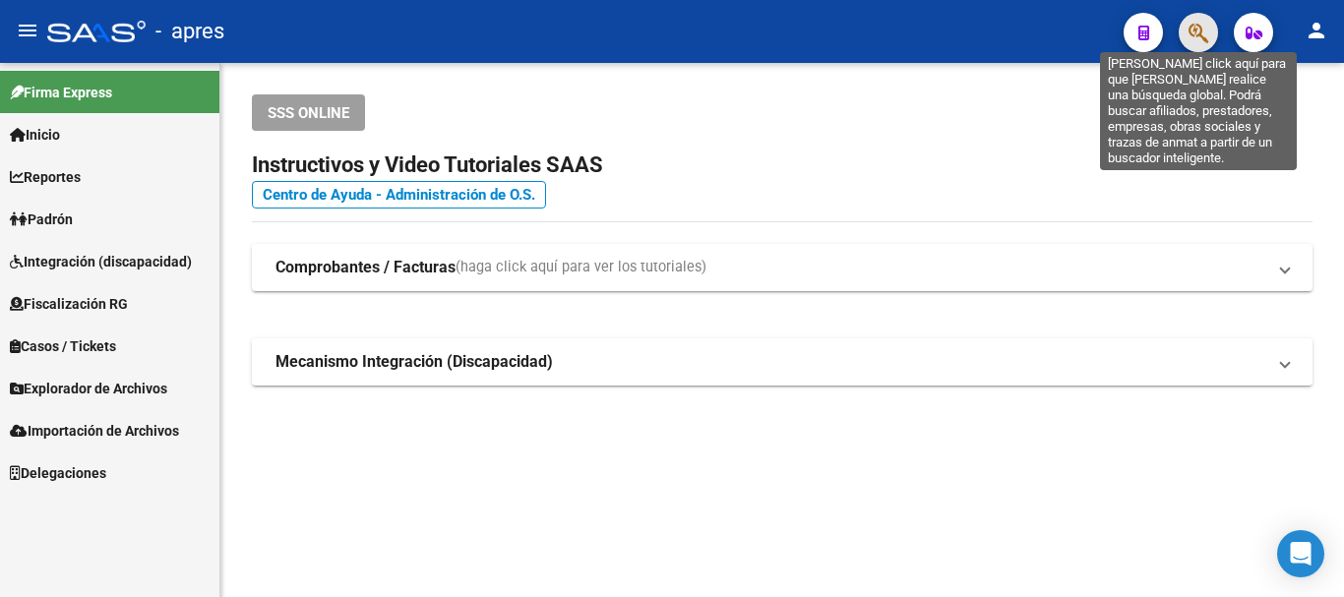
click at [1208, 37] on icon "button" at bounding box center [1198, 33] width 20 height 23
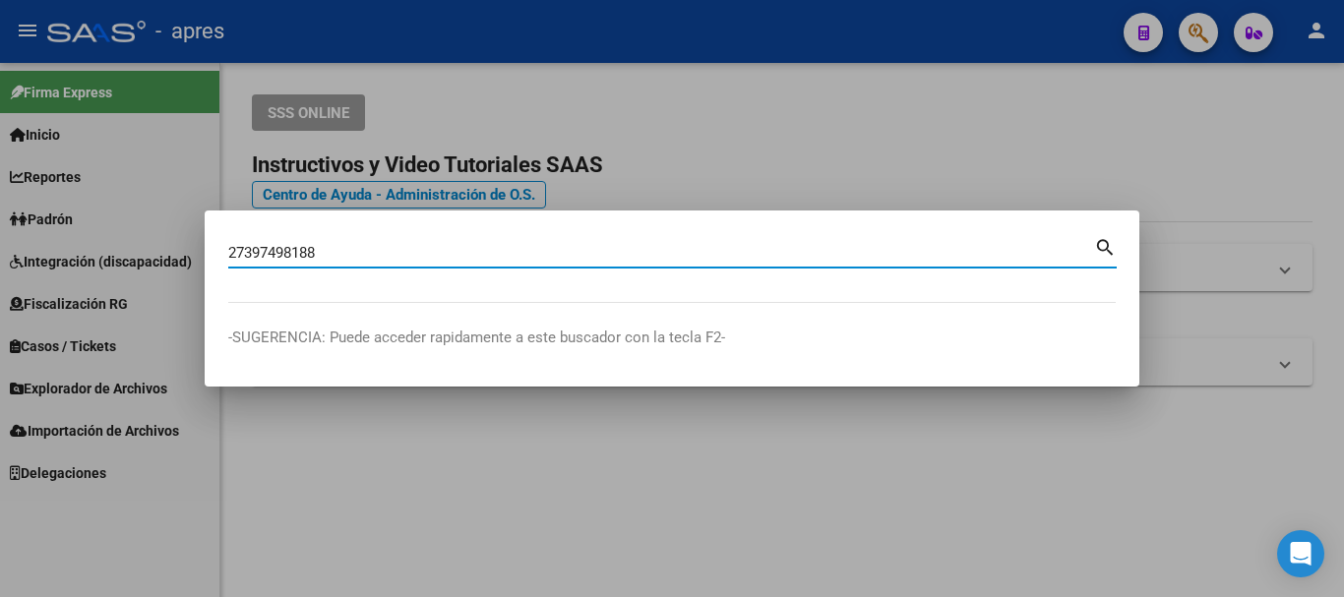
type input "27397498188"
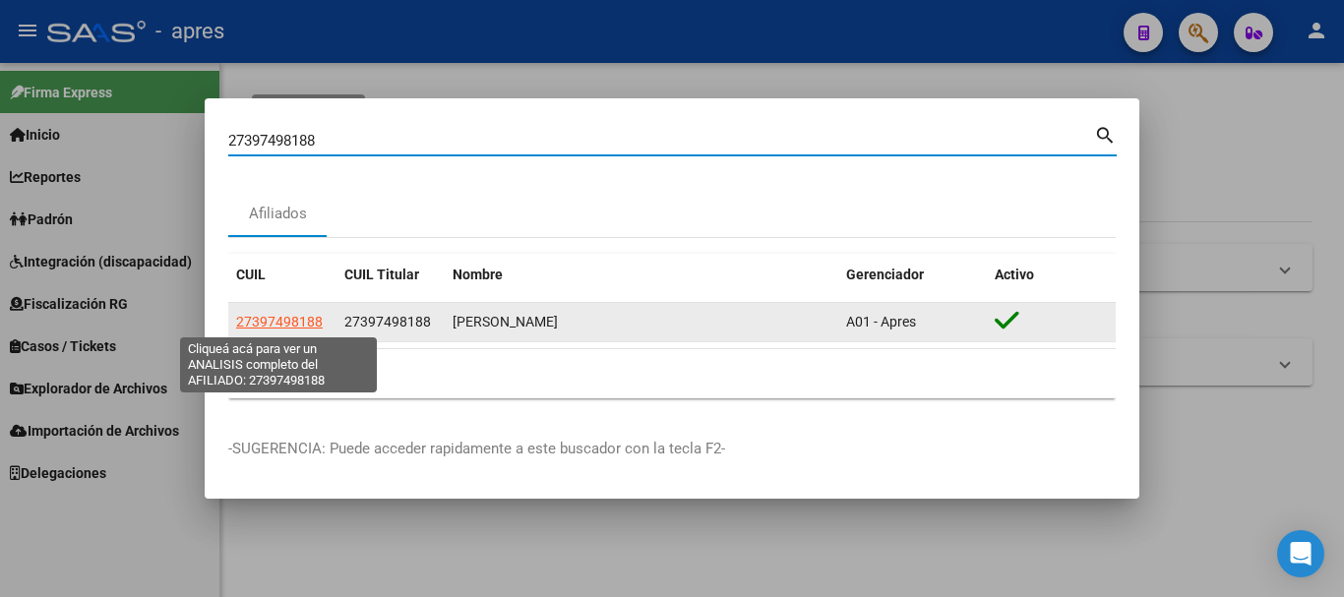
click at [293, 318] on span "27397498188" at bounding box center [279, 322] width 87 height 16
type textarea "27397498188"
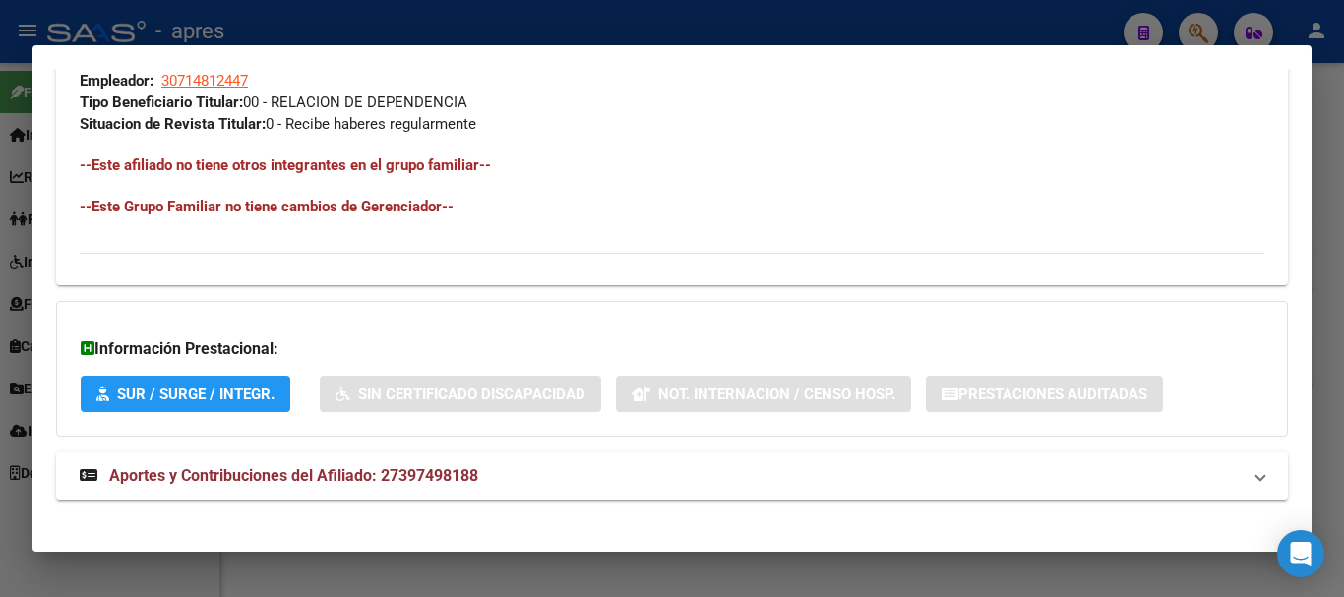
scroll to position [1034, 0]
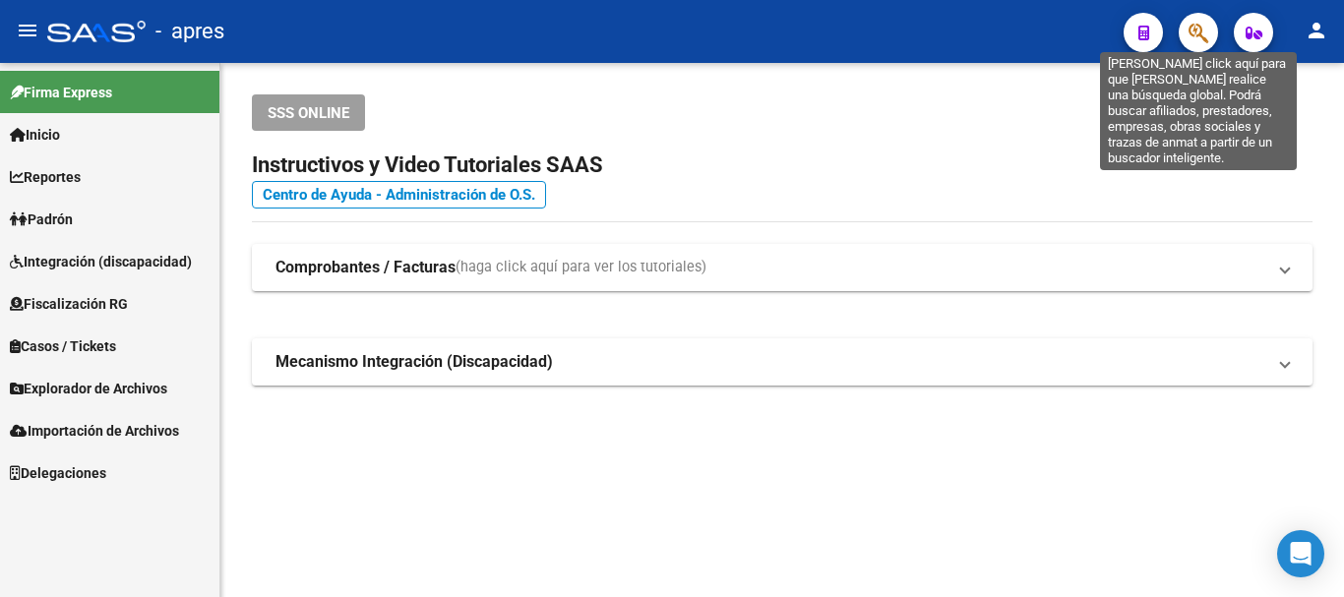
click at [1205, 30] on icon "button" at bounding box center [1198, 33] width 20 height 23
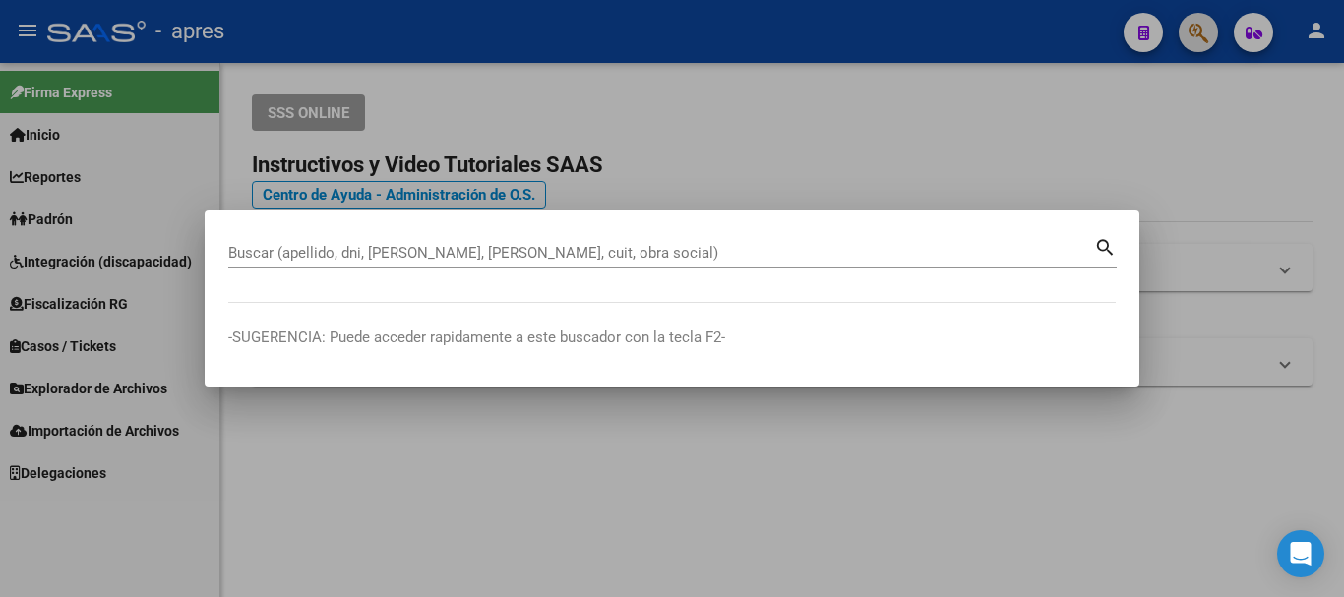
paste input "27397498188"
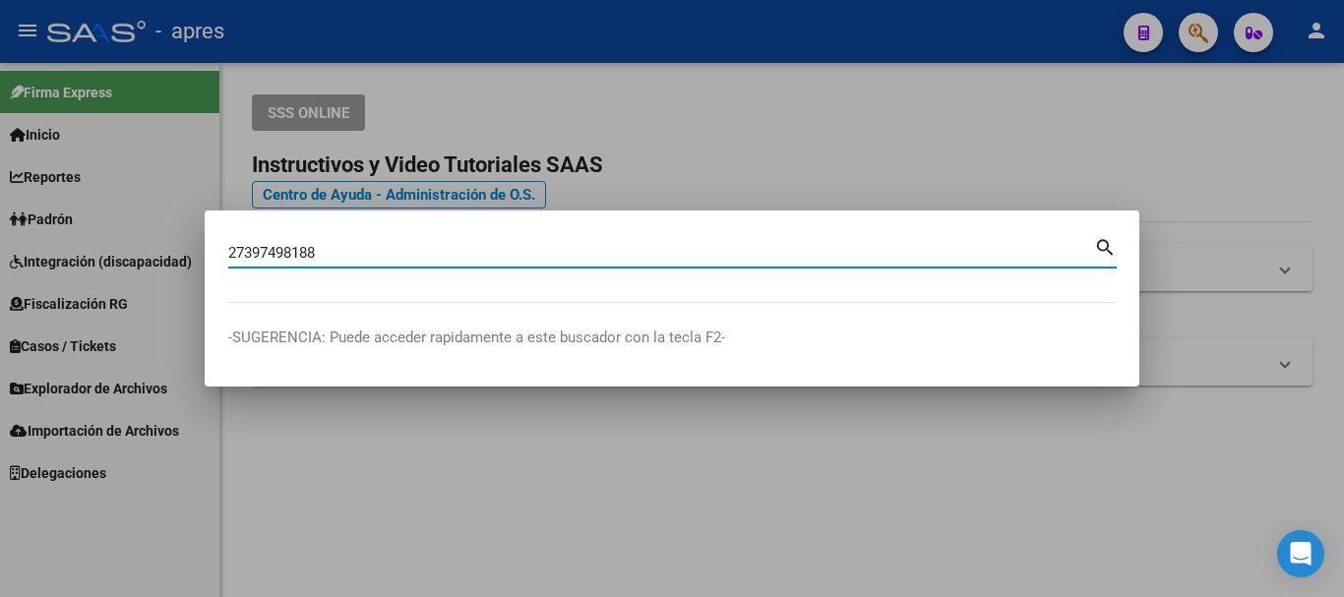
type input "27397498188"
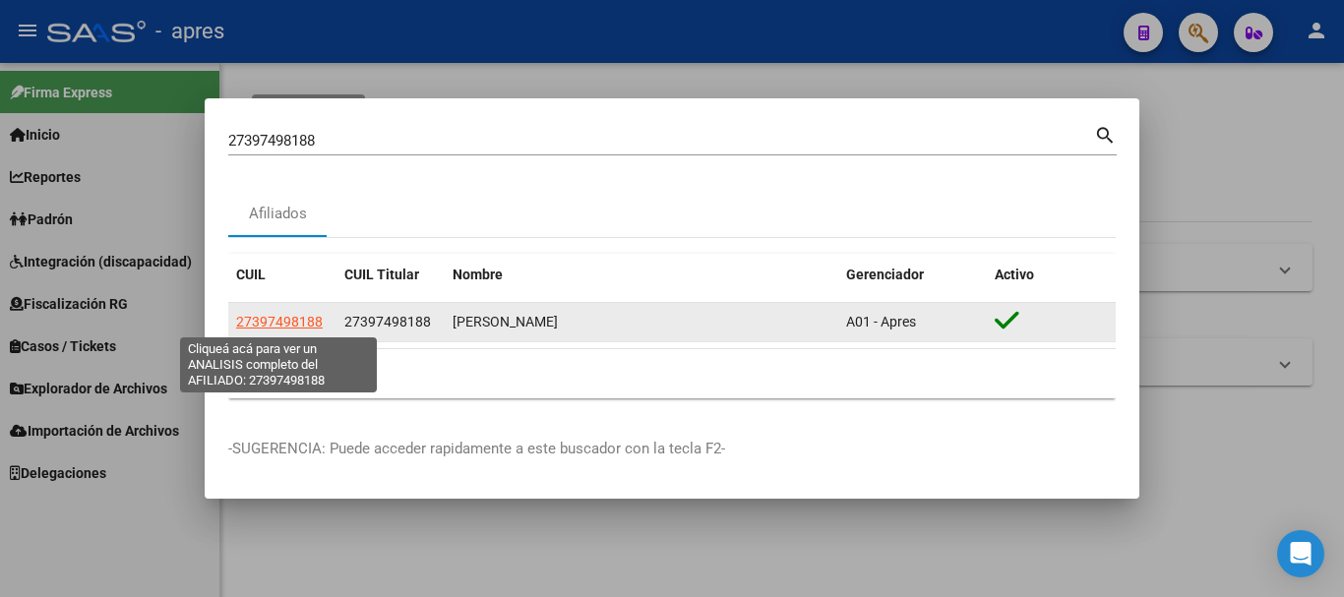
click at [296, 314] on span "27397498188" at bounding box center [279, 322] width 87 height 16
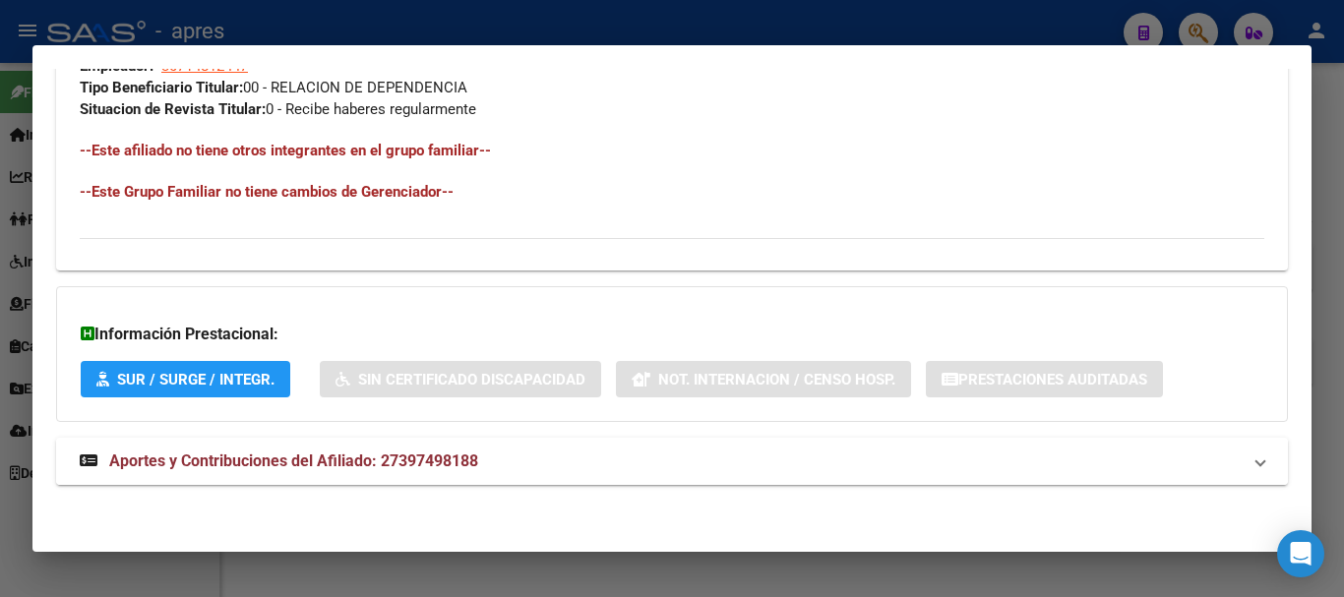
click at [689, 461] on mat-panel-title "Aportes y Contribuciones del Afiliado: 27397498188" at bounding box center [660, 462] width 1161 height 24
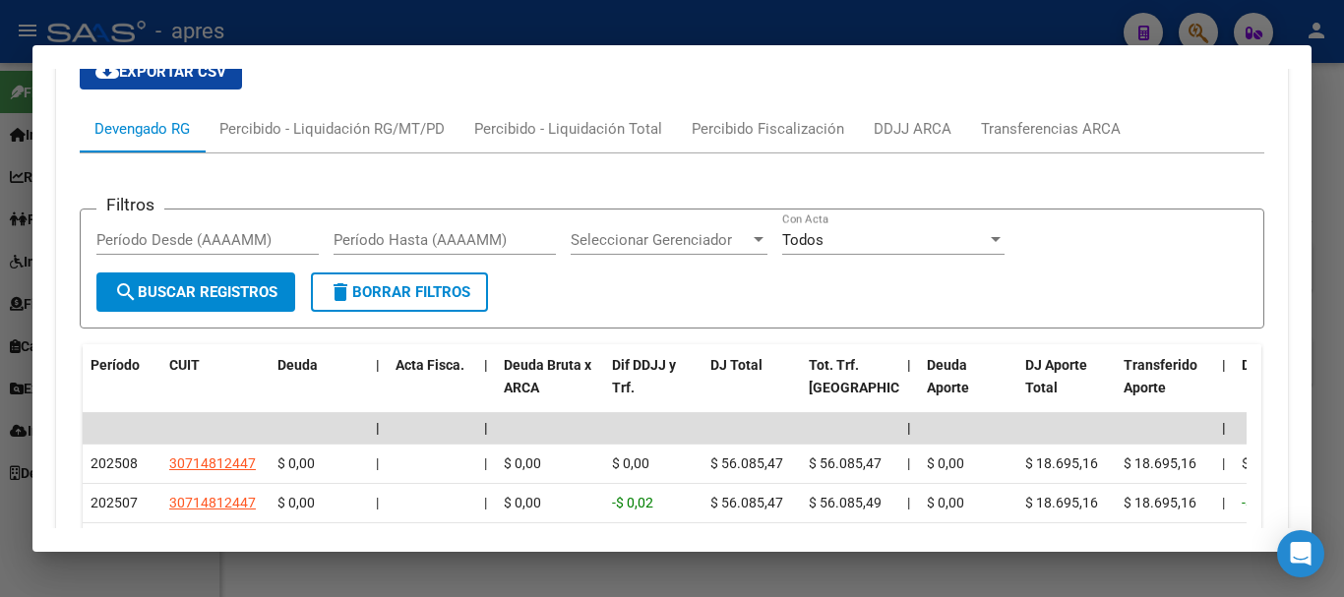
scroll to position [1927, 0]
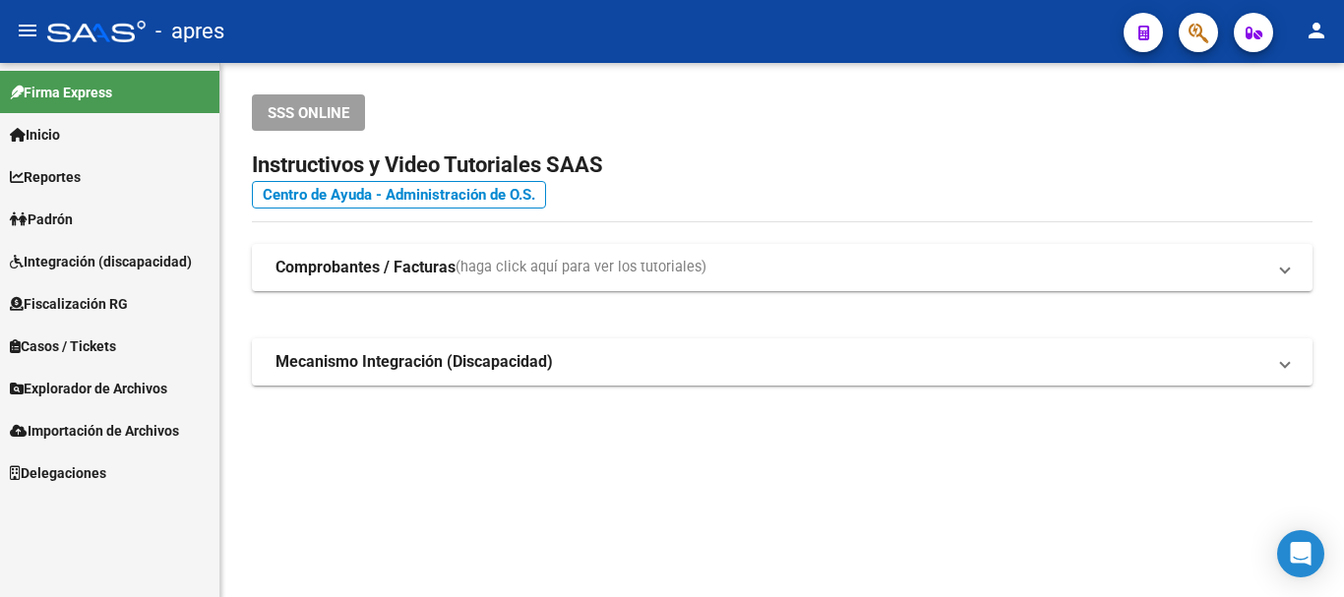
click at [1219, 36] on mat-toolbar "menu - apres person" at bounding box center [672, 31] width 1344 height 63
click at [1206, 28] on icon "button" at bounding box center [1198, 33] width 20 height 23
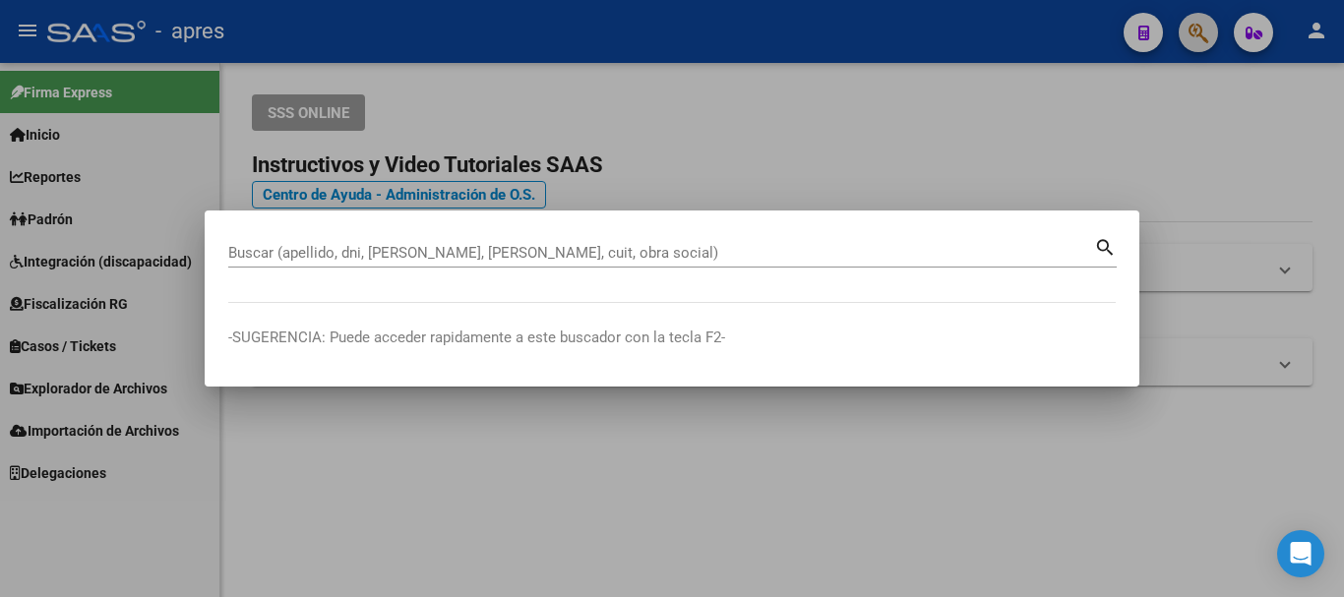
paste input "24402591699"
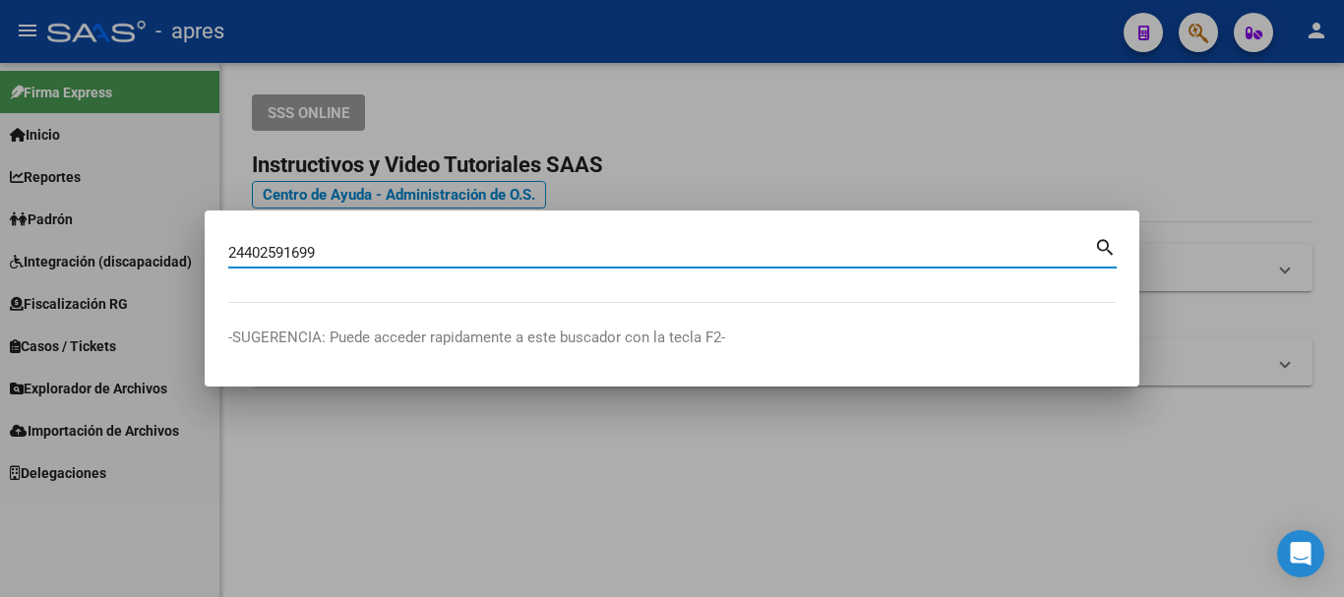
type input "24402591699"
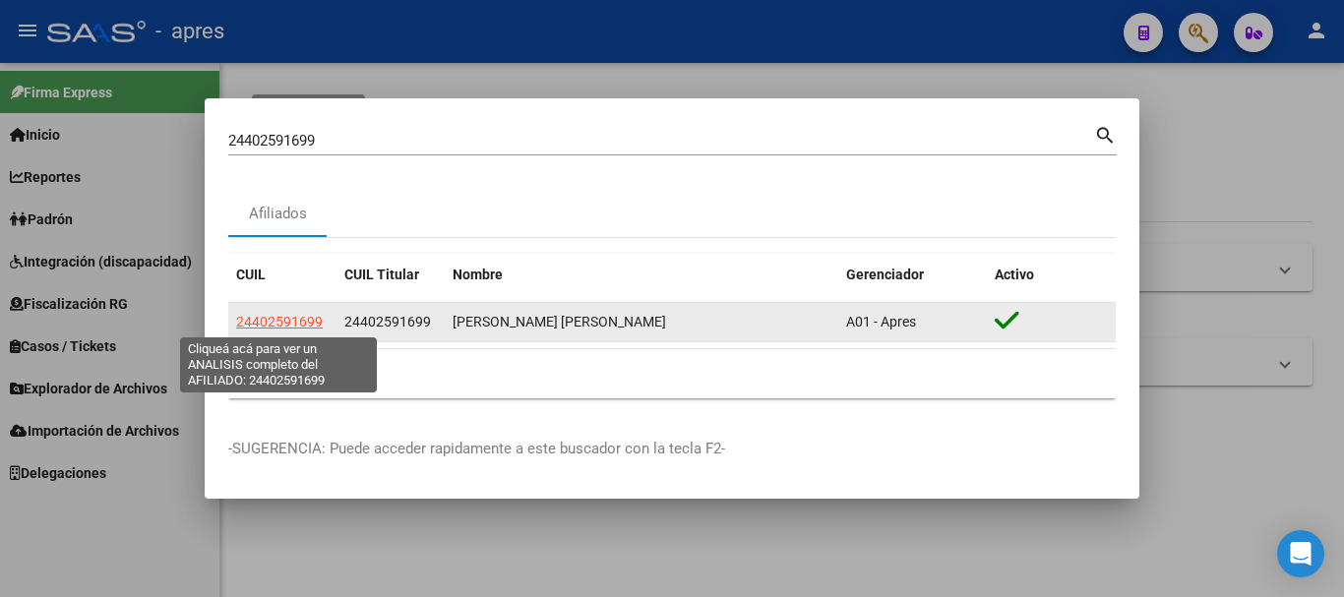
click at [279, 322] on span "24402591699" at bounding box center [279, 322] width 87 height 16
type textarea "24402591699"
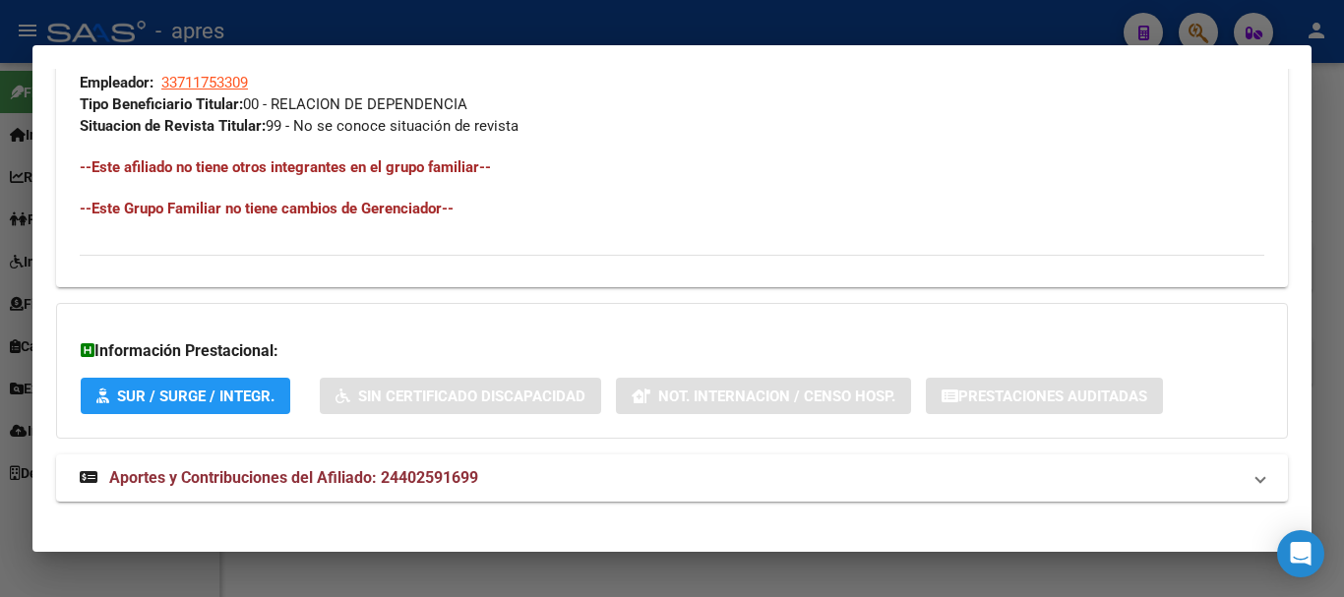
scroll to position [1034, 0]
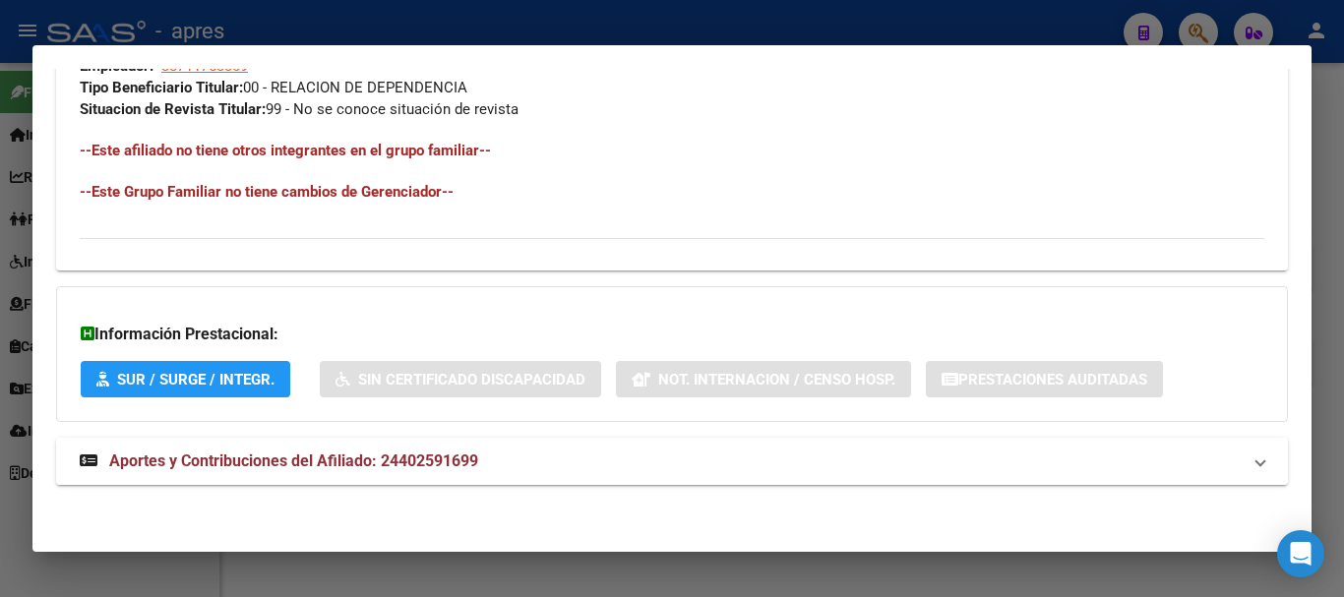
click at [675, 474] on mat-expansion-panel-header "Aportes y Contribuciones del Afiliado: 24402591699" at bounding box center [671, 461] width 1231 height 47
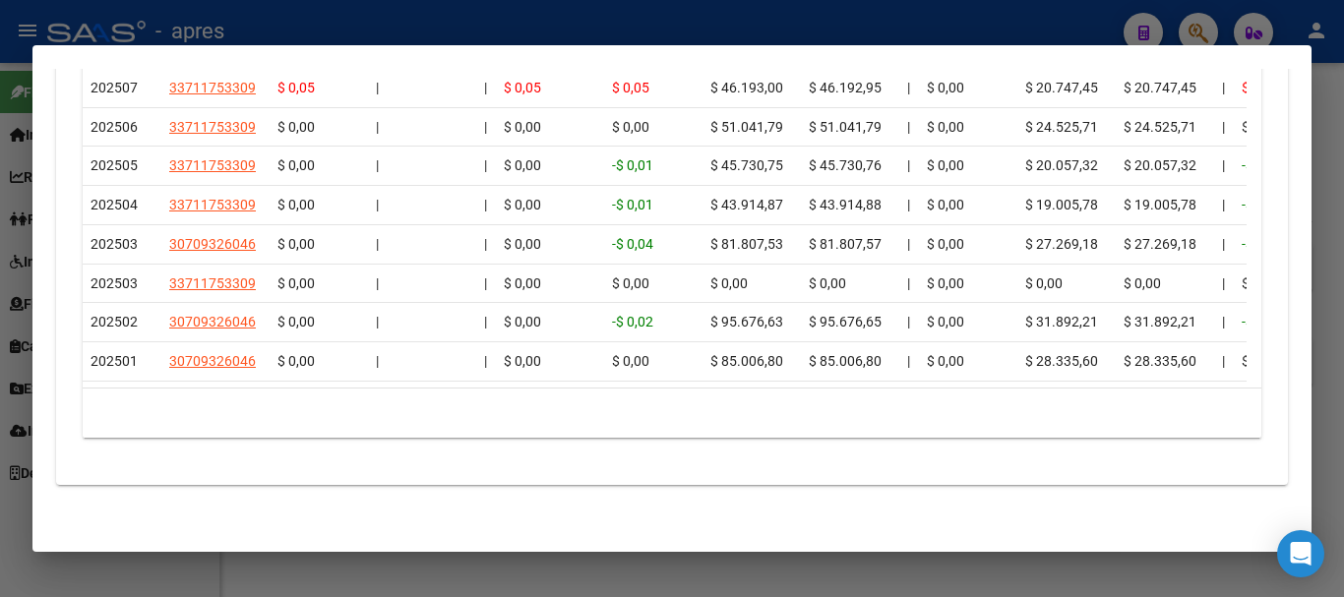
scroll to position [1869, 0]
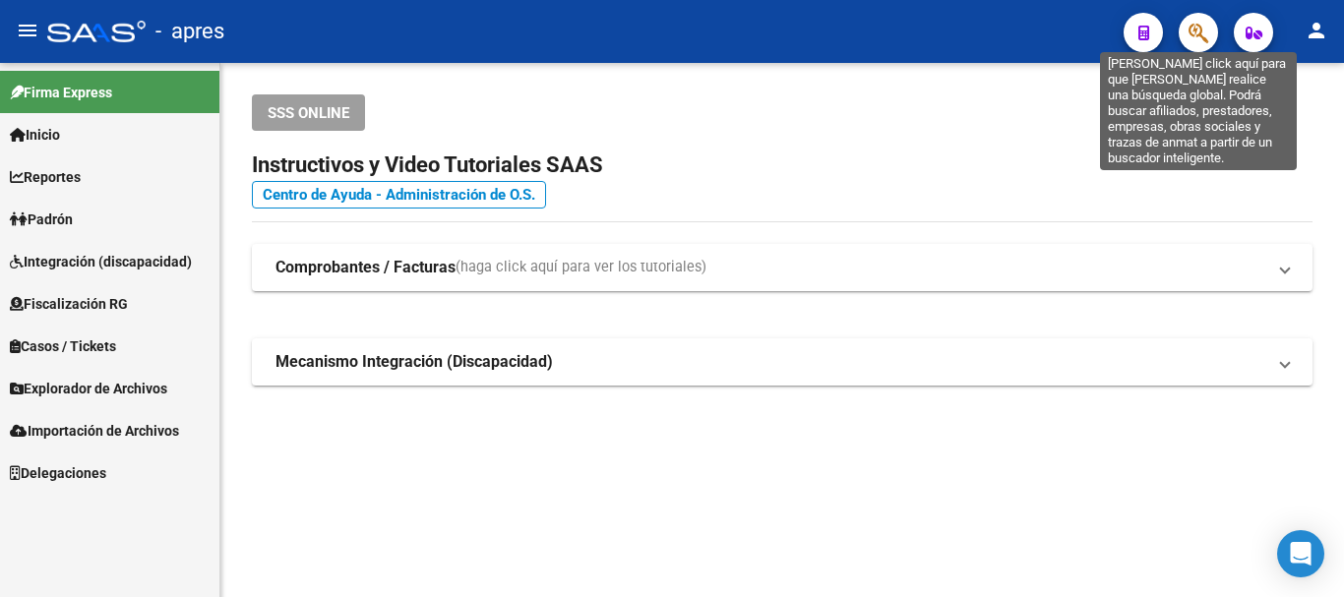
click at [1192, 30] on icon "button" at bounding box center [1198, 33] width 20 height 23
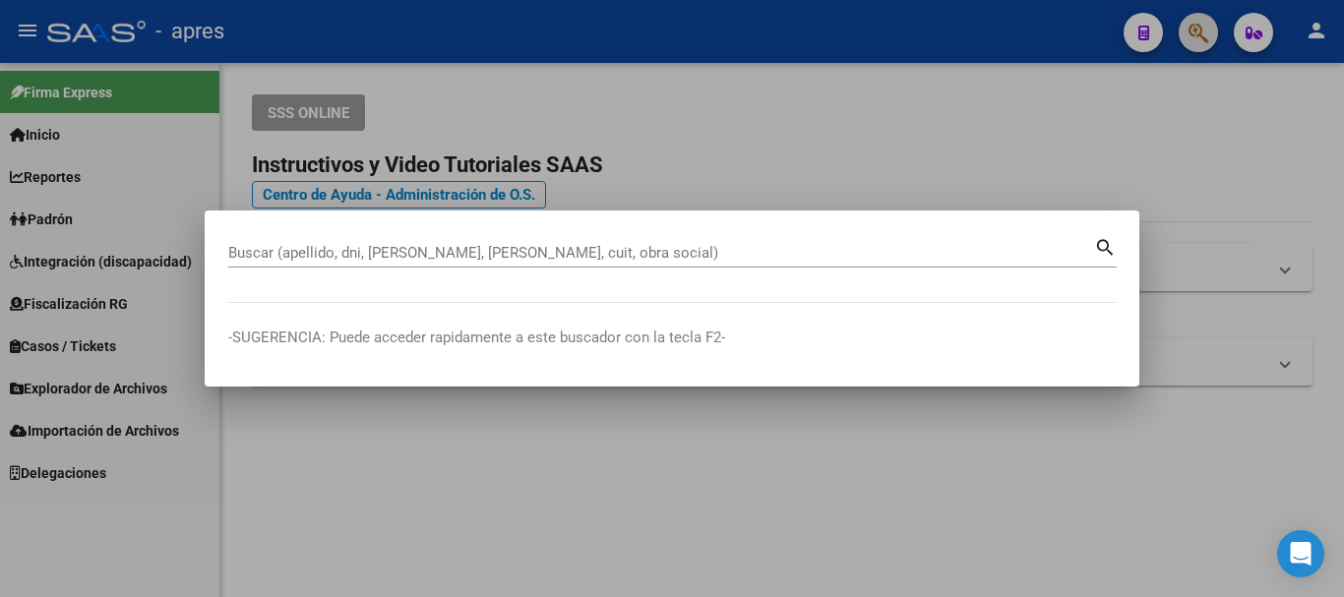
paste input "20404632087"
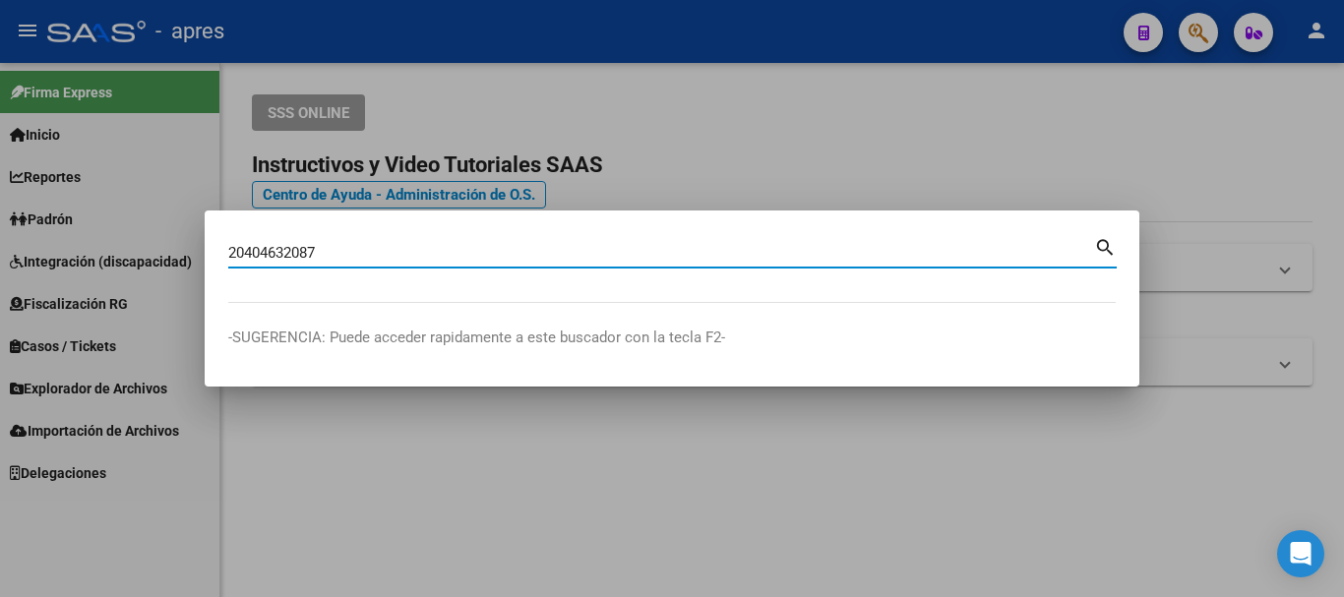
type input "20404632087"
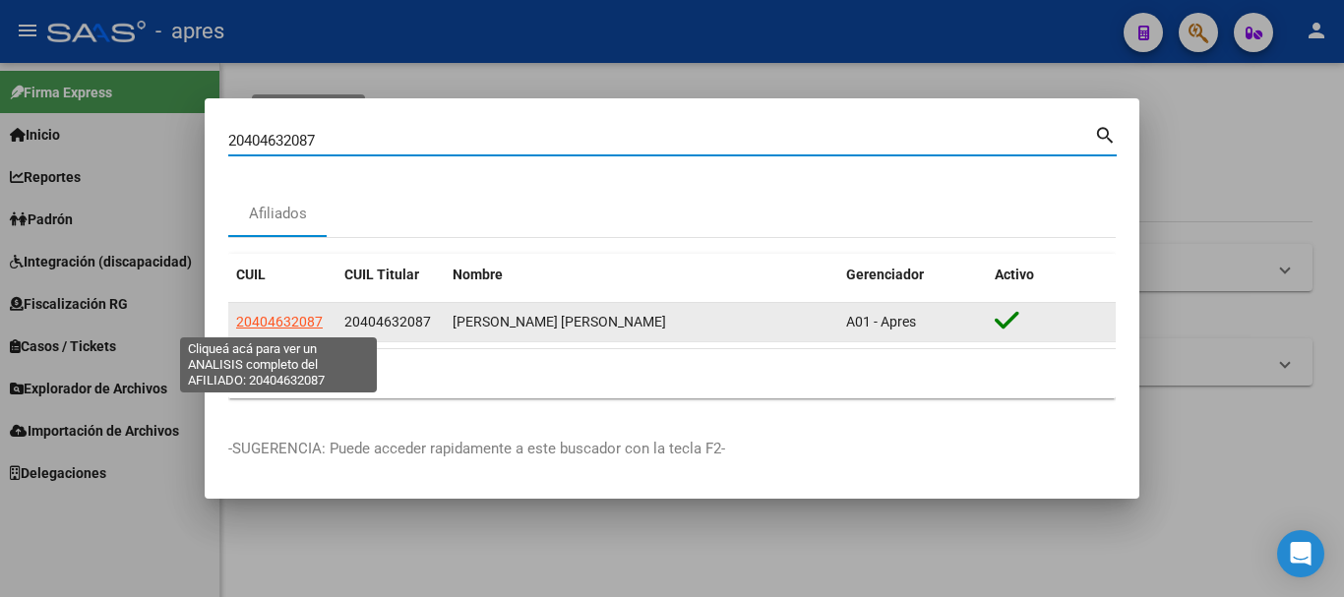
click at [294, 316] on span "20404632087" at bounding box center [279, 322] width 87 height 16
type textarea "20404632087"
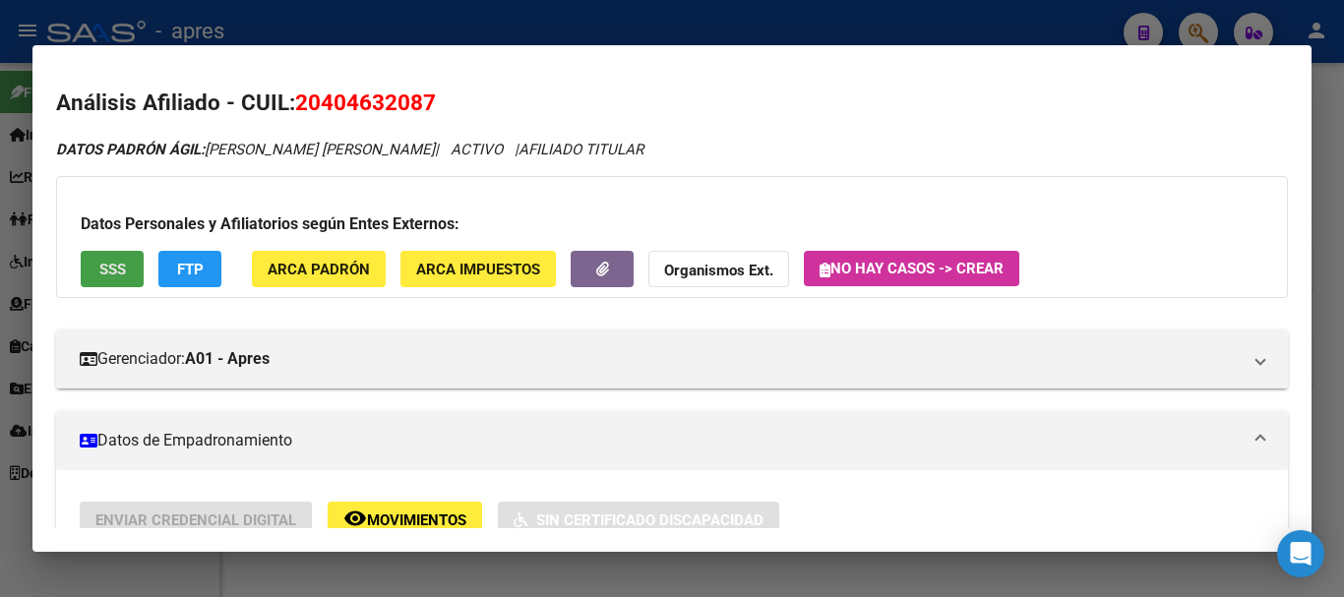
click at [99, 265] on span "SSS" at bounding box center [112, 270] width 27 height 18
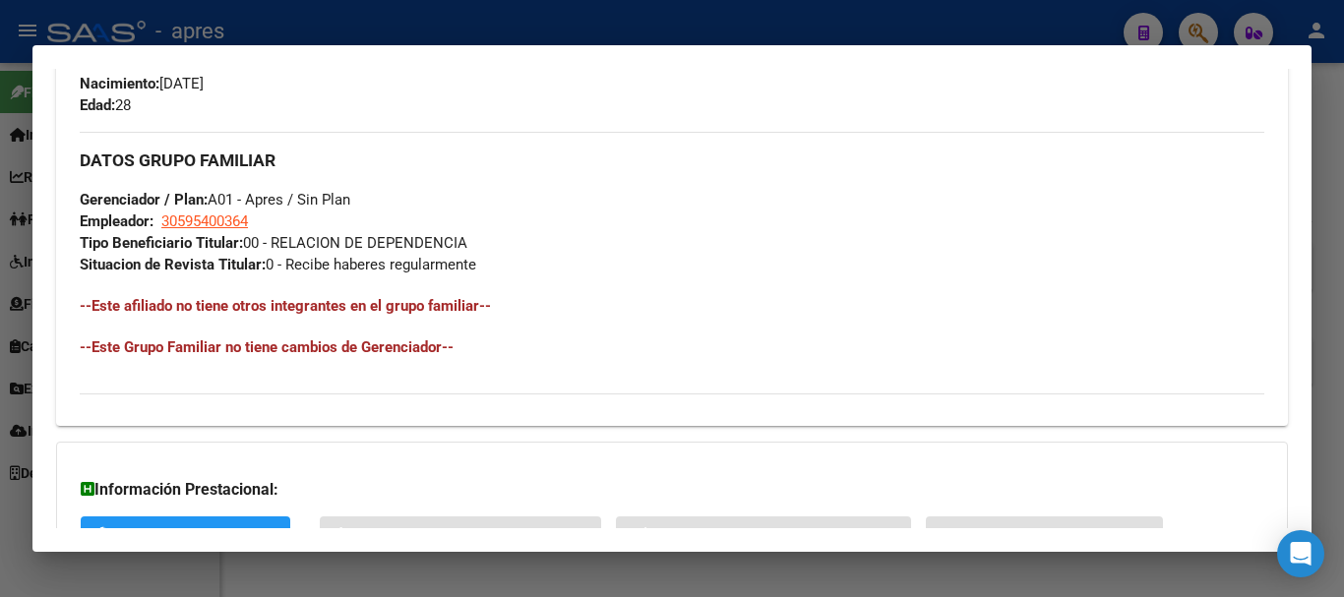
scroll to position [1034, 0]
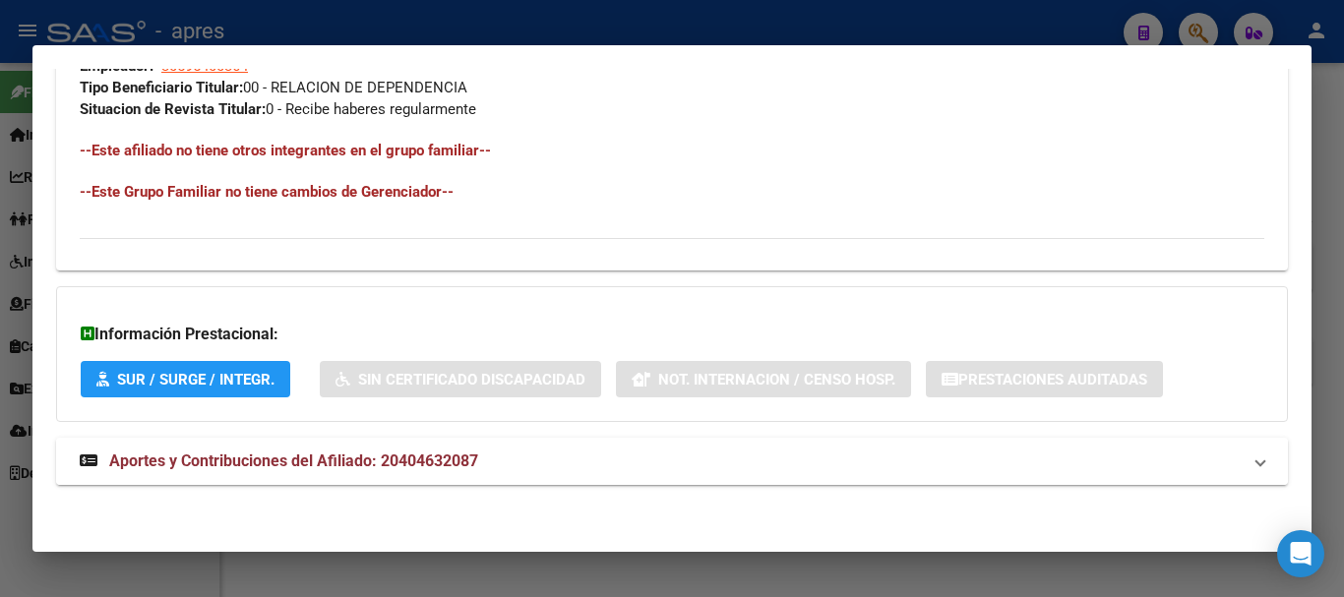
click at [510, 462] on mat-panel-title "Aportes y Contribuciones del Afiliado: 20404632087" at bounding box center [660, 462] width 1161 height 24
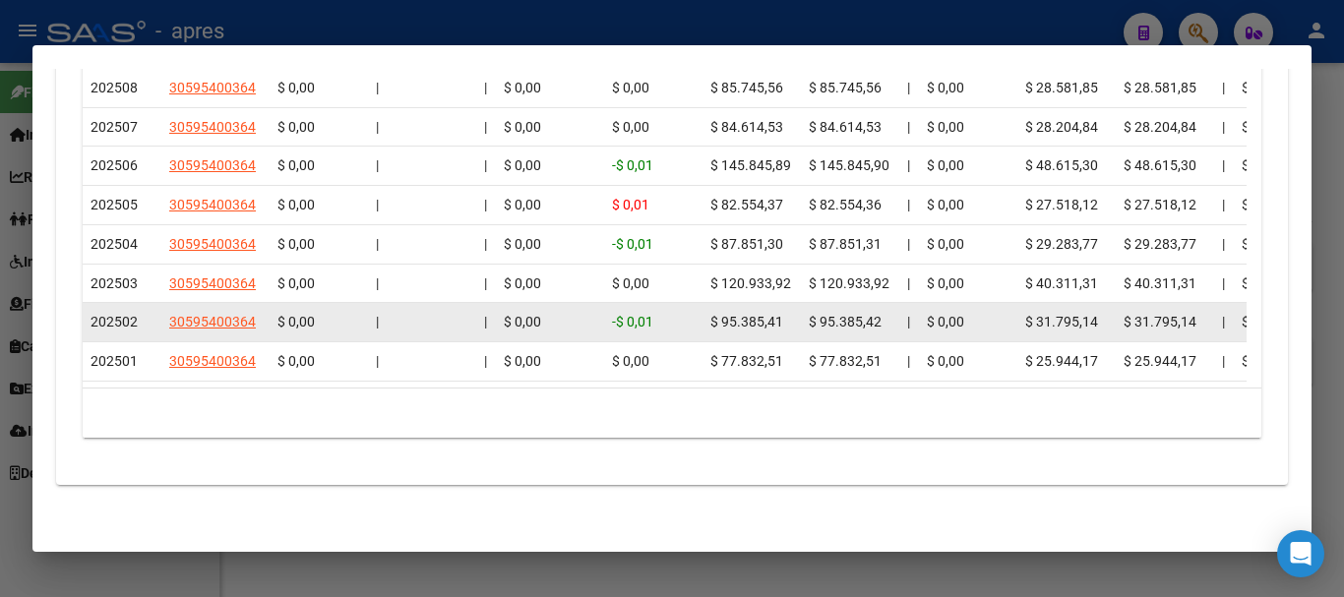
scroll to position [1869, 0]
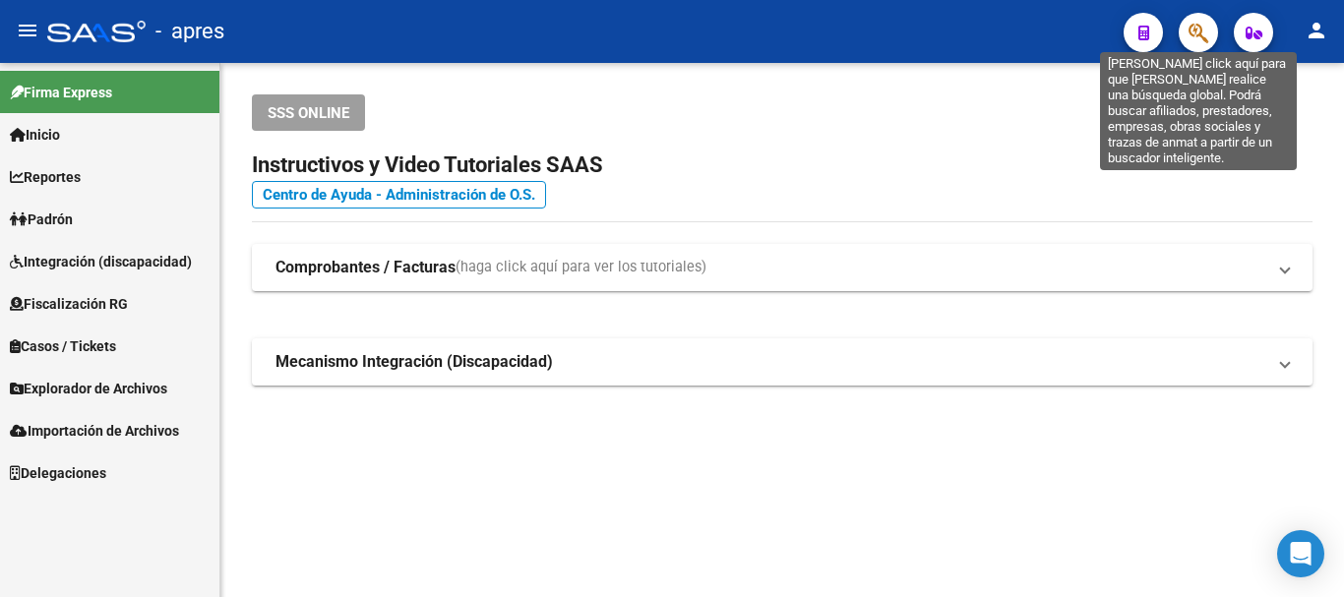
click at [1200, 23] on icon "button" at bounding box center [1198, 33] width 20 height 23
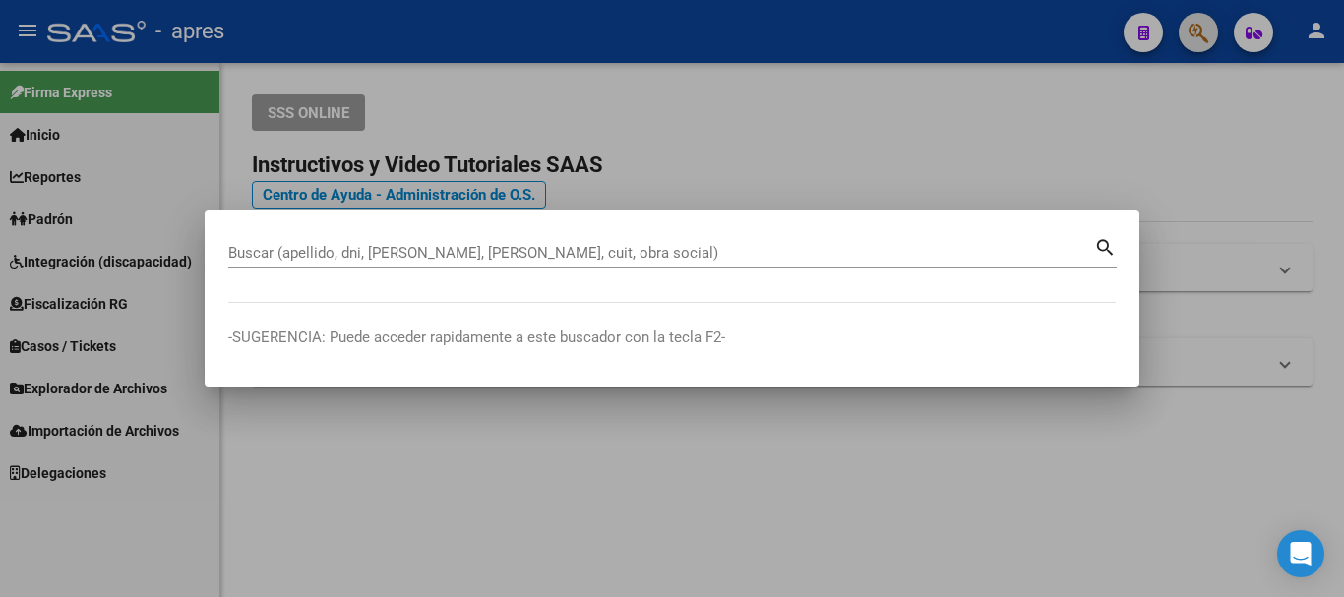
paste input "20463380148"
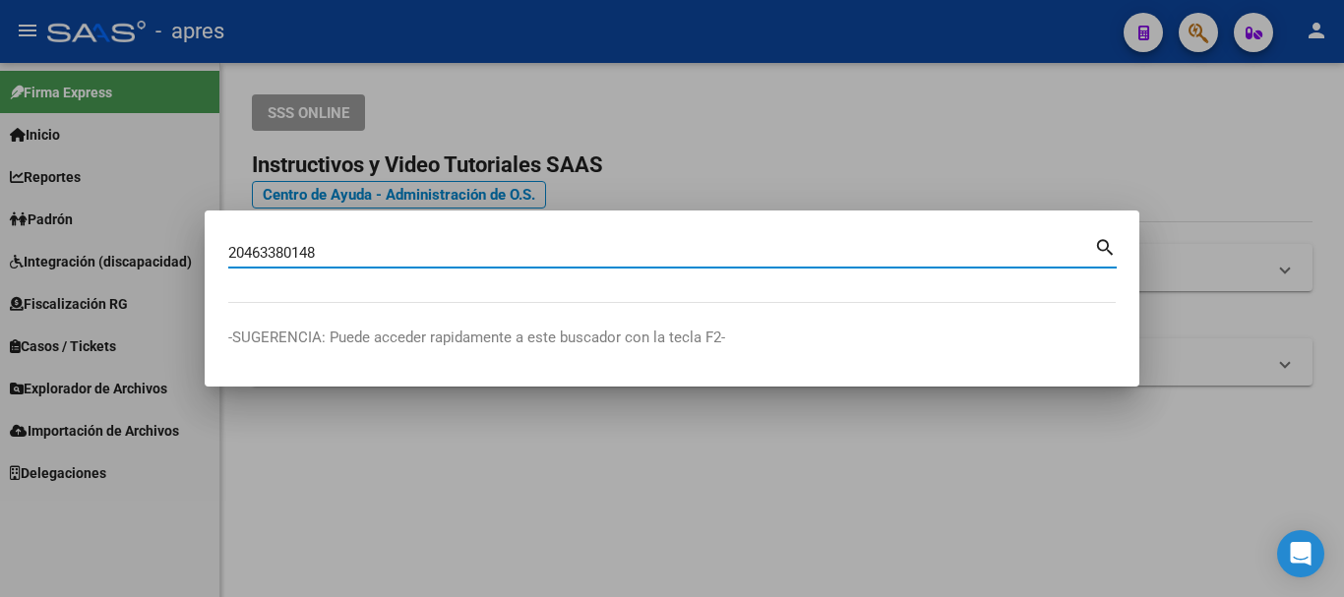
type input "20463380148"
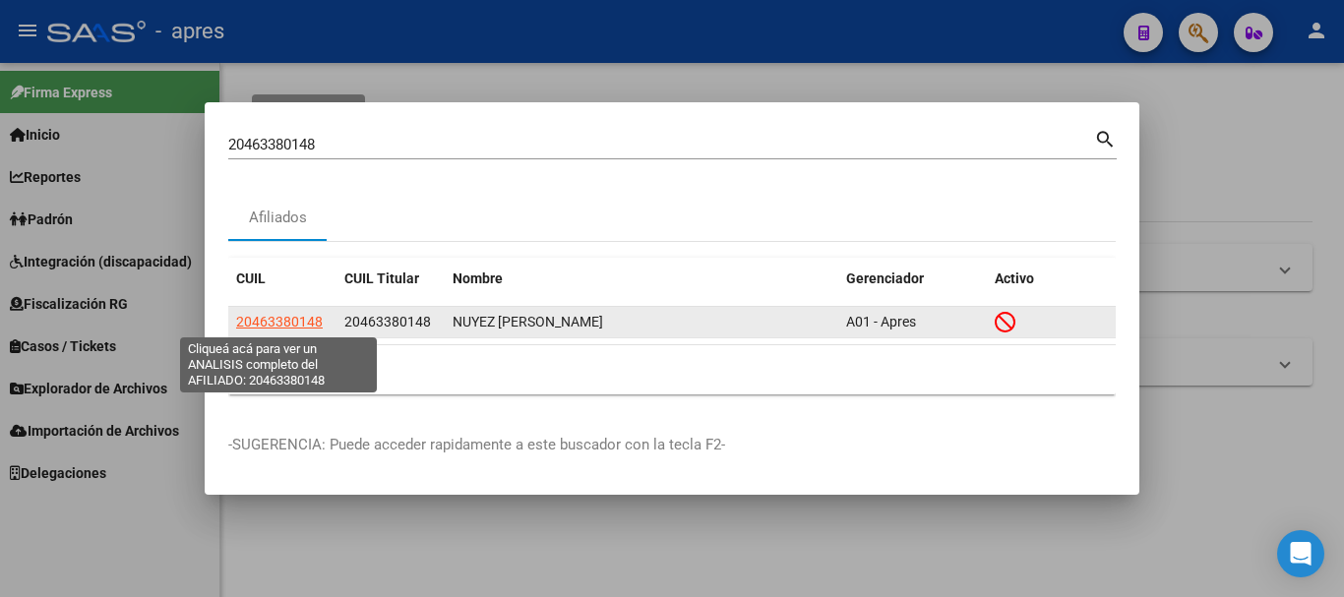
click at [303, 322] on span "20463380148" at bounding box center [279, 322] width 87 height 16
type textarea "20463380148"
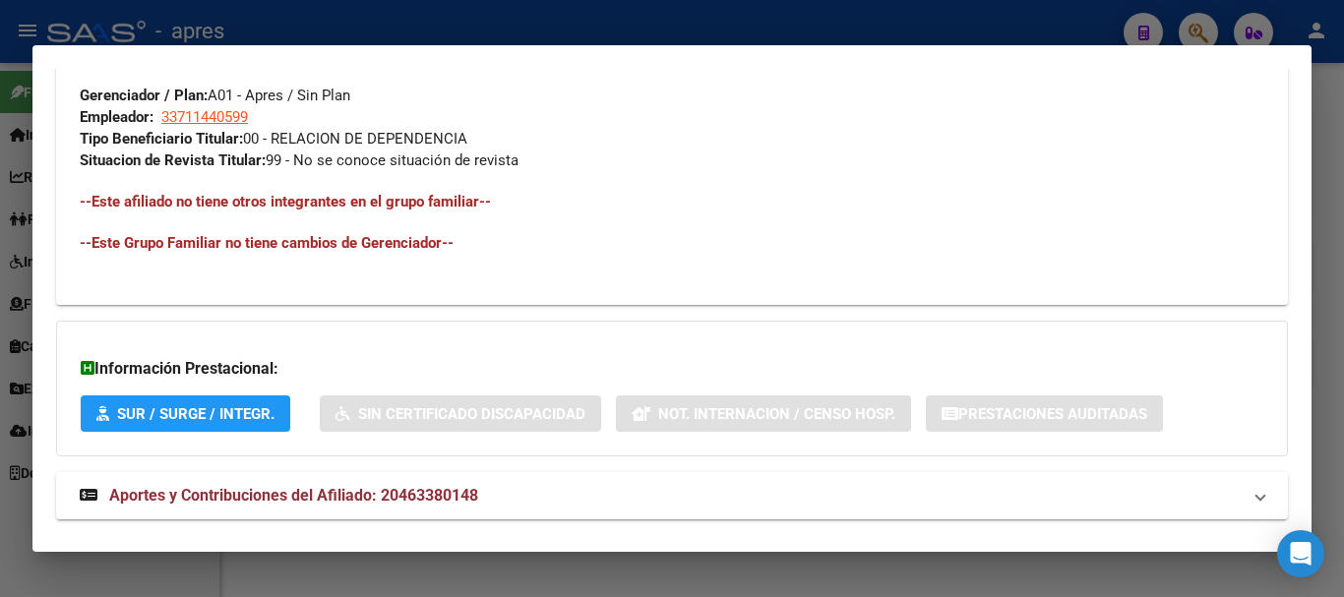
scroll to position [1060, 0]
